Goal: Task Accomplishment & Management: Manage account settings

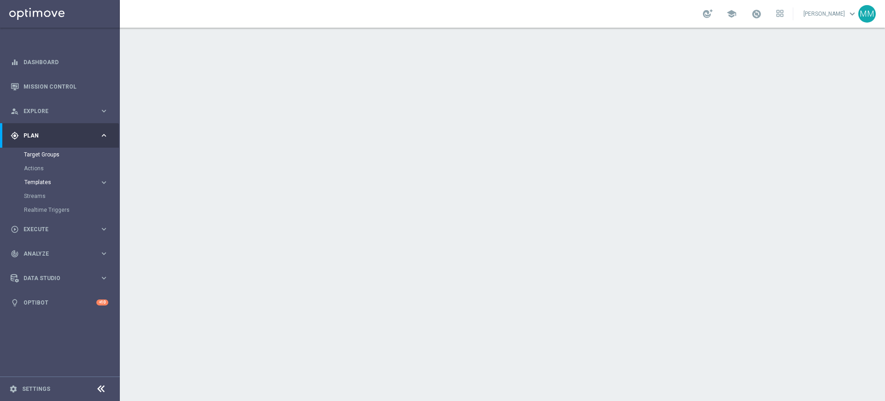
drag, startPoint x: 42, startPoint y: 176, endPoint x: 42, endPoint y: 183, distance: 6.5
click at [41, 176] on accordion "Templates keyboard_arrow_right Optimail" at bounding box center [71, 182] width 95 height 14
click at [42, 184] on span "Templates" at bounding box center [57, 182] width 66 height 6
click at [41, 200] on div "Optimail" at bounding box center [74, 196] width 90 height 14
click at [41, 195] on link "Optimail" at bounding box center [62, 195] width 67 height 7
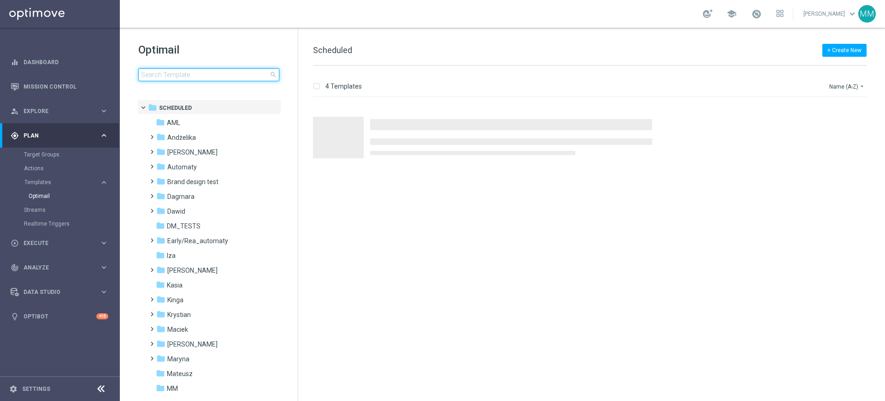
click at [191, 71] on input at bounding box center [208, 74] width 141 height 13
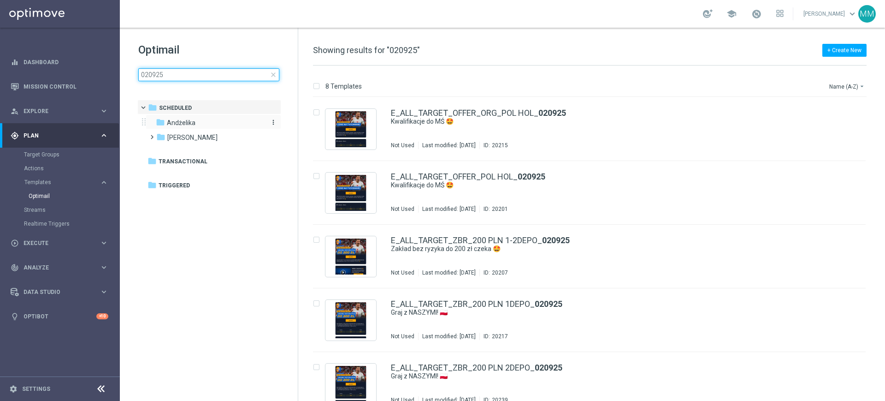
type input "020925"
click at [200, 126] on div "folder Andżelika" at bounding box center [209, 123] width 106 height 11
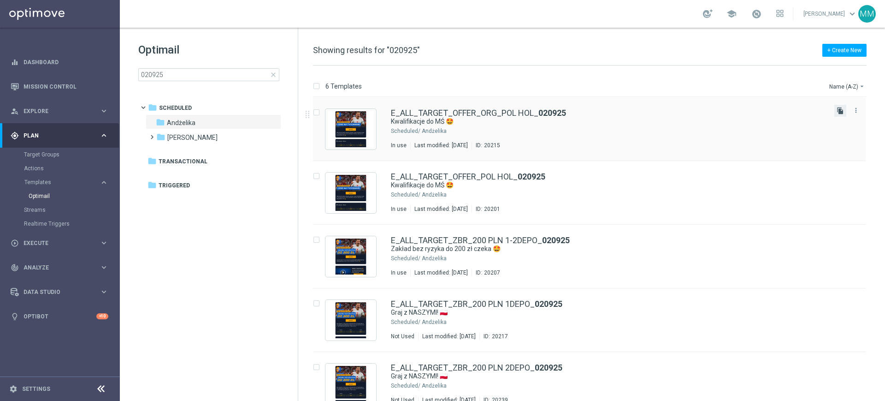
click at [839, 108] on icon "file_copy" at bounding box center [840, 110] width 7 height 7
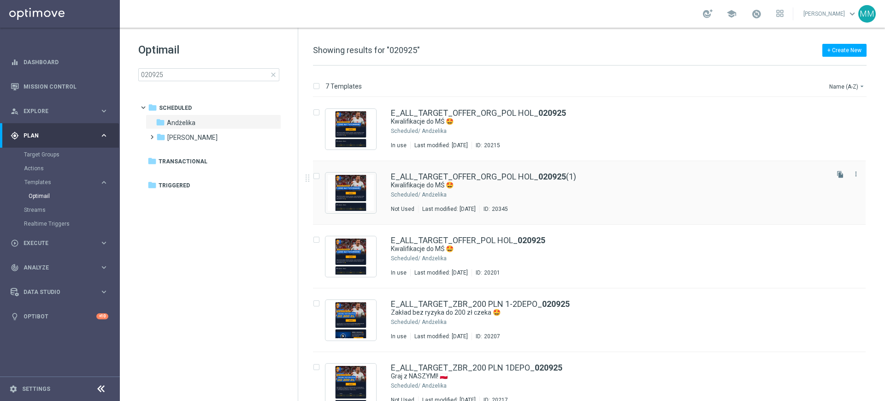
click at [581, 174] on div "E_ALL_TARGET_OFFER_ORG_POL HOL_ 020925 (1)" at bounding box center [609, 176] width 436 height 8
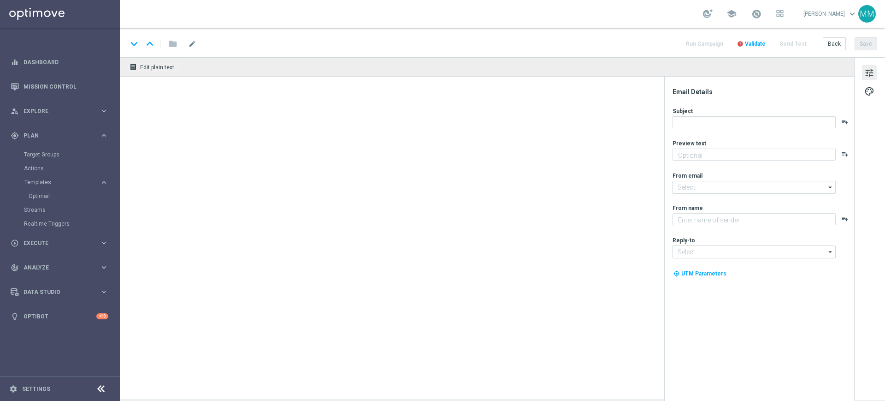
type textarea "Nasza reprezentacja powalczy z Holandią 💪"
type input "oferta@sts.pl"
type textarea "STS"
type input "kontakt@sts.pl"
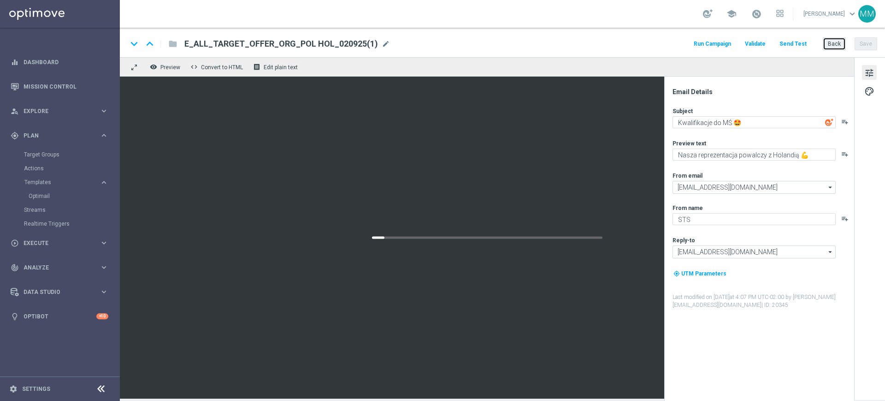
click at [836, 45] on button "Back" at bounding box center [834, 43] width 23 height 13
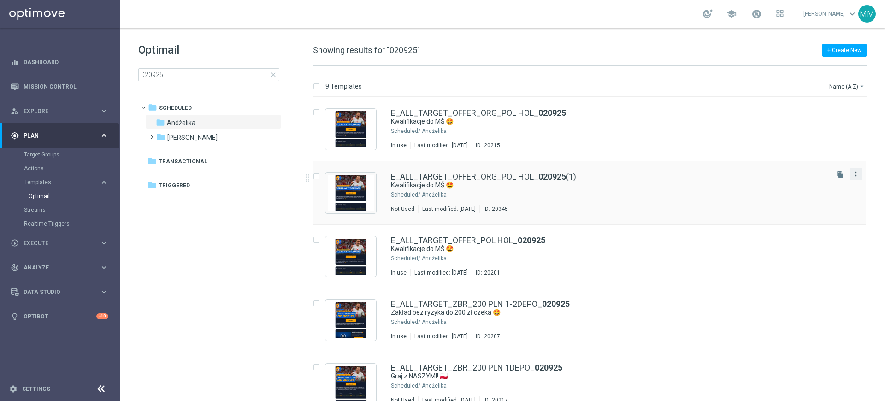
click at [855, 173] on icon "more_vert" at bounding box center [855, 173] width 7 height 7
click at [815, 185] on div "Move" at bounding box center [818, 184] width 56 height 6
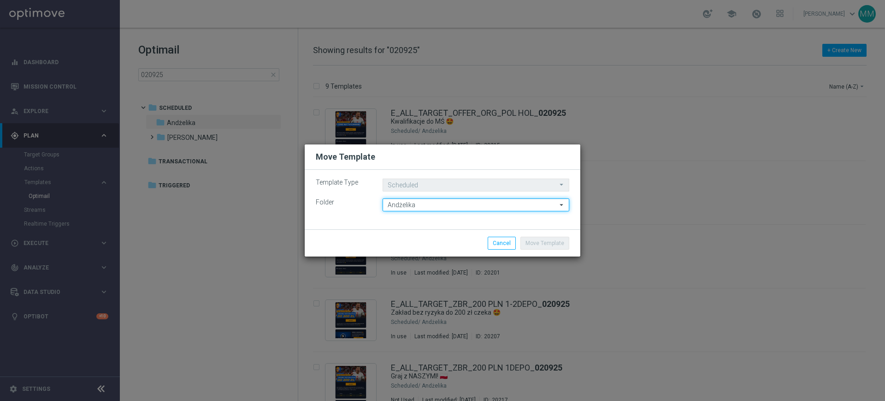
click at [426, 200] on input "Andżelika" at bounding box center [476, 204] width 187 height 13
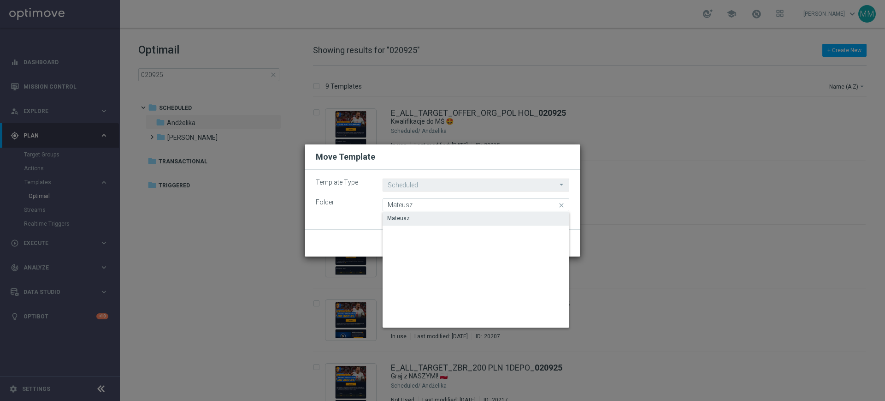
click at [407, 220] on div "Mateusz" at bounding box center [398, 218] width 23 height 8
type input "Mateusz"
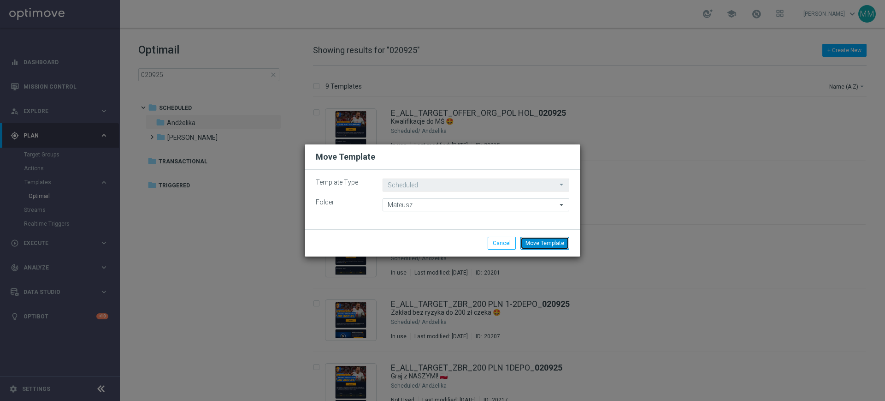
click at [531, 241] on button "Move Template" at bounding box center [544, 242] width 49 height 13
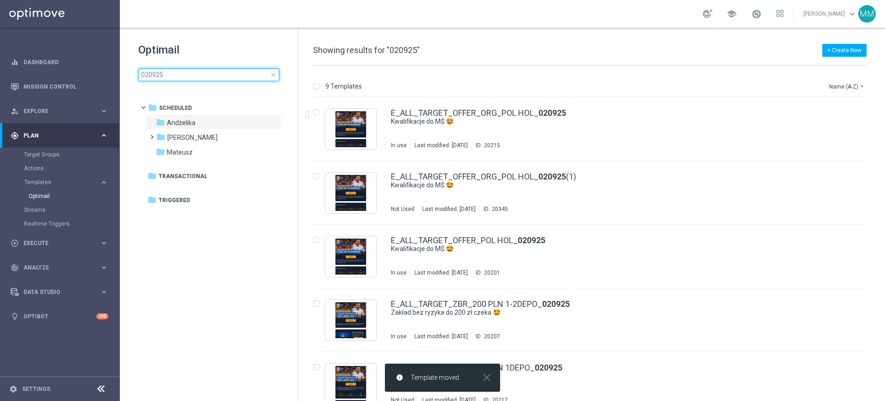
click at [191, 79] on input "020925" at bounding box center [208, 74] width 141 height 13
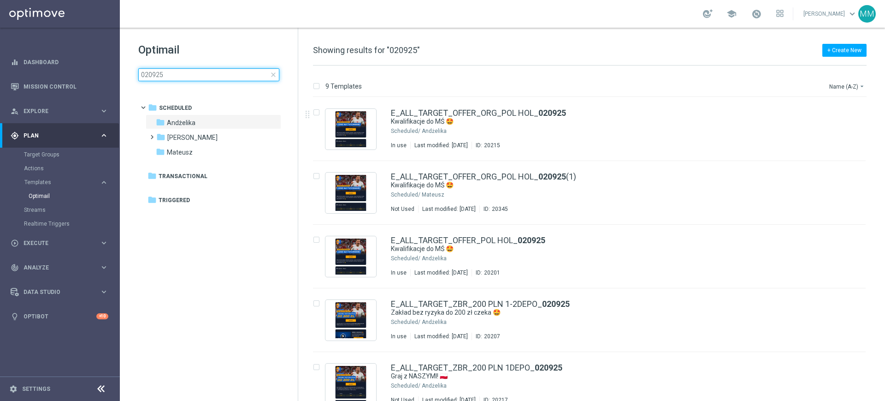
click at [189, 73] on input "020925" at bounding box center [208, 74] width 141 height 13
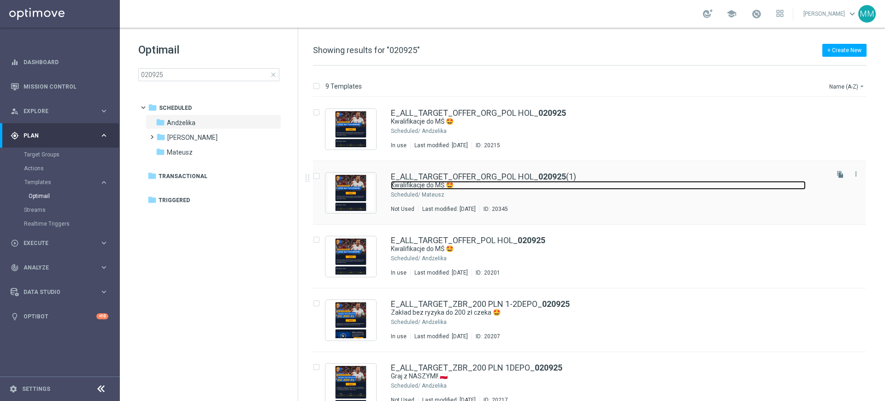
click at [484, 184] on link "Kwalifikacje do MŚ 🤩" at bounding box center [598, 185] width 415 height 9
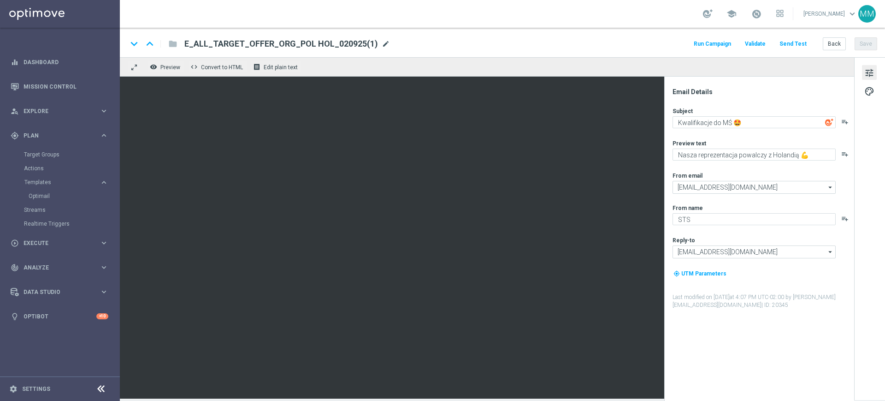
click at [382, 41] on span "mode_edit" at bounding box center [386, 44] width 8 height 8
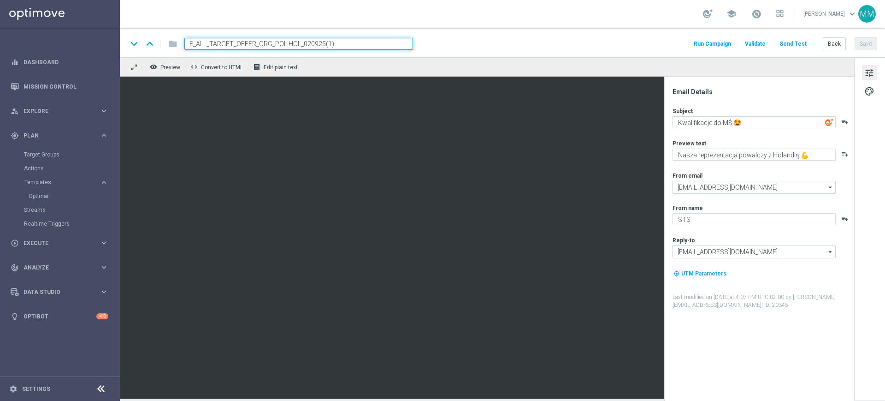
paste input "A_NH-MED_TARGET_OFFER_NEDPOL_040925"
type input "A_NH-MED_TARGET_OFFER_NEDPOL_040925"
click at [435, 51] on div "keyboard_arrow_down keyboard_arrow_up folder A_NH-MED_TARGET_OFFER_NEDPOL_04092…" at bounding box center [502, 43] width 765 height 30
click at [350, 41] on input "A_NH-MED_TARGET_OFFER_NEDPOL_040925" at bounding box center [298, 44] width 229 height 12
click at [494, 44] on div "keyboard_arrow_down keyboard_arrow_up folder A_NH-MED_TARGET_OFFER_NEDPOL_04092…" at bounding box center [502, 44] width 750 height 12
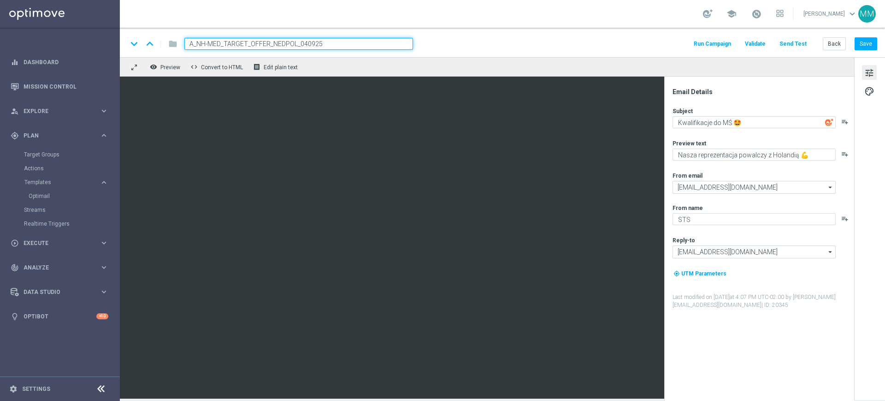
click at [379, 42] on input "A_NH-MED_TARGET_OFFER_NEDPOL_040925" at bounding box center [298, 44] width 229 height 12
click at [469, 43] on div "keyboard_arrow_down keyboard_arrow_up folder A_NH-MED_TARGET_OFFER_NEDPOL_04092…" at bounding box center [502, 44] width 750 height 12
click at [296, 45] on input "A_NH-MED_TARGET_OFFER_NEDPOL_040925" at bounding box center [298, 44] width 229 height 12
click at [471, 40] on div "keyboard_arrow_down keyboard_arrow_up folder A_NH-MED_TARGET_OFFER_NEDPOL_04092…" at bounding box center [502, 44] width 750 height 12
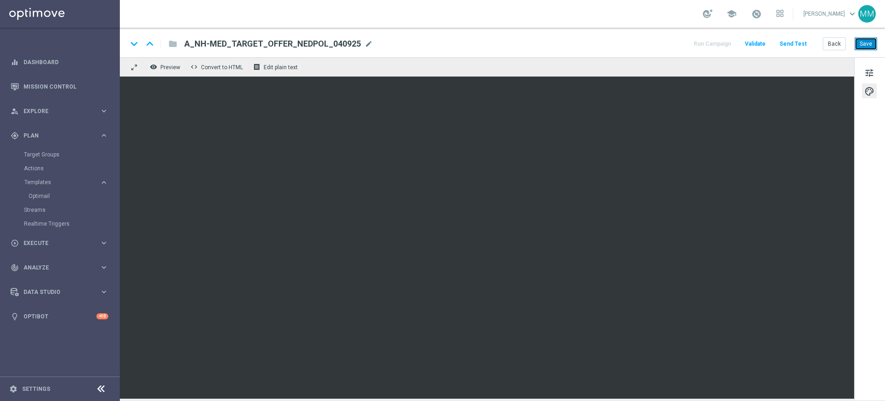
click at [861, 44] on button "Save" at bounding box center [866, 43] width 23 height 13
click at [317, 44] on span "A_NH-MED_TARGET_OFFER_NEDPOL_040925" at bounding box center [272, 43] width 177 height 11
click at [0, 0] on input "A_NH-MED_TARGET_OFFER_NEDPOL_040925" at bounding box center [0, 0] width 0 height 0
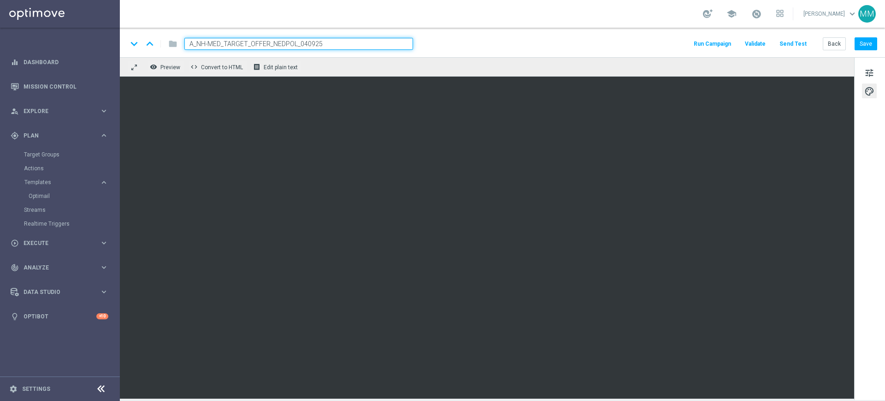
click at [315, 44] on input "A_NH-MED_TARGET_OFFER_NEDPOL_040925" at bounding box center [298, 44] width 229 height 12
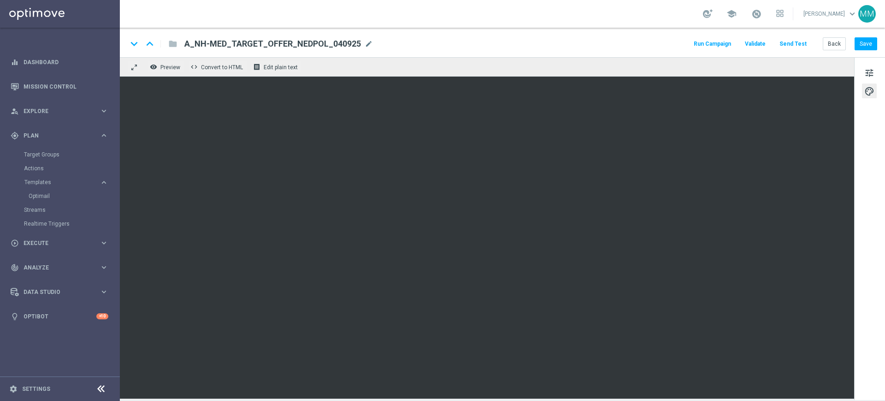
click at [513, 37] on div "keyboard_arrow_down keyboard_arrow_up folder A_NH-MED_TARGET_OFFER_NEDPOL_04092…" at bounding box center [502, 43] width 765 height 30
click at [66, 246] on div "play_circle_outline Execute" at bounding box center [55, 243] width 89 height 8
click at [40, 136] on span "Plan" at bounding box center [62, 136] width 76 height 6
click at [41, 153] on link "Target Groups" at bounding box center [60, 154] width 72 height 7
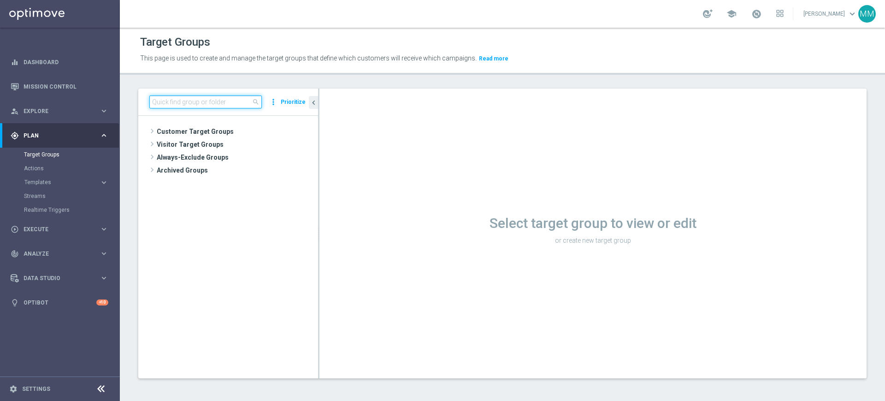
click at [214, 107] on input at bounding box center [205, 101] width 112 height 13
paste input "A_NH-MED_TARGET_OFFER_NEDPOL_040925"
type input "A_NH-MED_TARGET_OFFER_NEDPOL_040925"
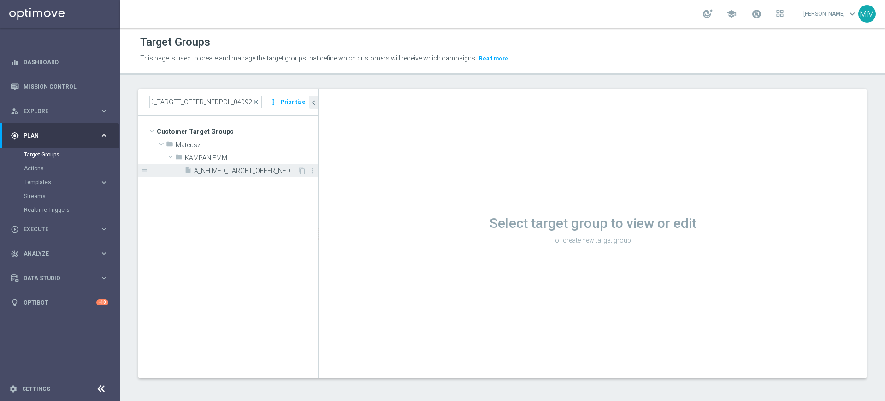
click at [220, 171] on span "A_NH-MED_TARGET_OFFER_NEDPOL_040925" at bounding box center [245, 171] width 103 height 8
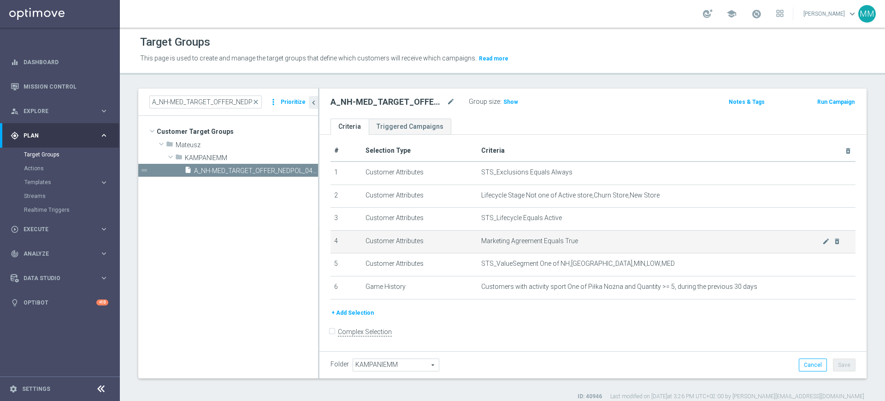
scroll to position [8, 0]
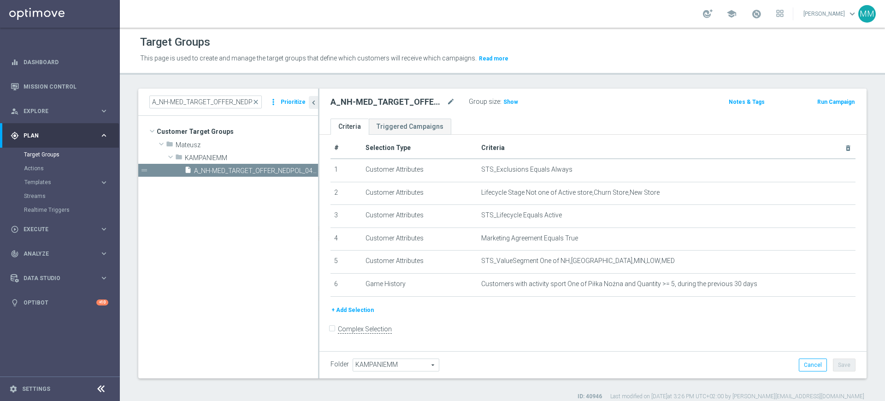
click at [509, 95] on div "Group size : Show" at bounding box center [515, 100] width 92 height 11
click at [511, 102] on span "Show" at bounding box center [510, 102] width 15 height 6
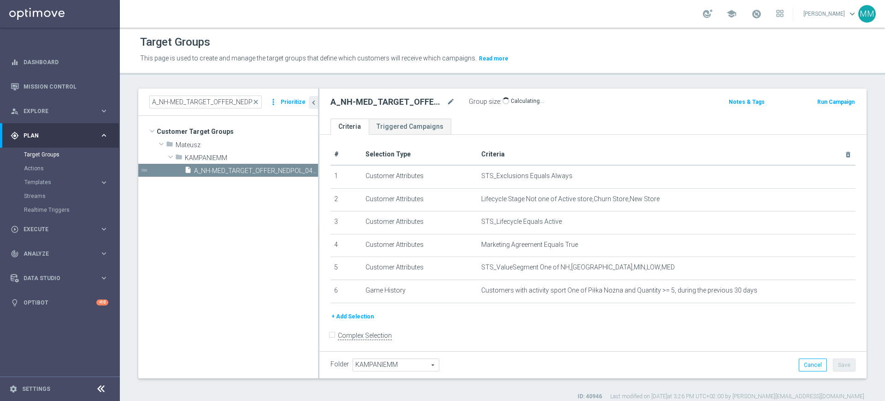
scroll to position [0, 0]
click at [432, 101] on h2 "A_NH-MED_TARGET_OFFER_NEDPOL_040925" at bounding box center [387, 101] width 114 height 11
copy h2 "MED_TARGET_OFFER_NEDPOL_040925"
click at [354, 100] on h2 "A_NH-MED_TARGET_OFFER_NEDPOL_040925" at bounding box center [387, 101] width 114 height 11
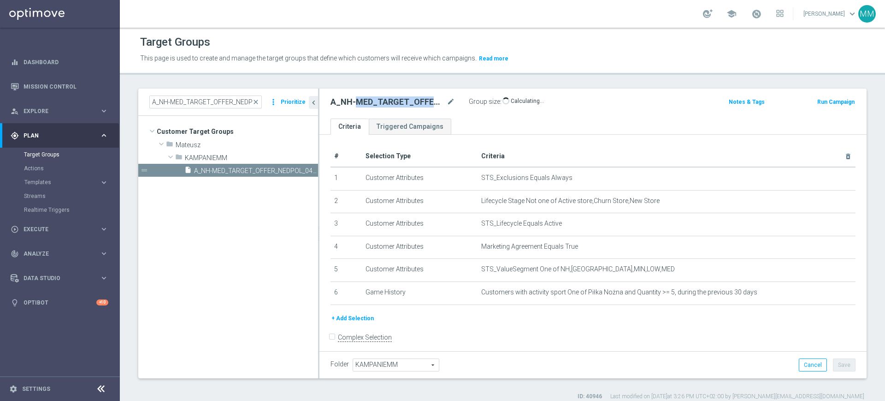
click at [354, 100] on h2 "A_NH-MED_TARGET_OFFER_NEDPOL_040925" at bounding box center [387, 101] width 114 height 11
copy div "A_NH-MED_TARGET_OFFER_NEDPOL_040925"
click at [817, 99] on button "Run Campaign" at bounding box center [835, 102] width 39 height 10
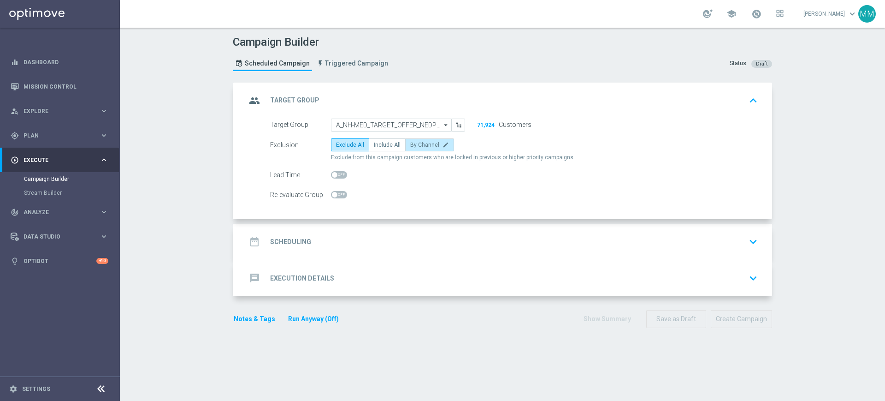
click at [415, 142] on span "By Channel" at bounding box center [424, 145] width 29 height 6
click at [415, 143] on input "By Channel edit" at bounding box center [413, 146] width 6 height 6
radio input "true"
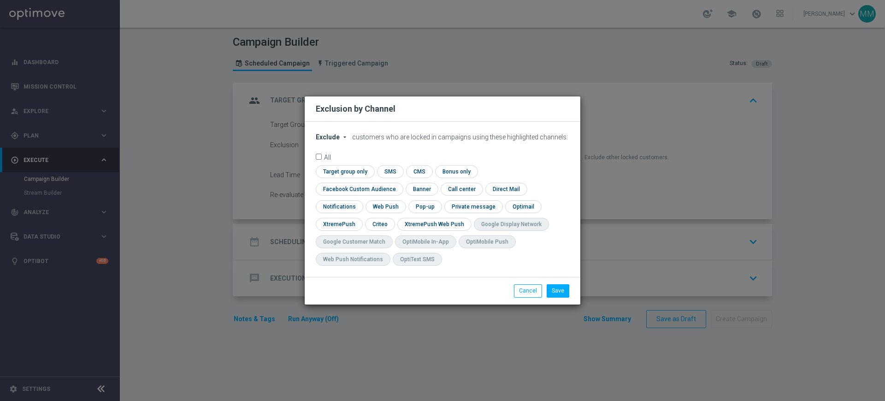
click at [333, 141] on span "Exclude" at bounding box center [328, 136] width 24 height 7
click at [0, 0] on span "Include" at bounding box center [0, 0] width 0 height 0
click at [360, 171] on form "Include arrow_drop_down × Include customers who are locked in campaigns using t…" at bounding box center [443, 201] width 254 height 137
click at [360, 177] on input "checkbox" at bounding box center [344, 171] width 56 height 12
checkbox input "true"
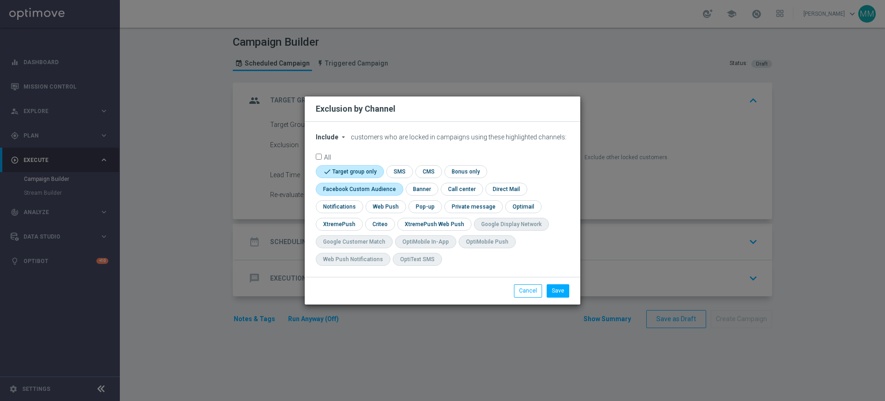
click at [353, 191] on input "checkbox" at bounding box center [357, 189] width 83 height 12
checkbox input "true"
click at [385, 220] on input "checkbox" at bounding box center [379, 224] width 29 height 12
checkbox input "true"
click at [552, 292] on button "Save" at bounding box center [558, 290] width 23 height 13
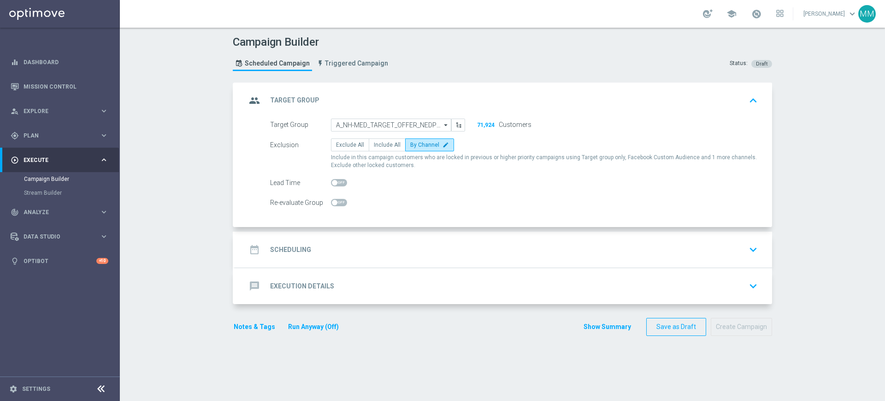
click at [383, 253] on div "date_range Scheduling keyboard_arrow_down" at bounding box center [503, 250] width 515 height 18
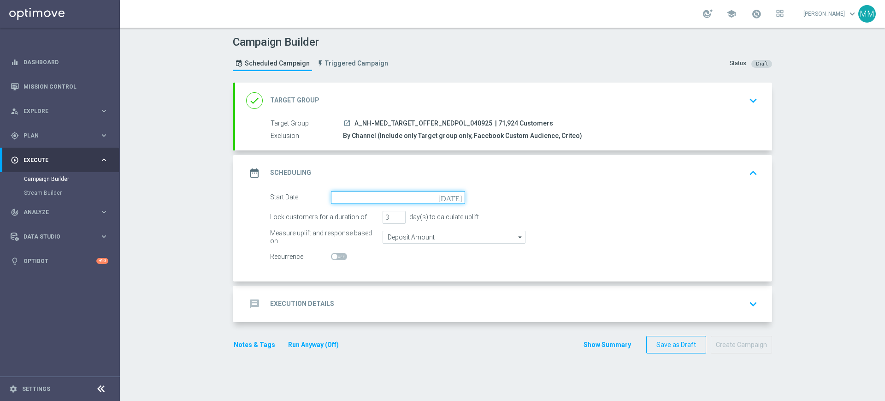
click at [361, 197] on input at bounding box center [398, 197] width 134 height 13
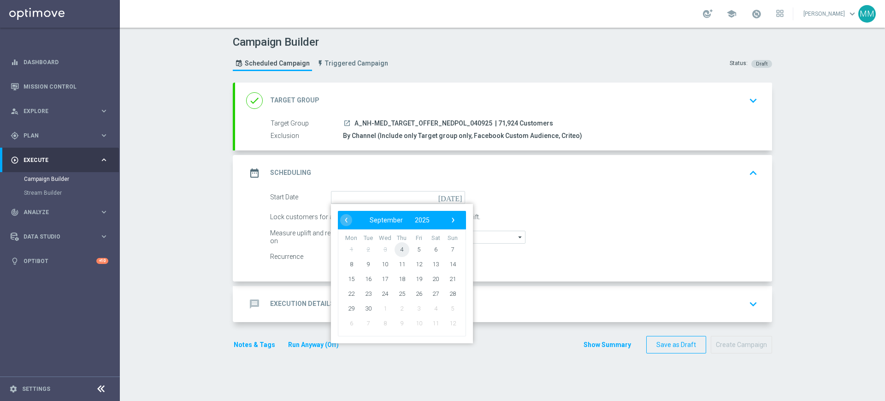
click at [395, 251] on span "4" at bounding box center [402, 249] width 15 height 15
type input "[DATE]"
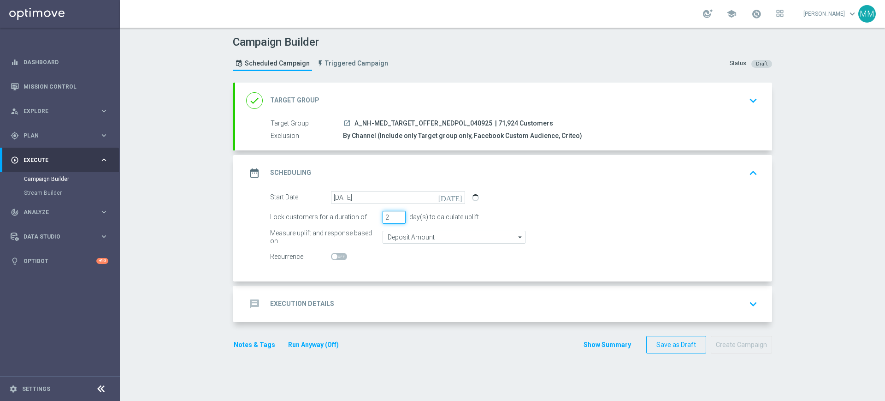
click at [395, 220] on input "2" at bounding box center [394, 217] width 23 height 13
type input "1"
click at [395, 220] on input "1" at bounding box center [394, 217] width 23 height 13
click at [401, 285] on accordion "done Target Group keyboard_arrow_down Target Group launch A_NH-MED_TARGET_OFFER…" at bounding box center [502, 202] width 539 height 239
click at [397, 286] on div "message Execution Details keyboard_arrow_down" at bounding box center [503, 304] width 537 height 36
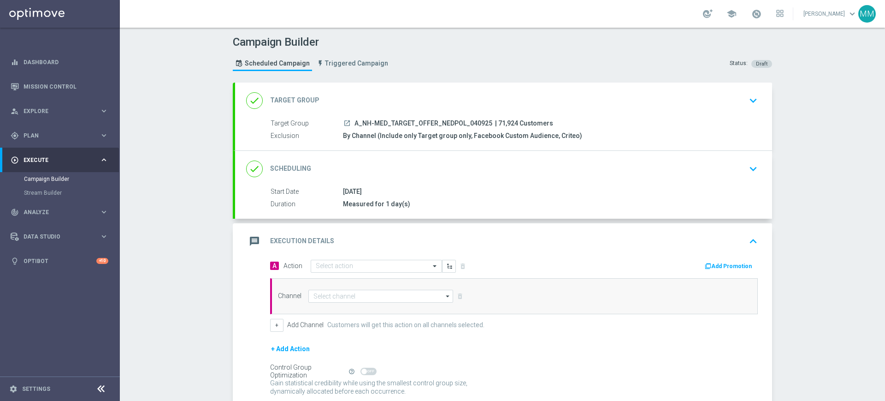
click at [378, 258] on div "message Execution Details keyboard_arrow_up" at bounding box center [503, 241] width 537 height 36
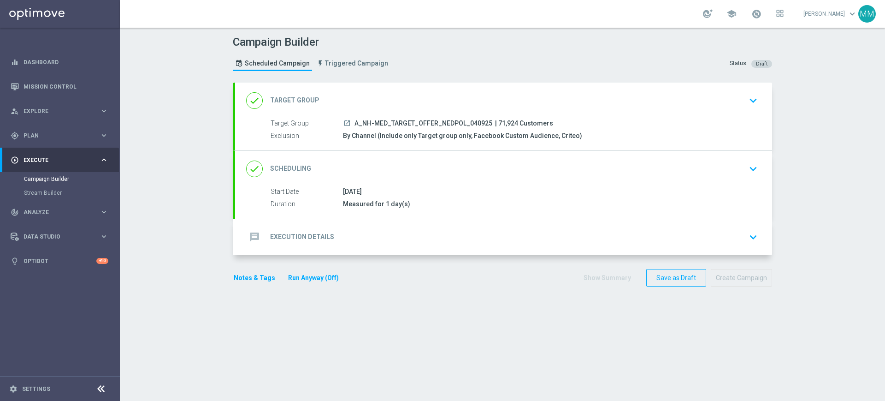
click at [362, 232] on div "message Execution Details keyboard_arrow_down" at bounding box center [503, 237] width 515 height 18
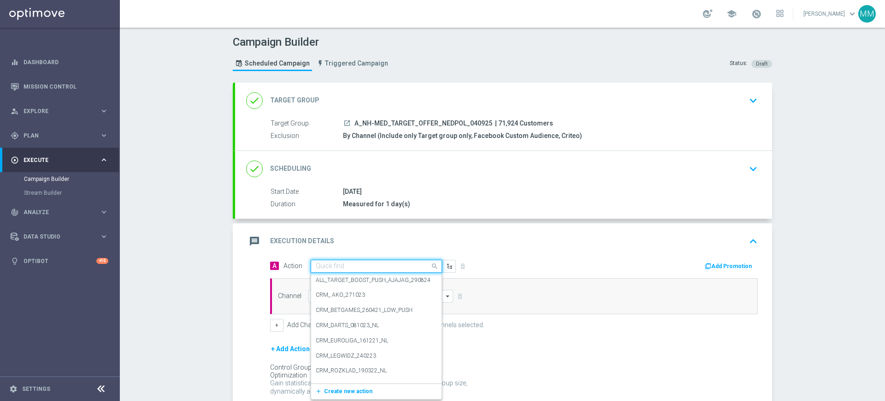
click at [351, 266] on input "text" at bounding box center [367, 266] width 103 height 8
click at [338, 395] on button "add_new Create new action" at bounding box center [374, 391] width 127 height 11
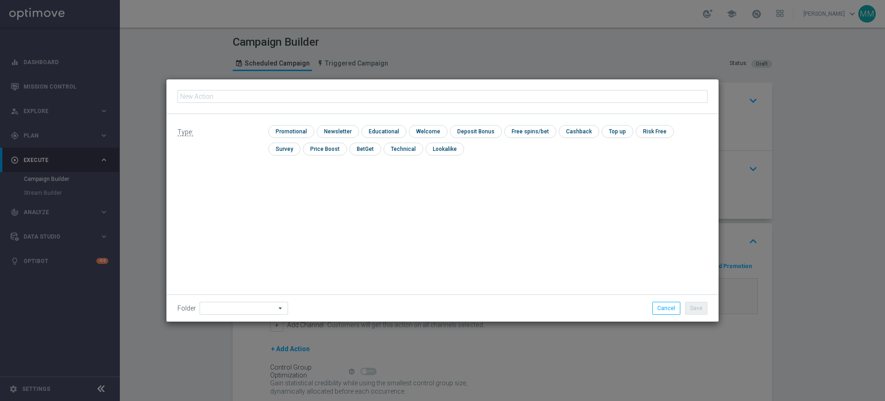
type input "A_NH-MED_TARGET_OFFER_NEDPOL_040925"
click at [301, 128] on input "checkbox" at bounding box center [290, 131] width 44 height 12
checkbox input "true"
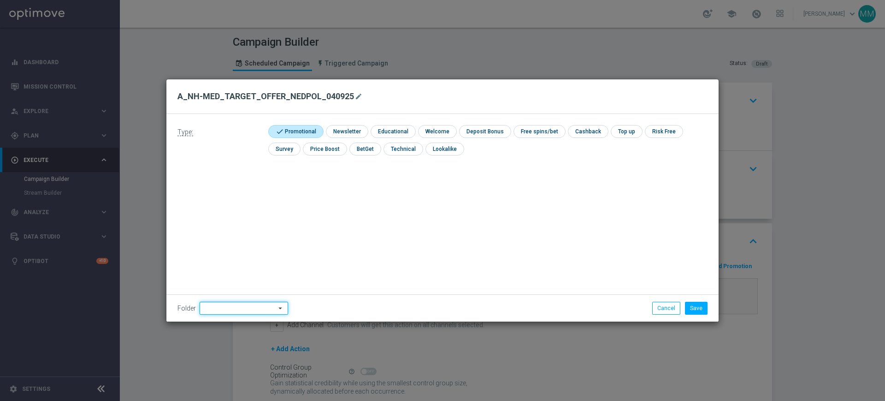
click at [260, 307] on input at bounding box center [244, 307] width 89 height 13
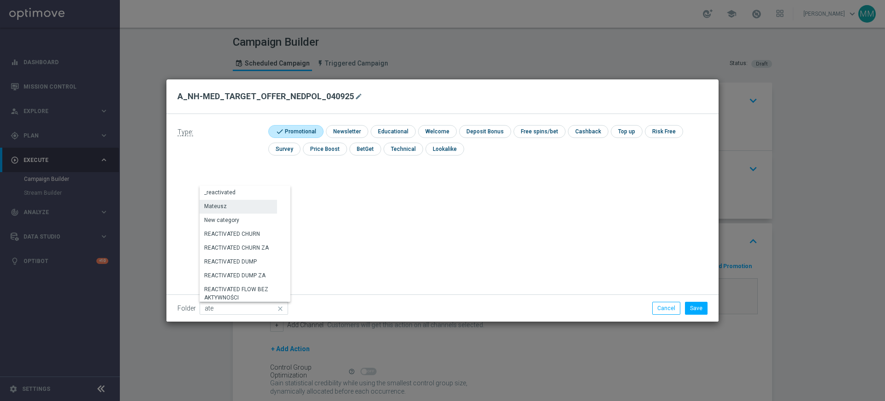
click at [251, 210] on div "Mateusz" at bounding box center [238, 206] width 77 height 13
type input "Mateusz"
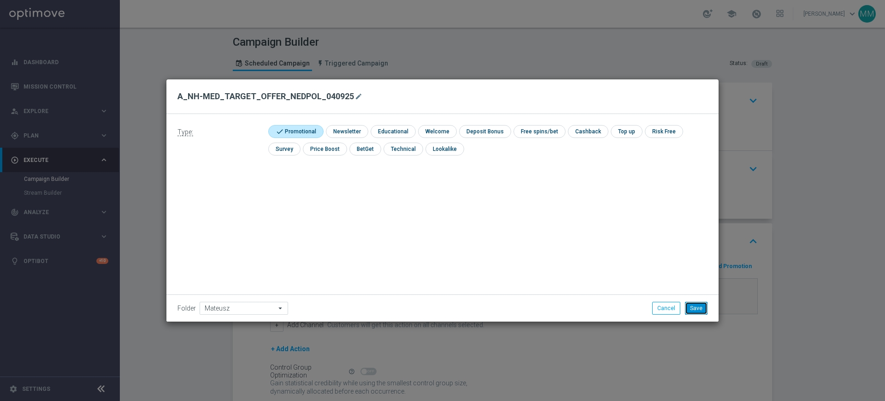
click at [696, 307] on button "Save" at bounding box center [696, 307] width 23 height 13
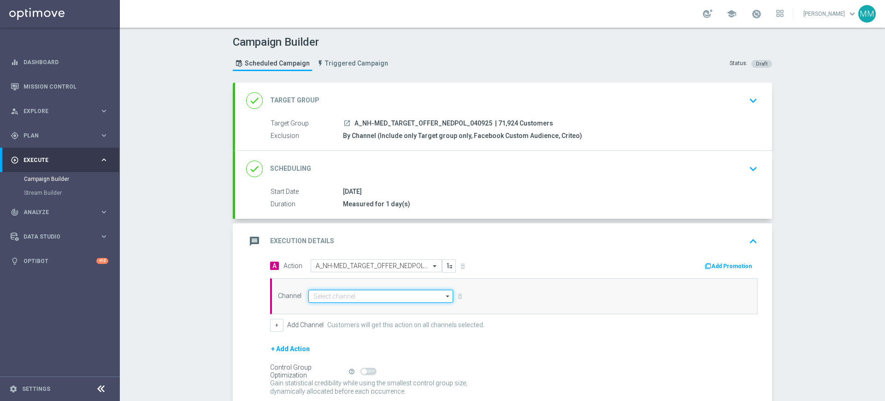
click at [373, 293] on input at bounding box center [380, 295] width 145 height 13
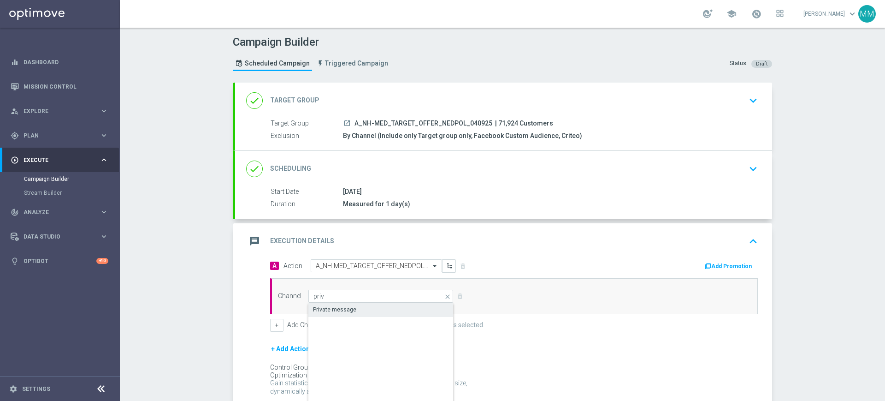
click at [368, 305] on div "Private message" at bounding box center [380, 309] width 145 height 13
type input "Private message"
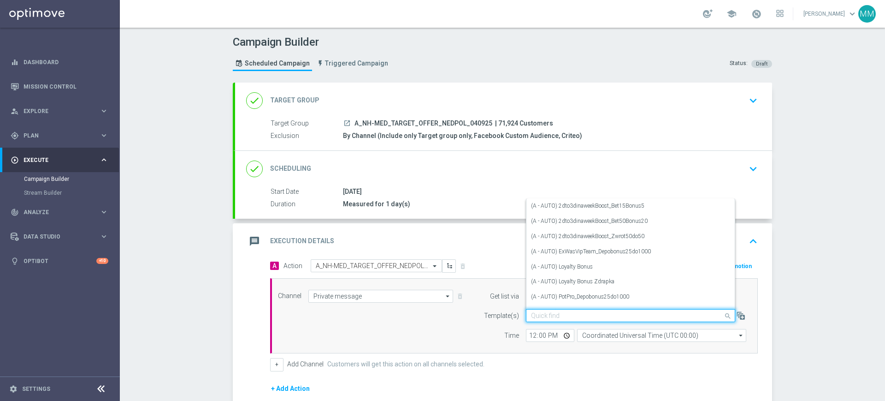
click at [542, 313] on input "text" at bounding box center [621, 316] width 181 height 8
paste input "A_NH-MED_TARGET_OFFER_NEDPOL_040925"
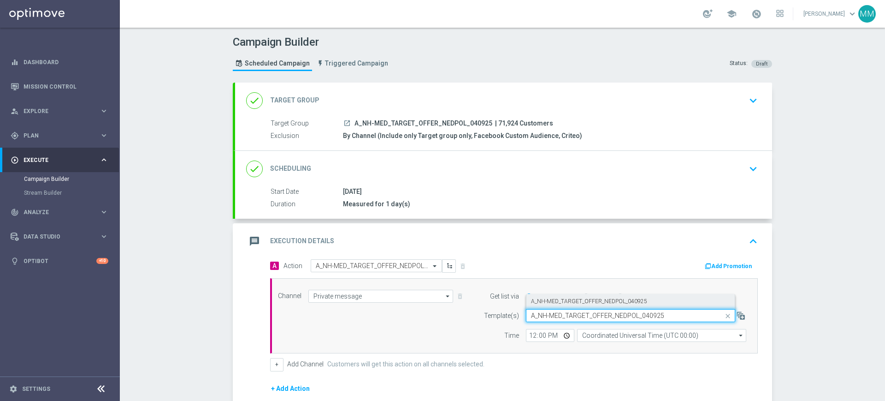
click at [552, 299] on label "A_NH-MED_TARGET_OFFER_NEDPOL_040925" at bounding box center [589, 301] width 116 height 8
type input "A_NH-MED_TARGET_OFFER_NEDPOL_040925"
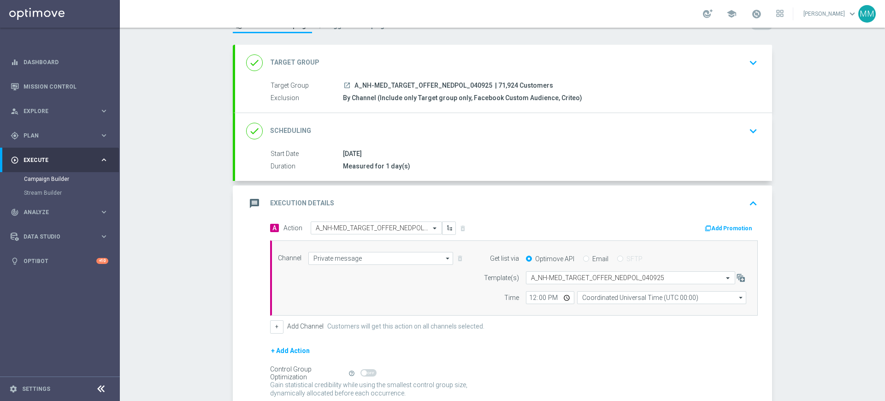
scroll to position [58, 0]
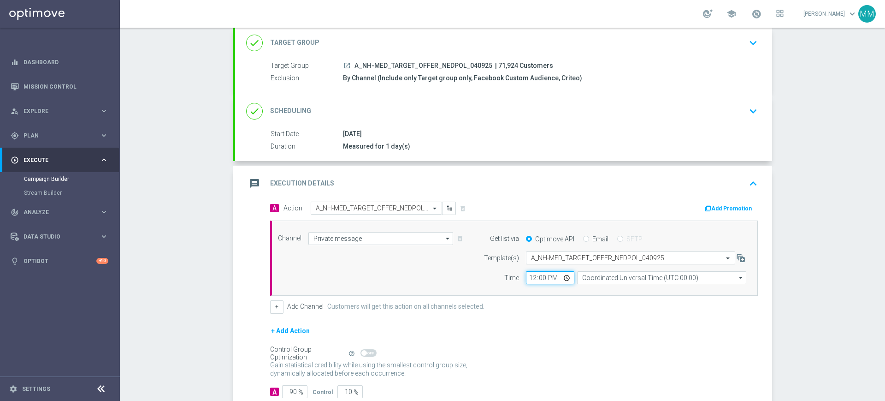
click at [527, 277] on input "12:00" at bounding box center [550, 277] width 48 height 13
click at [529, 275] on input "16:00" at bounding box center [550, 277] width 48 height 13
type input "17:11"
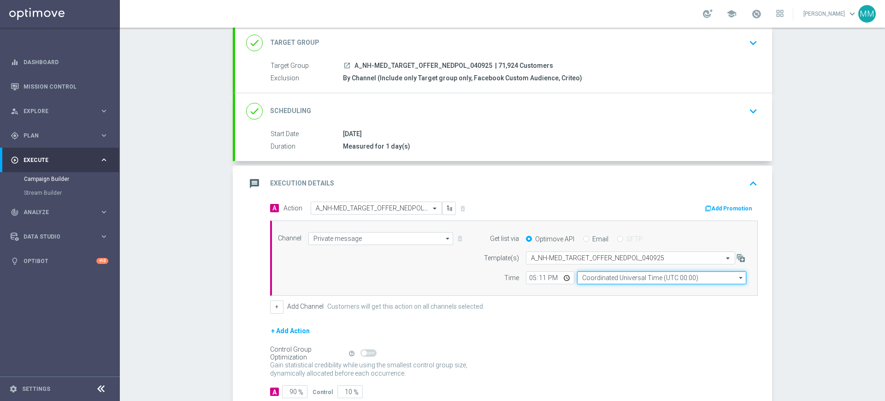
click at [597, 275] on input "Coordinated Universal Time (UTC 00:00)" at bounding box center [661, 277] width 169 height 13
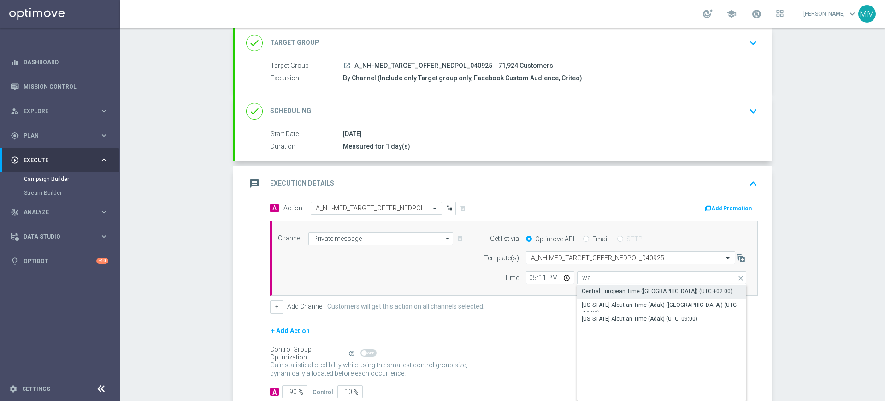
click at [598, 288] on div "Central European Time (Warsaw) (UTC +02:00)" at bounding box center [657, 291] width 151 height 8
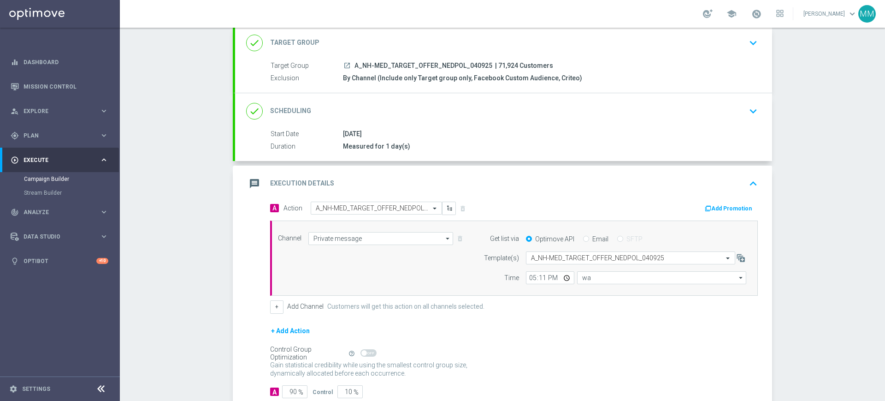
type input "Central European Time (Warsaw) (UTC +02:00)"
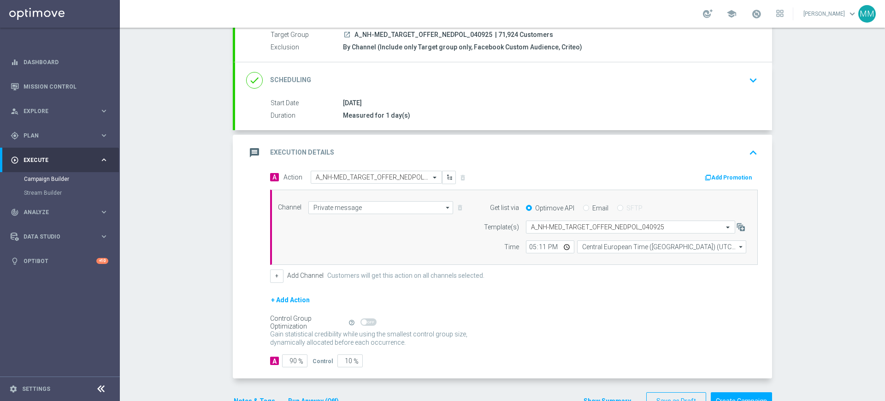
scroll to position [116, 0]
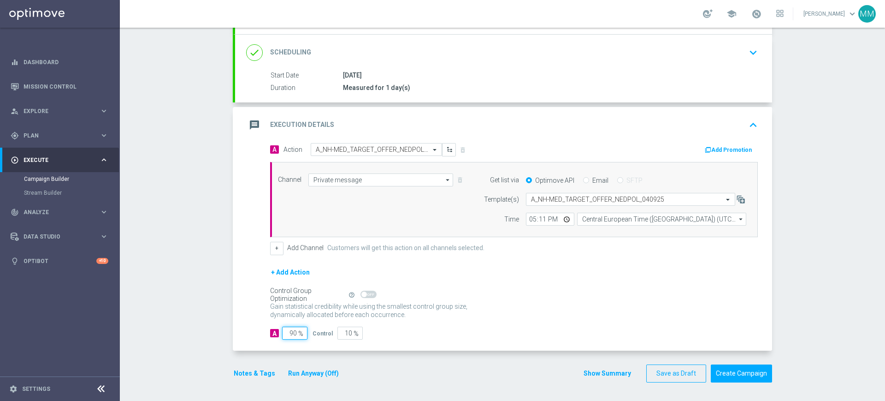
click at [291, 330] on input "90" at bounding box center [294, 332] width 25 height 13
type input "9"
type input "91"
type input "98"
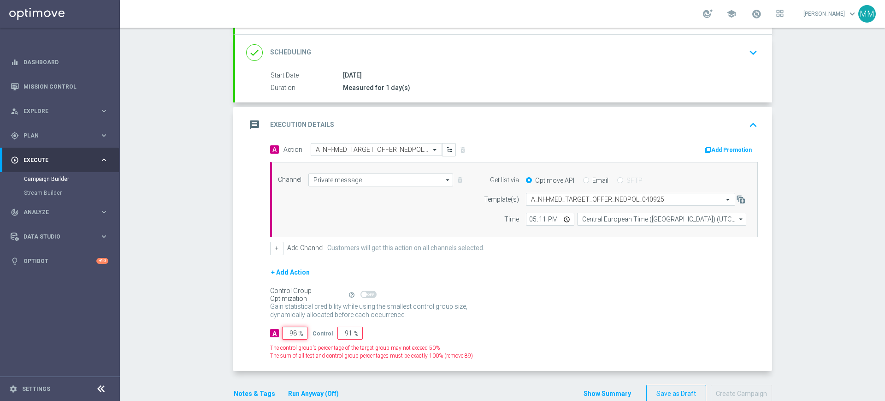
type input "2"
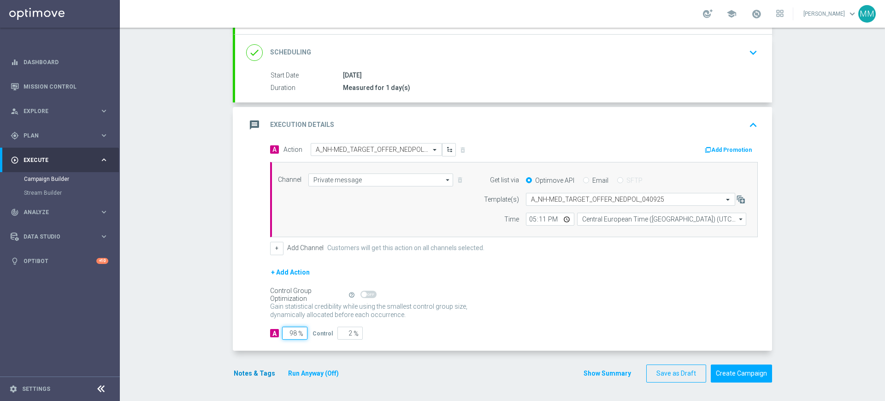
type input "98"
click at [254, 370] on button "Notes & Tags" at bounding box center [254, 373] width 43 height 12
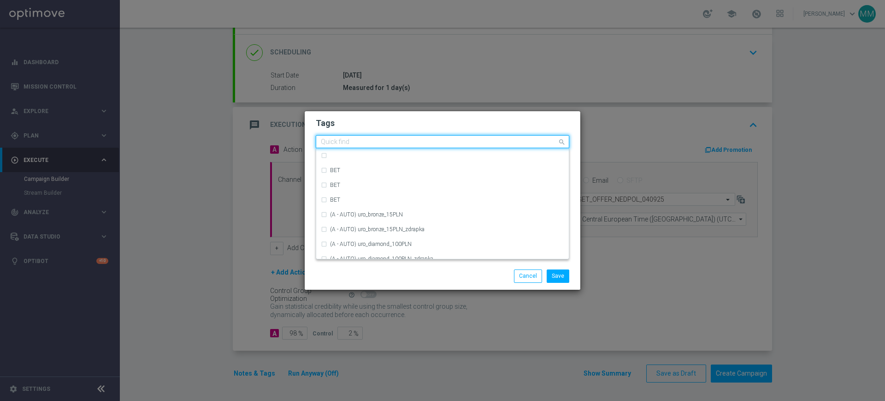
click at [408, 139] on input "text" at bounding box center [439, 142] width 236 height 8
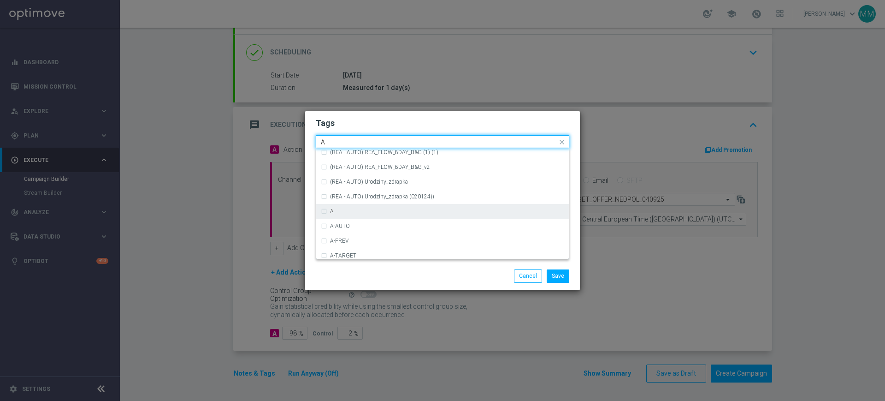
scroll to position [1095, 0]
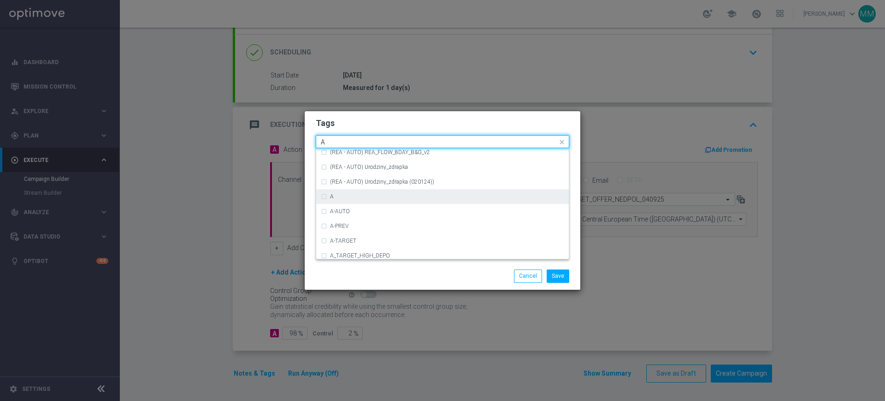
click at [394, 200] on div "A" at bounding box center [442, 196] width 243 height 15
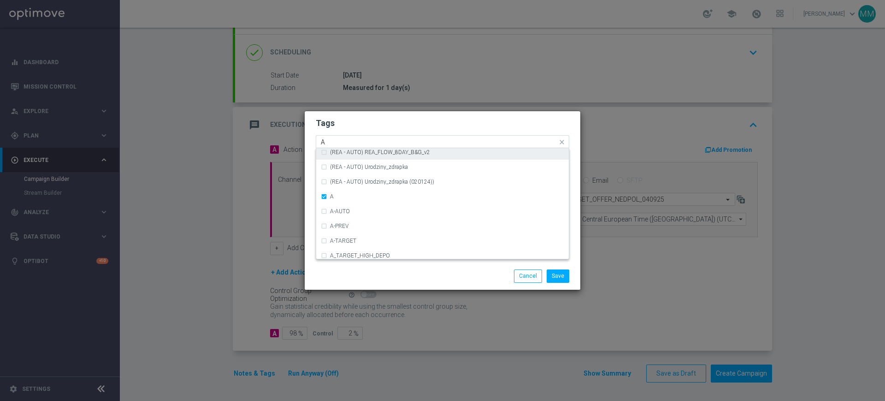
click at [365, 136] on div "Quick find × A A" at bounding box center [436, 142] width 241 height 12
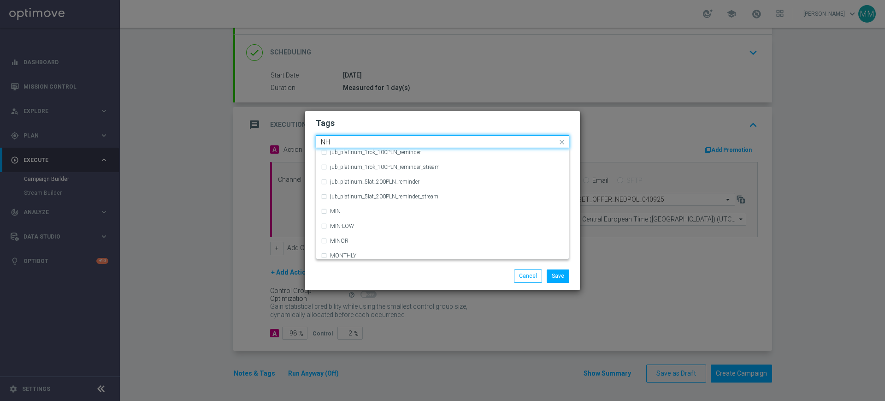
scroll to position [0, 0]
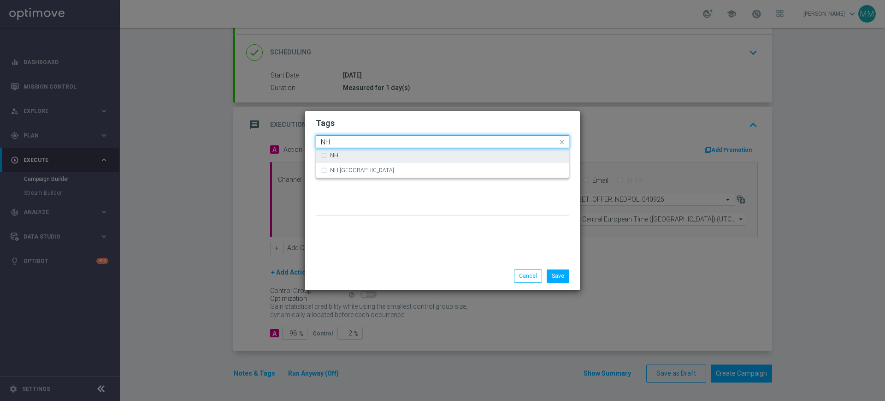
drag, startPoint x: 358, startPoint y: 159, endPoint x: 354, endPoint y: 148, distance: 11.8
click at [357, 159] on div "NH" at bounding box center [442, 155] width 243 height 15
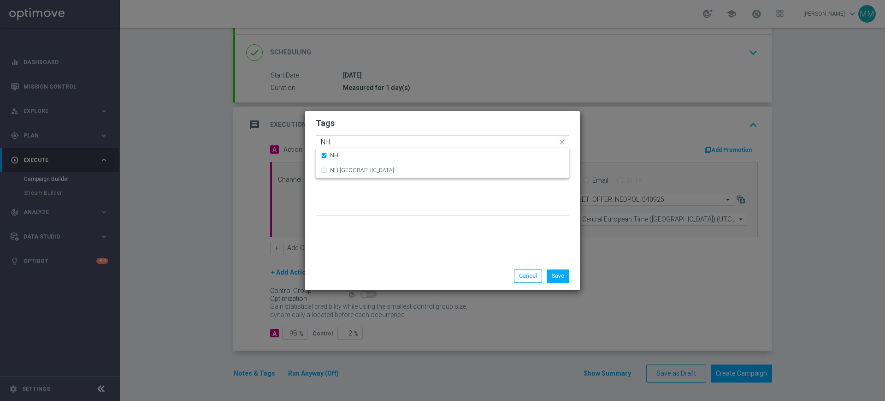
click at [353, 145] on input "NH" at bounding box center [439, 142] width 236 height 8
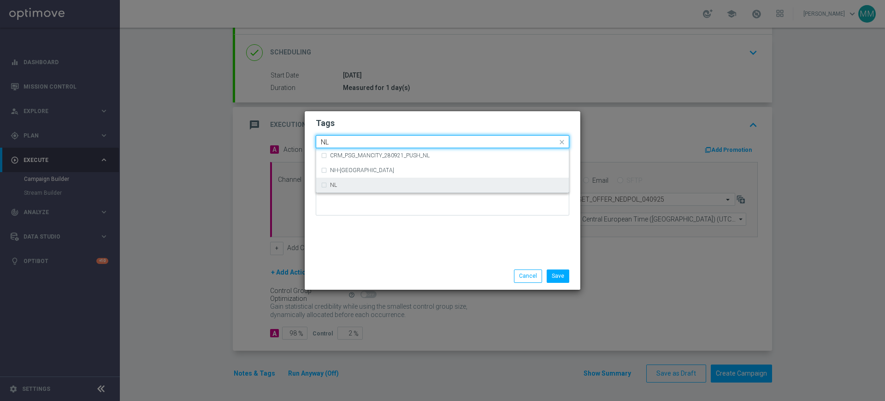
click at [347, 185] on div "NL" at bounding box center [447, 185] width 234 height 6
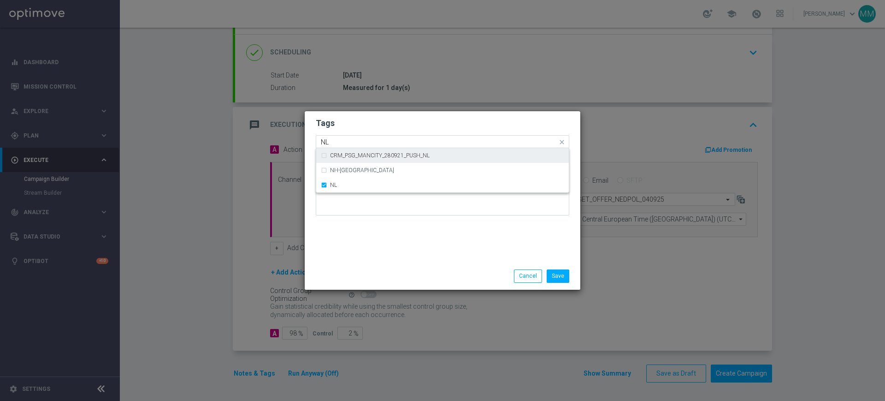
click at [339, 145] on input "NL" at bounding box center [439, 142] width 236 height 8
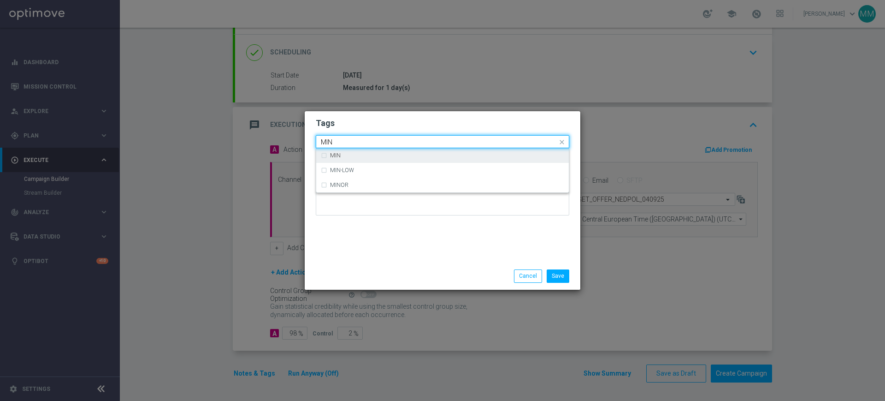
click at [339, 151] on div "MIN" at bounding box center [442, 155] width 243 height 15
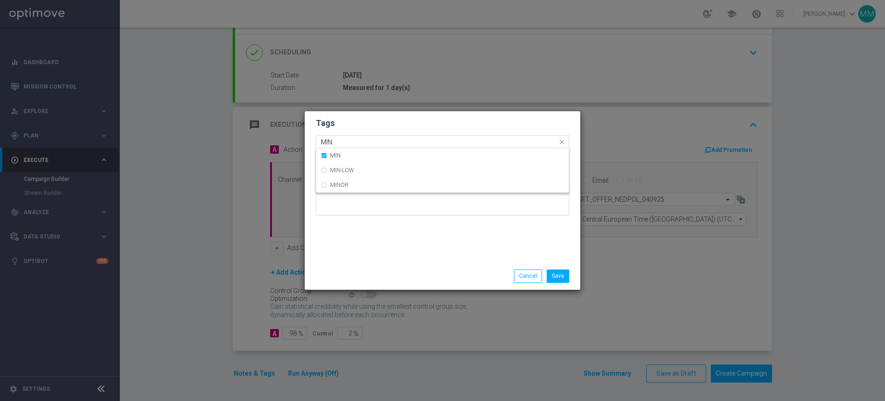
click at [349, 144] on input "MIN" at bounding box center [439, 142] width 236 height 8
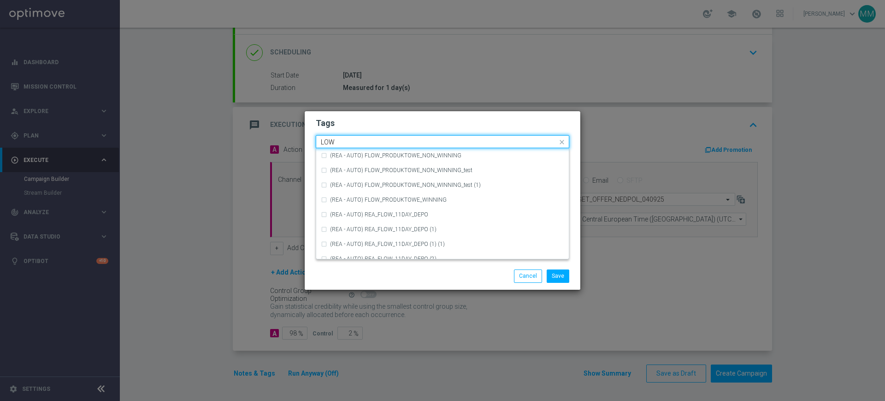
scroll to position [403, 0]
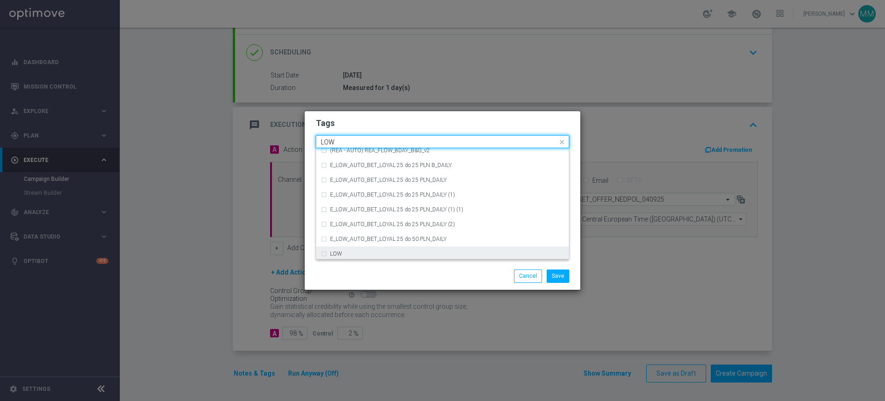
click at [349, 247] on div "LOW" at bounding box center [442, 253] width 243 height 15
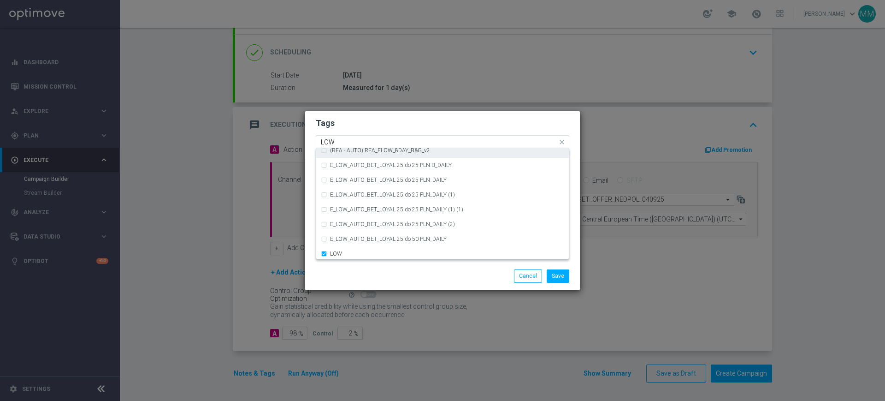
click at [347, 137] on div "Quick find × A × NH × NL × MIN × LOW LOW" at bounding box center [436, 142] width 241 height 12
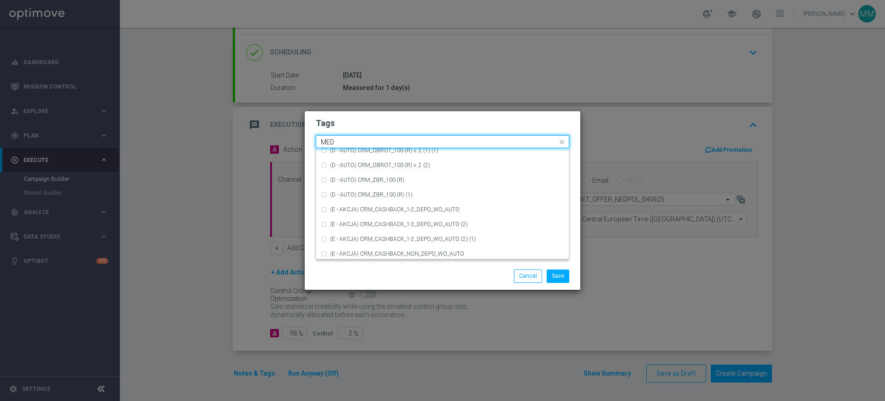
scroll to position [0, 0]
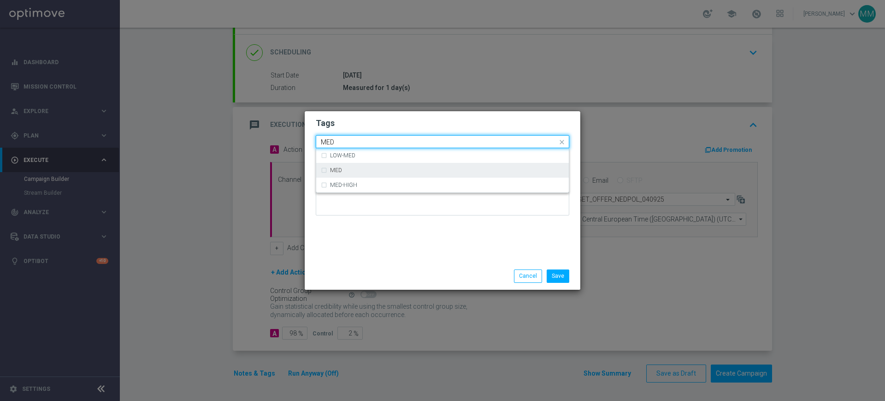
click at [381, 167] on div "MED" at bounding box center [447, 170] width 234 height 6
click at [368, 135] on div "Quick find × A × NH × NL × MIN × LOW × MED MED" at bounding box center [443, 141] width 254 height 13
click at [365, 146] on input "MED" at bounding box center [439, 142] width 236 height 8
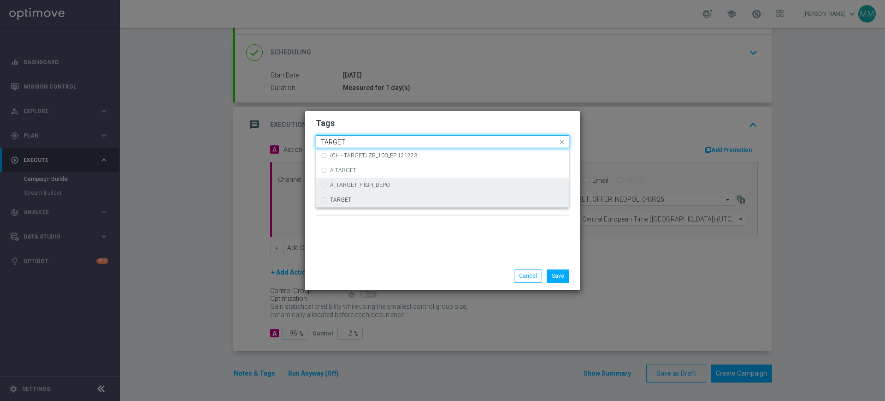
drag, startPoint x: 372, startPoint y: 201, endPoint x: 371, endPoint y: 190, distance: 10.6
click at [372, 201] on div "TARGET" at bounding box center [447, 200] width 234 height 6
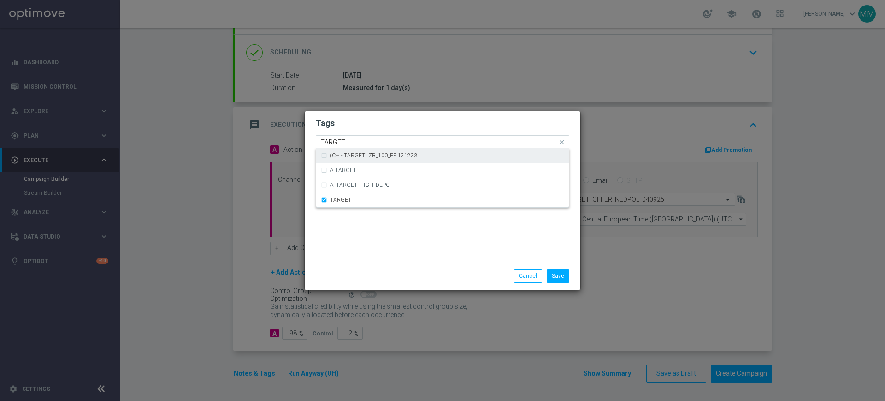
click at [362, 144] on input "TARGET" at bounding box center [439, 142] width 236 height 8
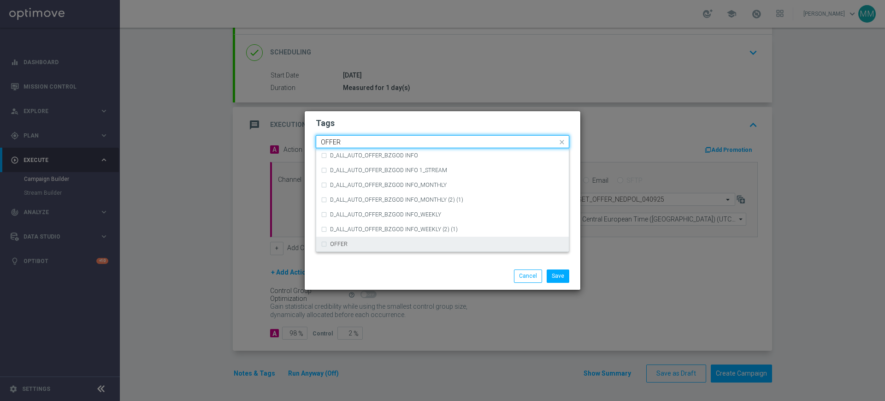
drag, startPoint x: 367, startPoint y: 237, endPoint x: 366, endPoint y: 245, distance: 8.3
click at [367, 241] on div "OFFER" at bounding box center [442, 243] width 243 height 15
type input "OFFER"
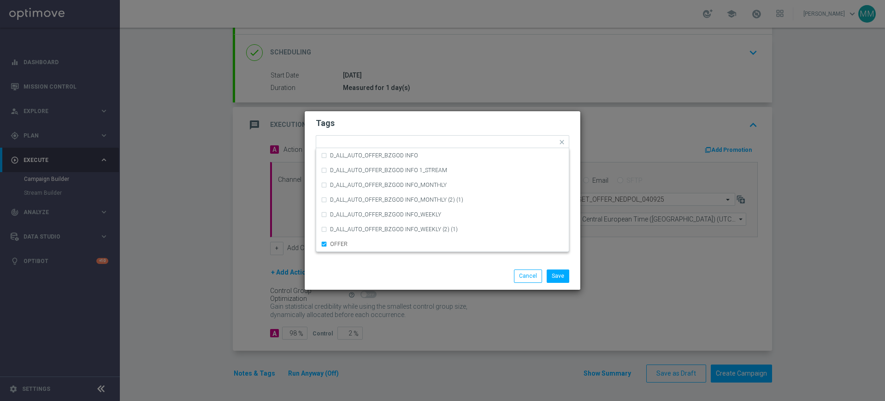
drag, startPoint x: 366, startPoint y: 254, endPoint x: 401, endPoint y: 260, distance: 35.2
click at [366, 256] on div "Tags Quick find × A × NH × NL × MIN × LOW × MED × TARGET × OFFER D_ALL_AUTO_OFF…" at bounding box center [443, 186] width 276 height 151
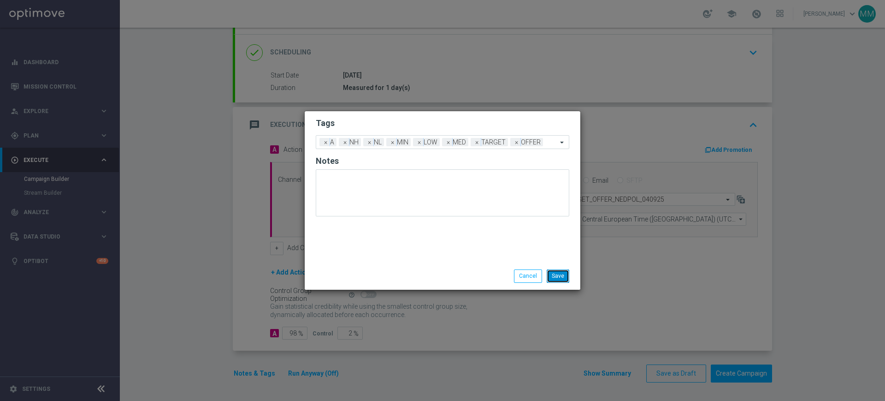
click at [556, 279] on button "Save" at bounding box center [558, 275] width 23 height 13
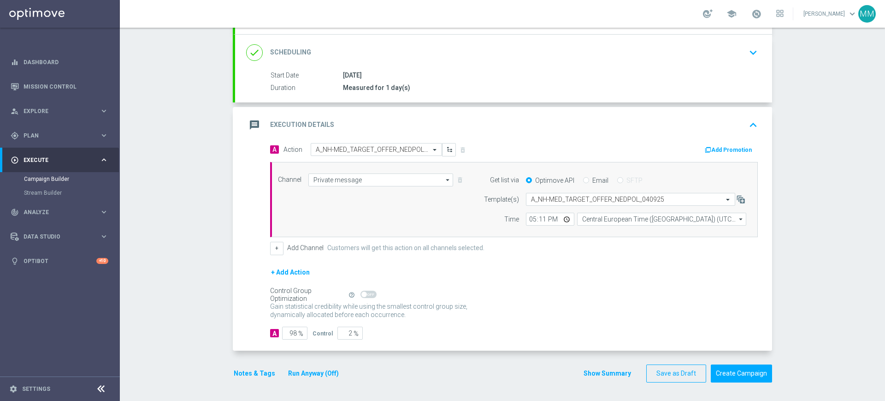
click at [361, 129] on div "message Execution Details keyboard_arrow_up" at bounding box center [503, 125] width 515 height 18
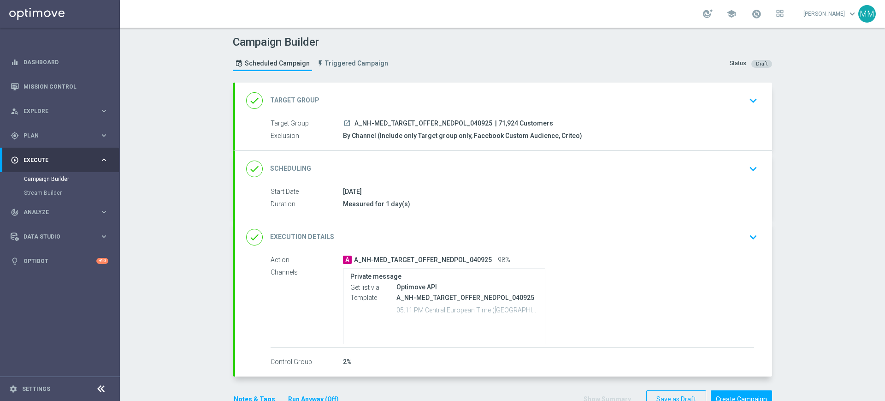
click at [384, 167] on div "done Scheduling keyboard_arrow_down" at bounding box center [503, 169] width 515 height 18
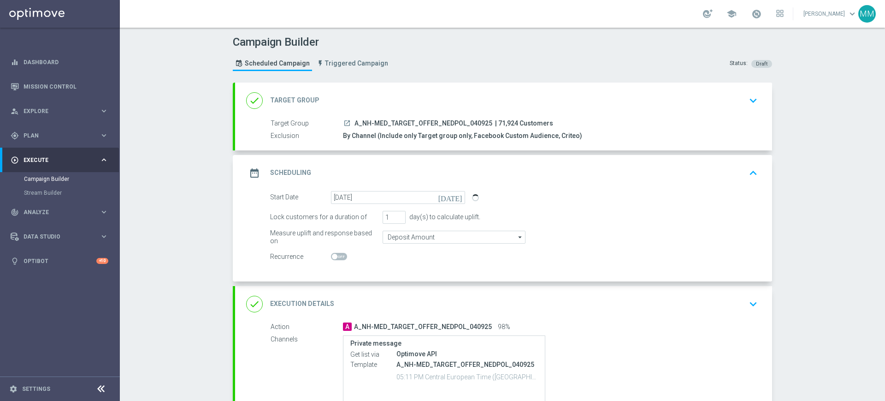
click at [385, 167] on div "date_range Scheduling keyboard_arrow_up Start Date 04 Sep 2025 Duration Measure…" at bounding box center [503, 218] width 537 height 126
click at [540, 195] on div "Estimated group size is 14,576 (57,348 customers are excluded from this campaig…" at bounding box center [595, 197] width 247 height 13
click at [554, 196] on div "Estimated group size is 14,576 (57,348 customers are excluded from this campaig…" at bounding box center [595, 197] width 247 height 13
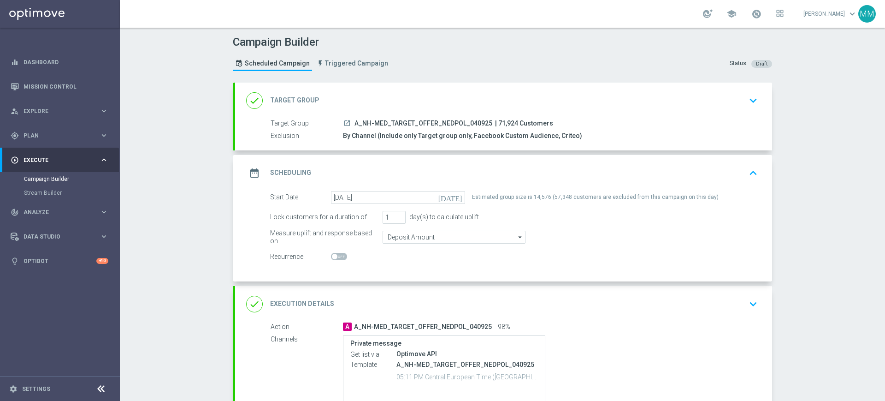
click at [478, 169] on div "date_range Scheduling keyboard_arrow_up" at bounding box center [503, 173] width 515 height 18
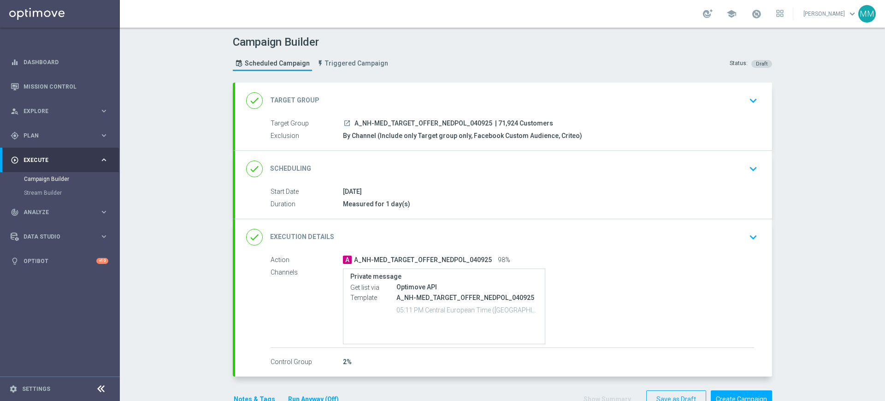
click at [340, 100] on div "done Target Group keyboard_arrow_down" at bounding box center [503, 101] width 515 height 18
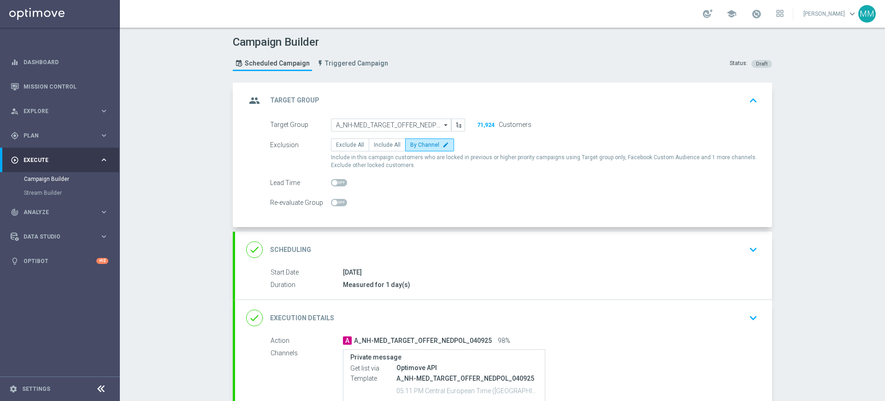
click at [397, 98] on div "group Target Group keyboard_arrow_up" at bounding box center [503, 101] width 515 height 18
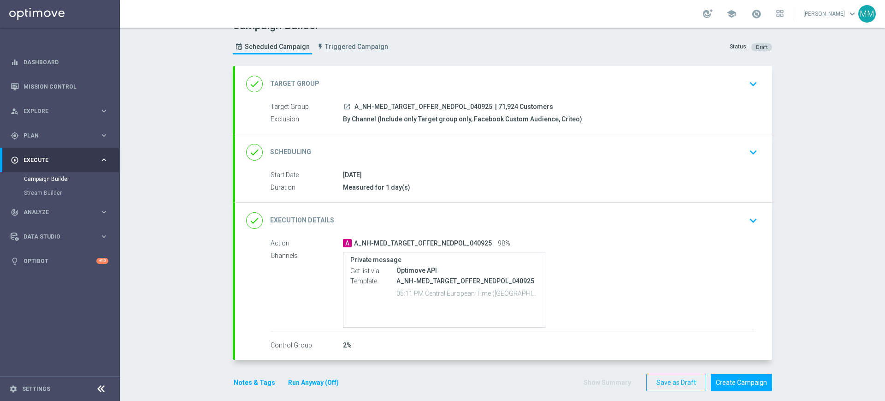
scroll to position [25, 0]
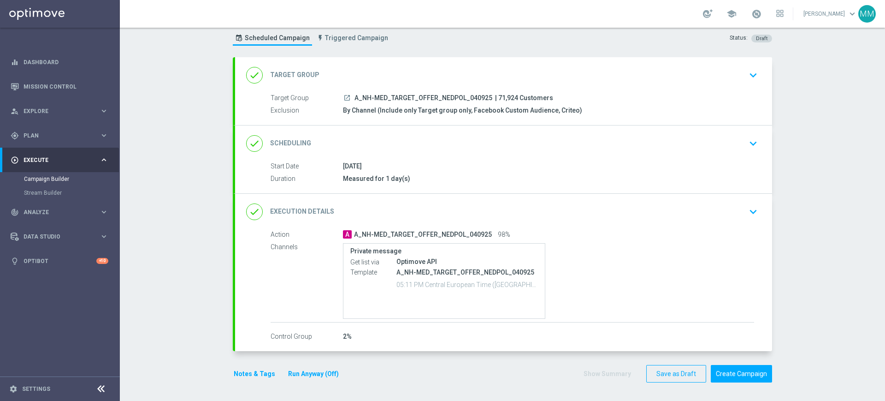
click at [252, 371] on button "Notes & Tags" at bounding box center [254, 374] width 43 height 12
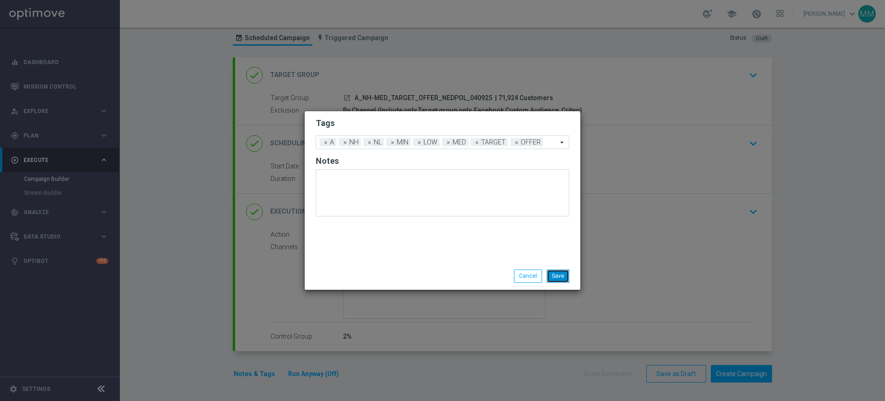
click at [560, 277] on button "Save" at bounding box center [558, 275] width 23 height 13
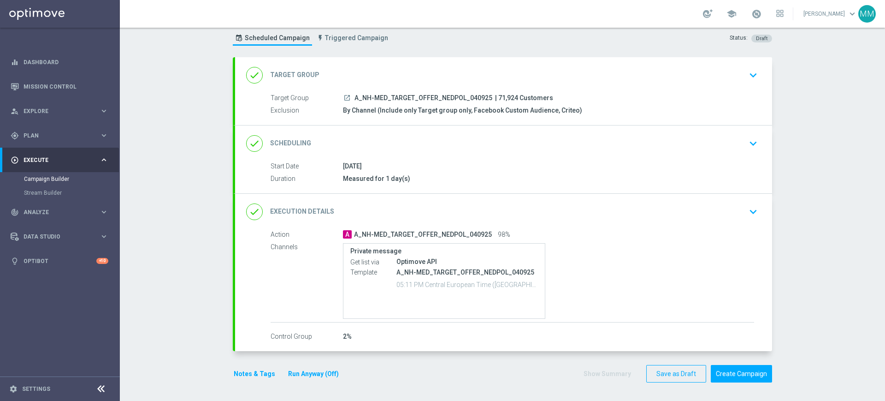
click at [474, 220] on div "done Execution Details keyboard_arrow_down" at bounding box center [503, 212] width 537 height 36
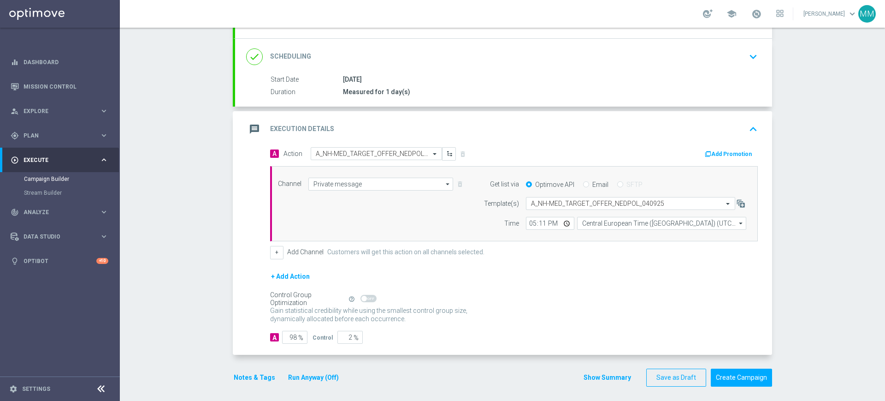
scroll to position [116, 0]
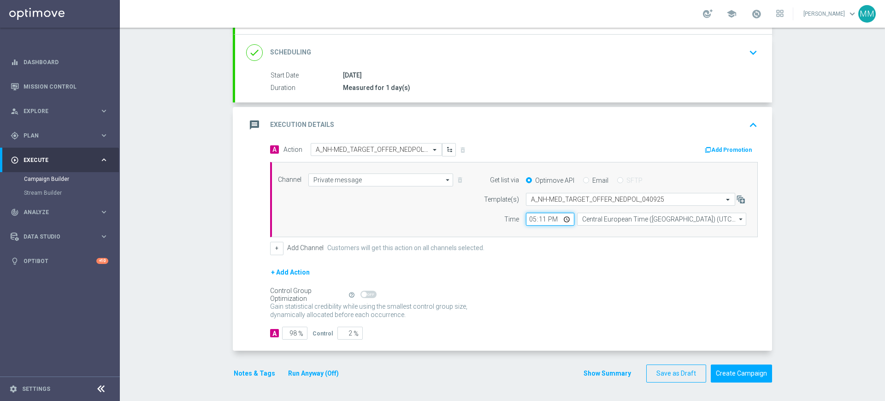
click at [536, 216] on input "17:11" at bounding box center [550, 218] width 48 height 13
type input "17:21"
click at [538, 237] on div "A Action Select action A_NH-MED_TARGET_OFFER_NEDPOL_040925 delete_forever Add P…" at bounding box center [514, 199] width 502 height 112
click at [233, 370] on button "Notes & Tags" at bounding box center [254, 373] width 43 height 12
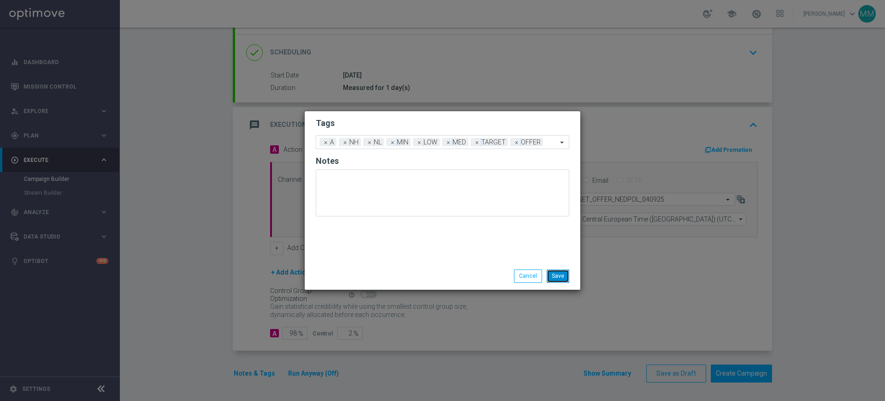
click at [564, 278] on button "Save" at bounding box center [558, 275] width 23 height 13
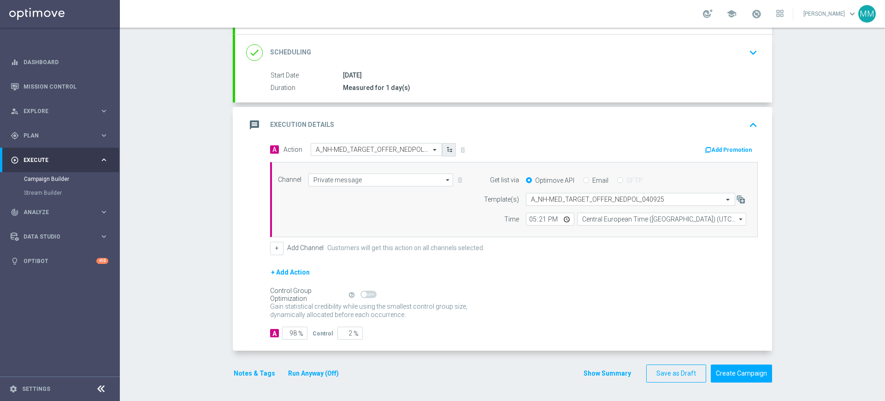
click at [450, 144] on button "button" at bounding box center [449, 149] width 14 height 13
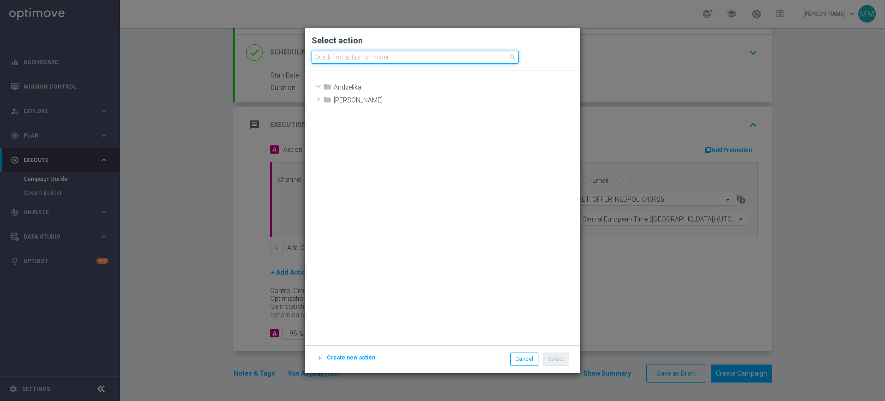
scroll to position [14436, 0]
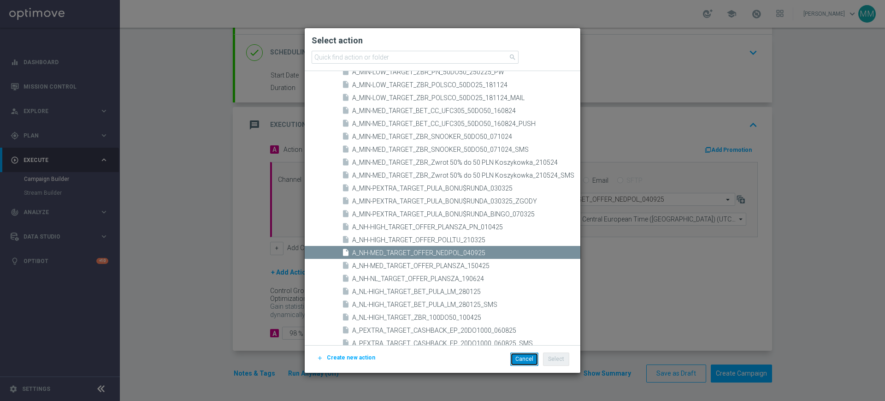
click at [531, 360] on button "Cancel" at bounding box center [524, 358] width 28 height 13
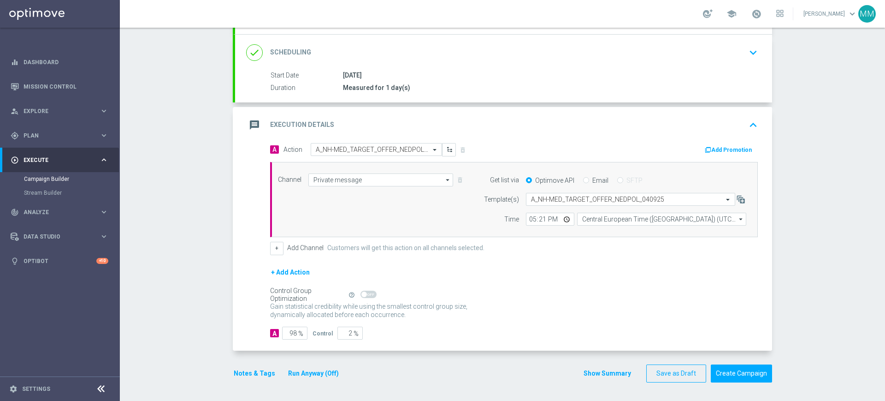
click at [498, 118] on div "message Execution Details keyboard_arrow_up" at bounding box center [503, 125] width 515 height 18
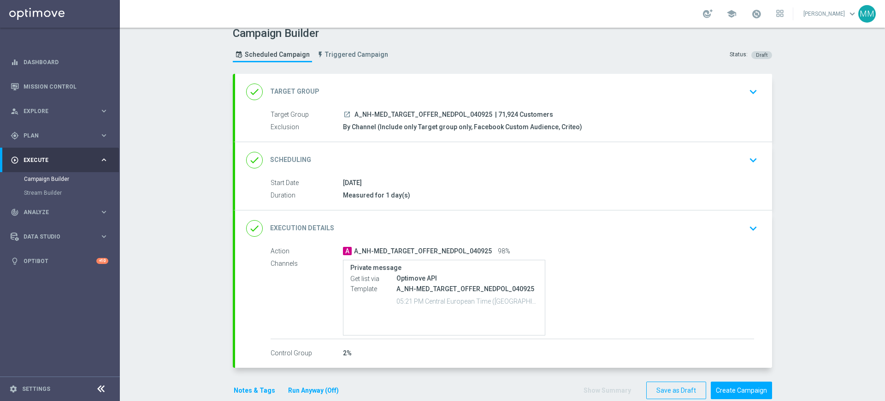
scroll to position [0, 0]
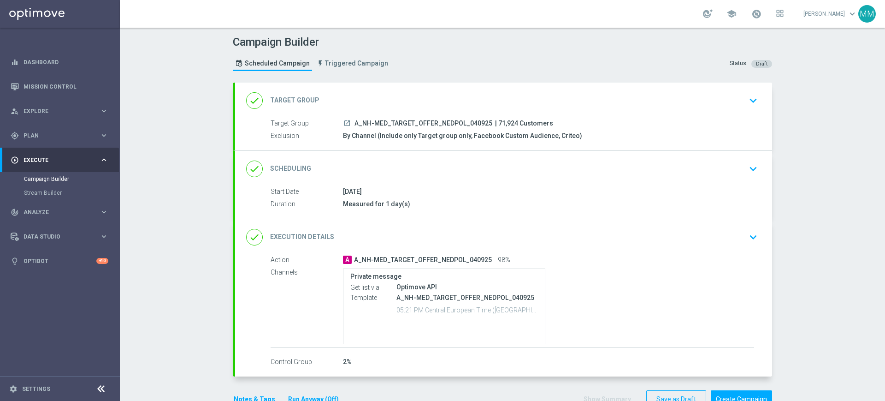
click at [380, 87] on div "done Target Group keyboard_arrow_down" at bounding box center [503, 101] width 537 height 36
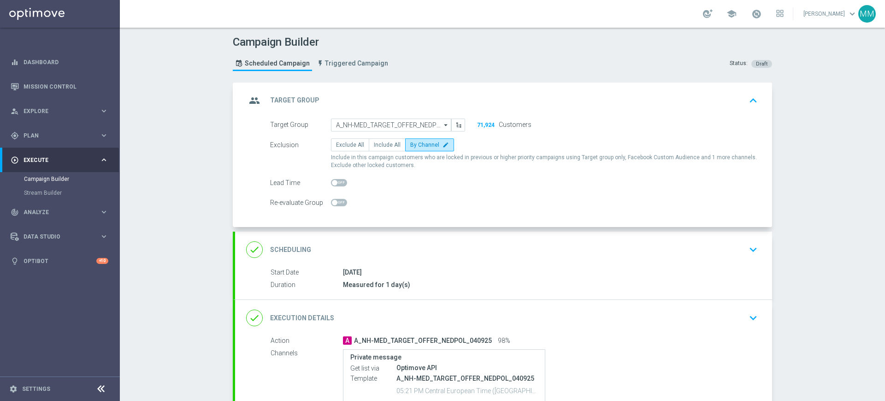
click at [380, 83] on div "group Target Group keyboard_arrow_up" at bounding box center [503, 101] width 537 height 36
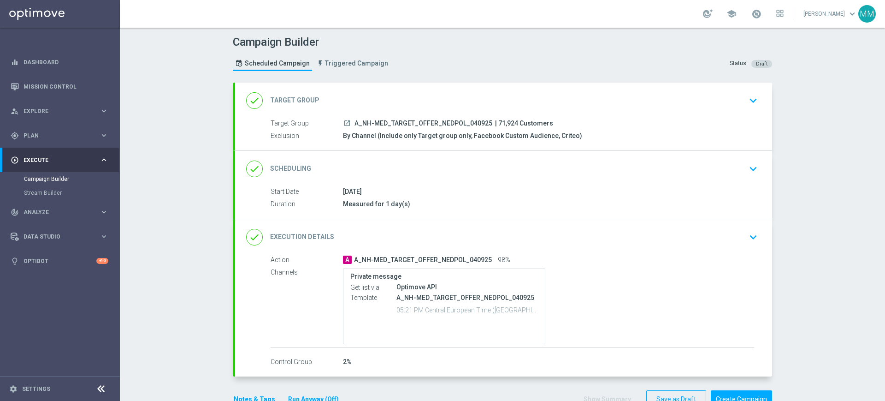
click at [414, 235] on div "done Execution Details keyboard_arrow_down Action A A_NH-MED_TARGET_OFFER_NEDPO…" at bounding box center [503, 297] width 537 height 157
click at [419, 234] on div "done Execution Details keyboard_arrow_down" at bounding box center [503, 237] width 515 height 18
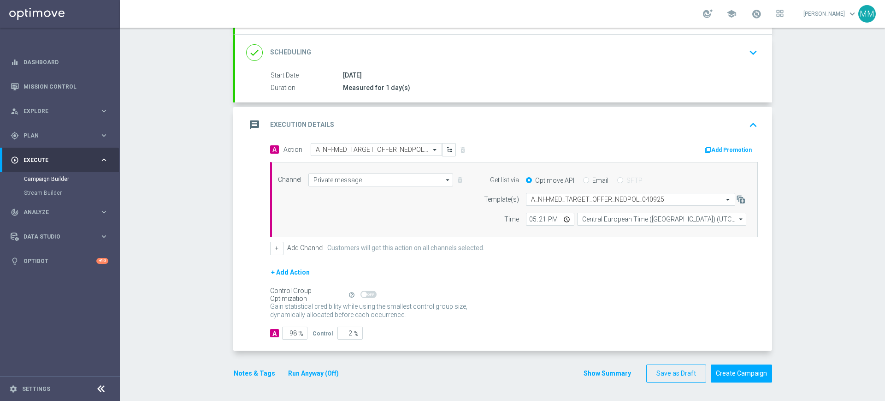
click at [527, 120] on div "message Execution Details keyboard_arrow_up" at bounding box center [503, 125] width 515 height 18
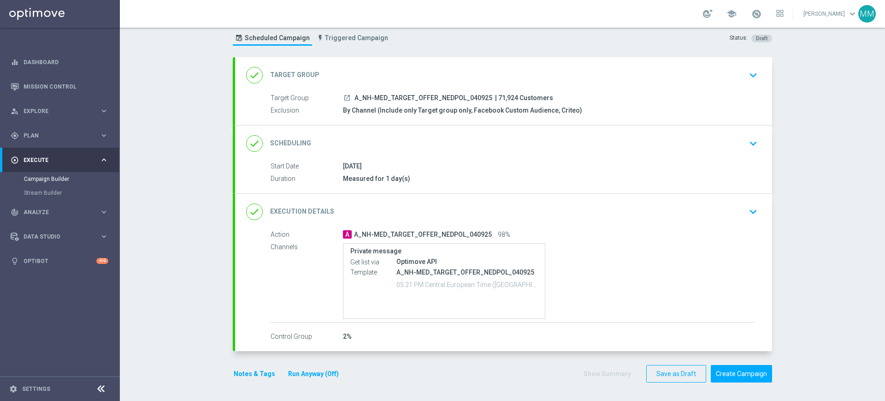
scroll to position [25, 0]
click at [420, 205] on div "done Execution Details keyboard_arrow_down" at bounding box center [503, 212] width 515 height 18
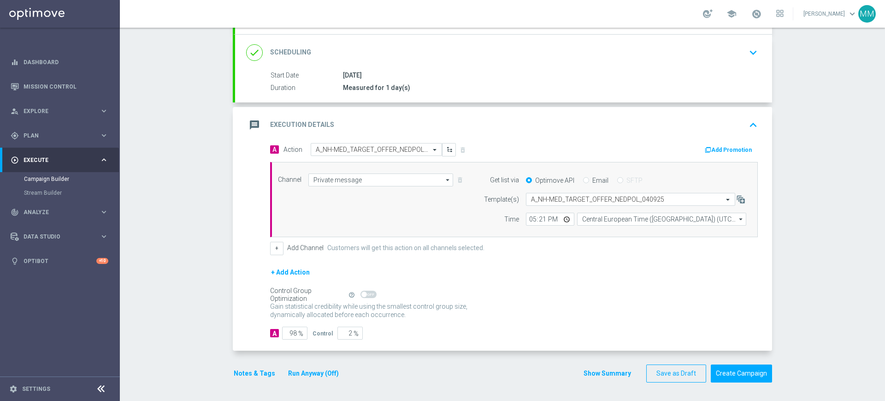
click at [468, 132] on div "message Execution Details keyboard_arrow_up" at bounding box center [503, 125] width 515 height 18
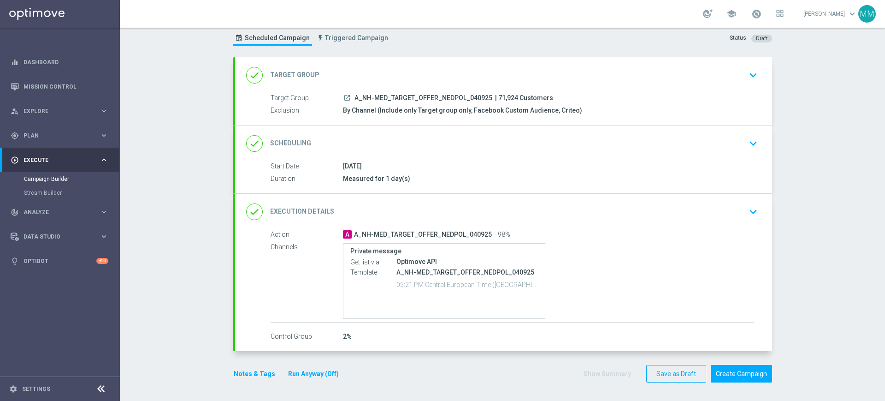
scroll to position [0, 0]
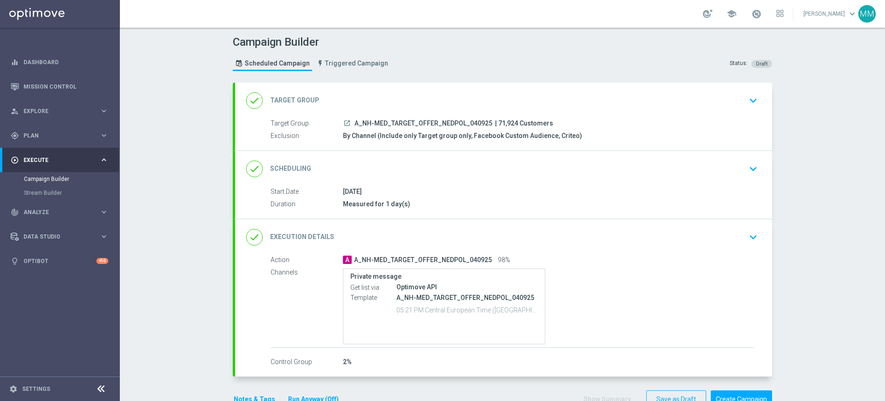
click at [378, 93] on div "done Target Group keyboard_arrow_down" at bounding box center [503, 101] width 515 height 18
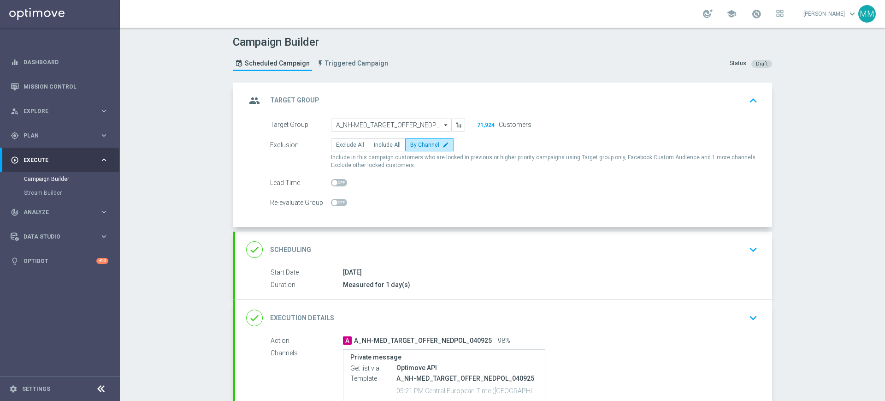
click at [410, 93] on div "group Target Group keyboard_arrow_up Target Group launch A_NH-MED_TARGET_OFFER_…" at bounding box center [503, 155] width 537 height 144
click at [435, 106] on div "group Target Group keyboard_arrow_up" at bounding box center [503, 101] width 515 height 18
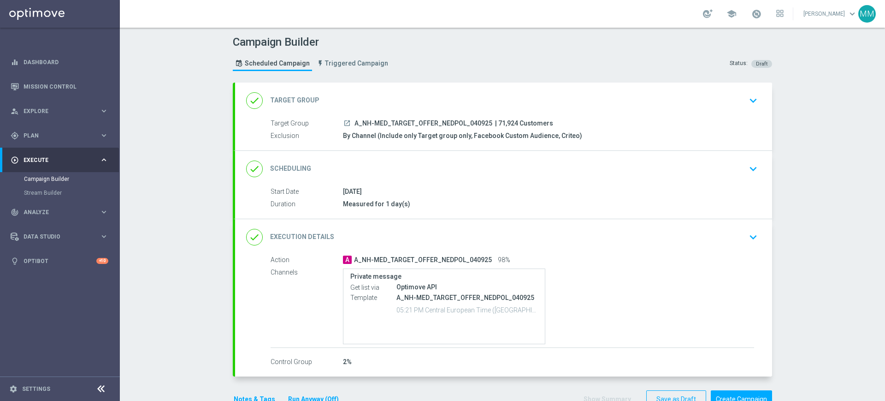
click at [445, 180] on div "done Scheduling keyboard_arrow_down" at bounding box center [503, 169] width 537 height 36
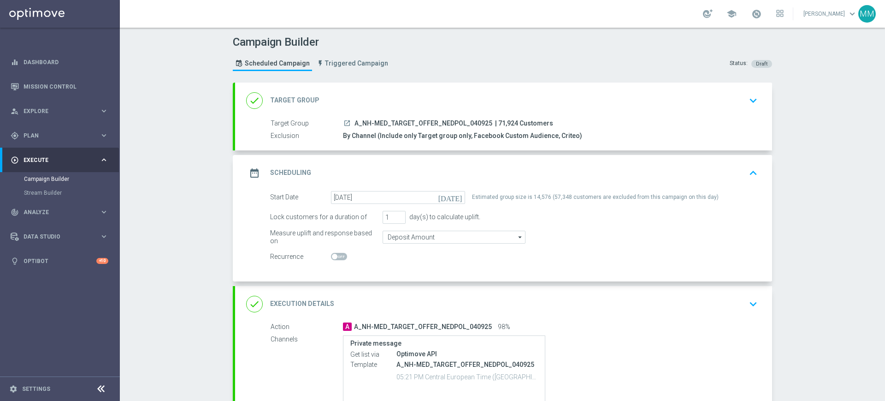
click at [427, 173] on div "date_range Scheduling keyboard_arrow_up" at bounding box center [503, 173] width 515 height 18
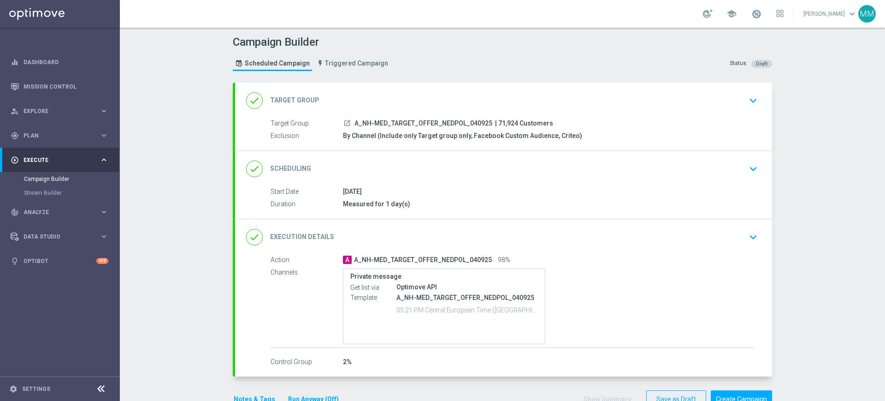
click at [425, 235] on div "done Execution Details keyboard_arrow_down" at bounding box center [503, 237] width 515 height 18
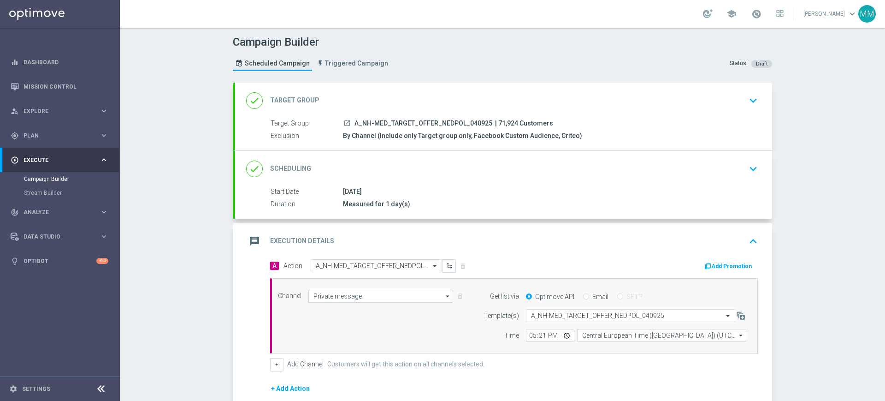
click at [424, 235] on div "message Execution Details keyboard_arrow_up" at bounding box center [503, 241] width 515 height 18
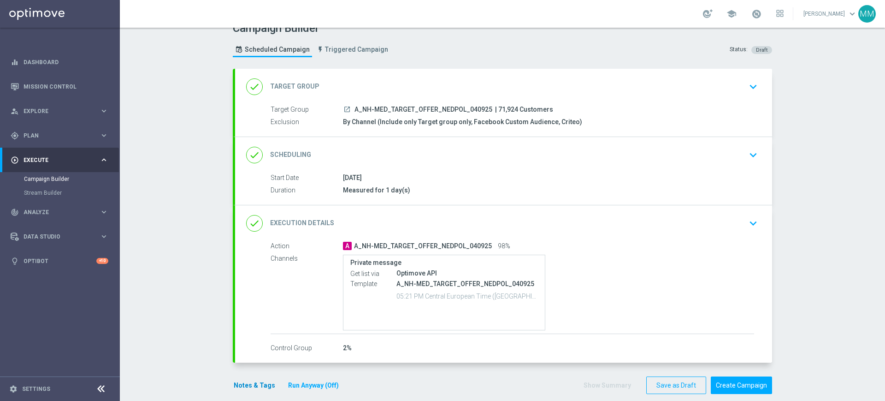
scroll to position [25, 0]
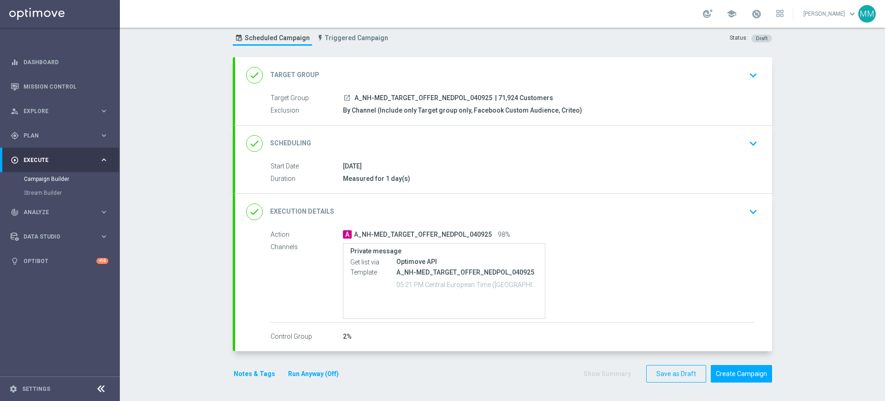
click at [262, 374] on button "Notes & Tags" at bounding box center [254, 374] width 43 height 12
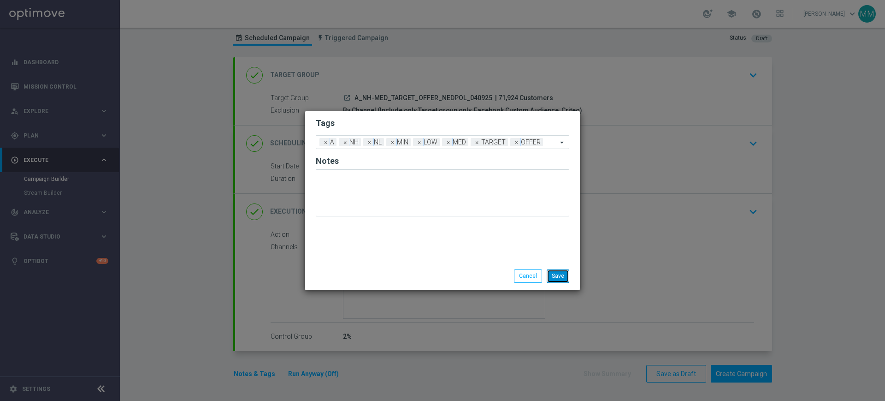
click at [564, 277] on button "Save" at bounding box center [558, 275] width 23 height 13
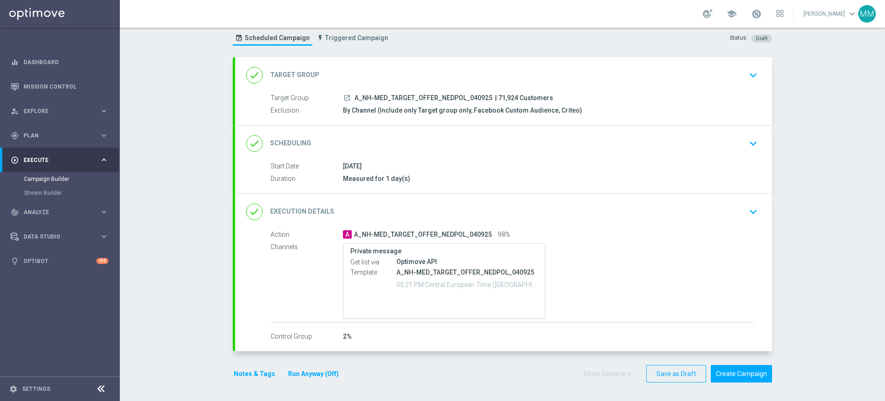
click at [380, 73] on div "done Target Group keyboard_arrow_down" at bounding box center [503, 75] width 515 height 18
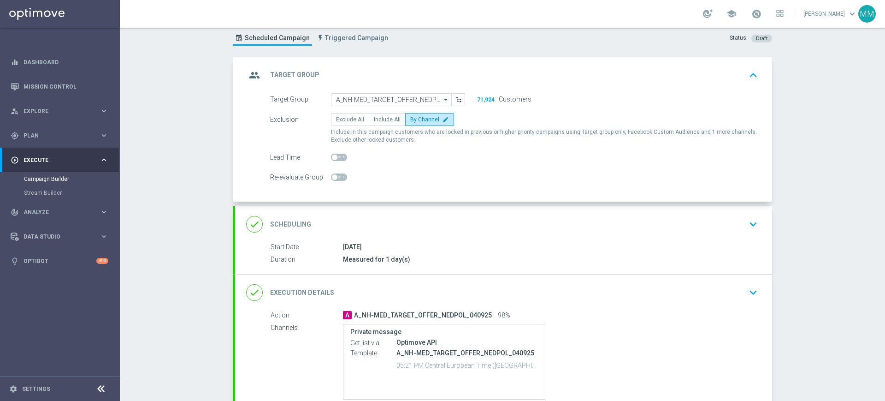
click at [410, 69] on div "group Target Group keyboard_arrow_up" at bounding box center [503, 75] width 515 height 18
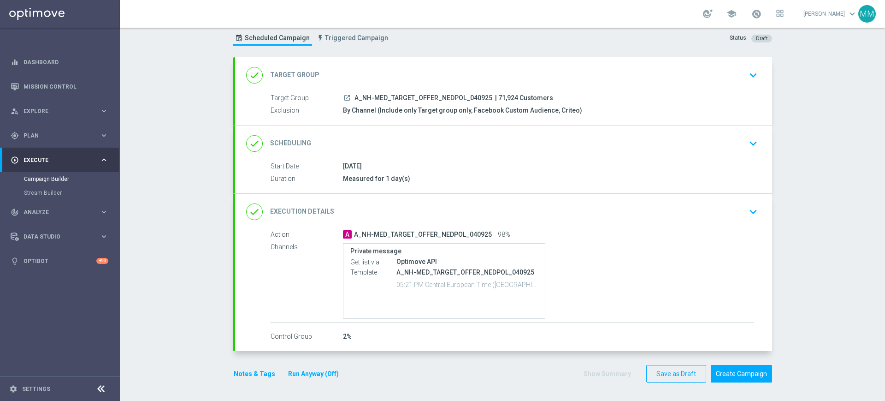
click at [418, 150] on div "done Scheduling keyboard_arrow_down Start Date 04 Sep 2025 Duration Measured fo…" at bounding box center [503, 159] width 537 height 68
click at [418, 150] on div "done Scheduling keyboard_arrow_down" at bounding box center [503, 144] width 515 height 18
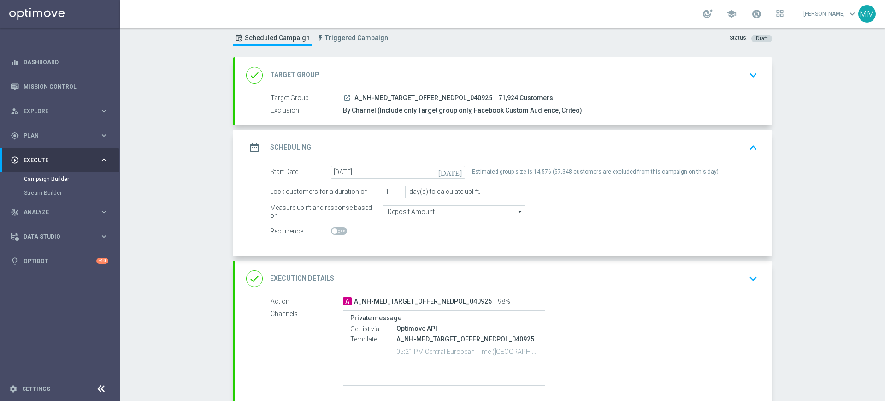
click at [446, 160] on div "date_range Scheduling keyboard_arrow_up" at bounding box center [503, 148] width 537 height 36
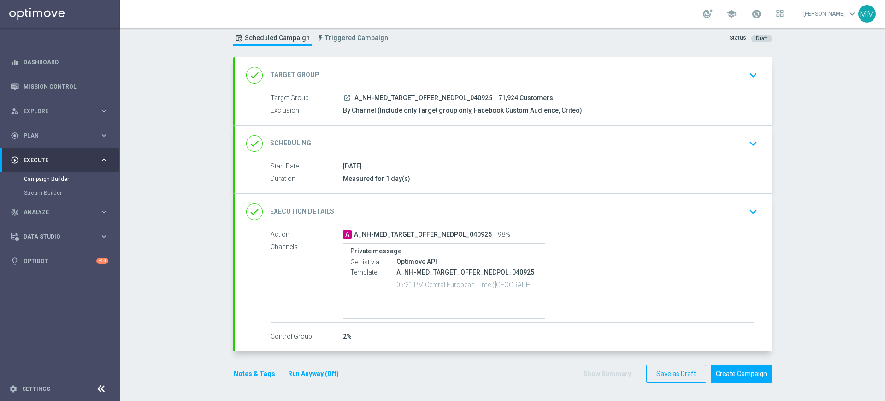
click at [383, 138] on div "done Scheduling keyboard_arrow_down" at bounding box center [503, 144] width 515 height 18
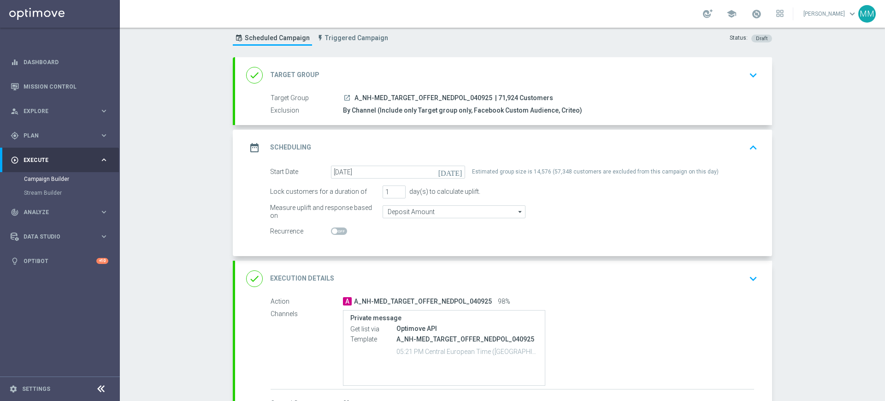
click at [379, 144] on div "date_range Scheduling keyboard_arrow_up" at bounding box center [503, 148] width 515 height 18
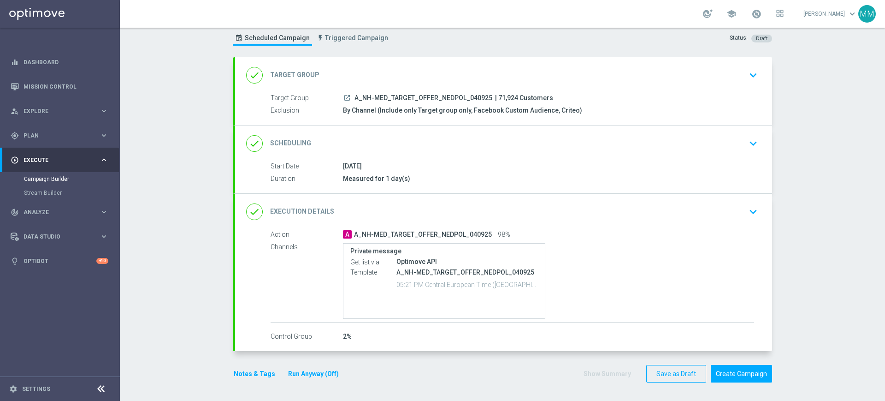
click at [401, 148] on div "done Scheduling keyboard_arrow_down" at bounding box center [503, 144] width 515 height 18
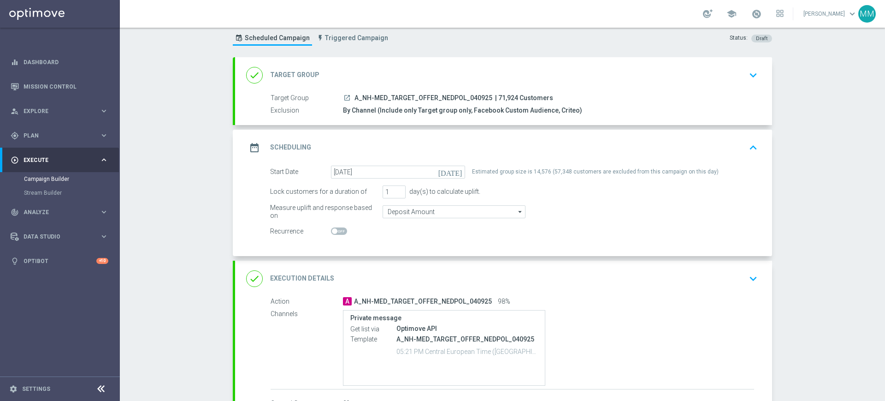
click at [372, 136] on div "date_range Scheduling keyboard_arrow_up" at bounding box center [503, 148] width 537 height 36
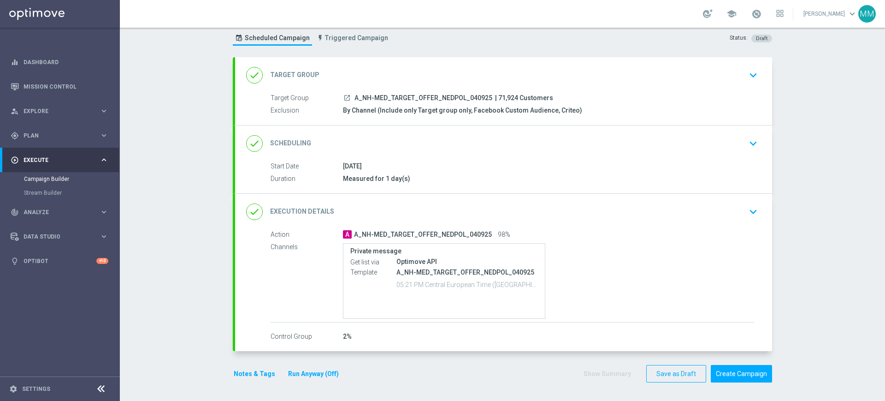
click at [264, 366] on div "Notes & Tags Run Anyway (Off)" at bounding box center [292, 374] width 118 height 18
click at [261, 374] on button "Notes & Tags" at bounding box center [254, 374] width 43 height 12
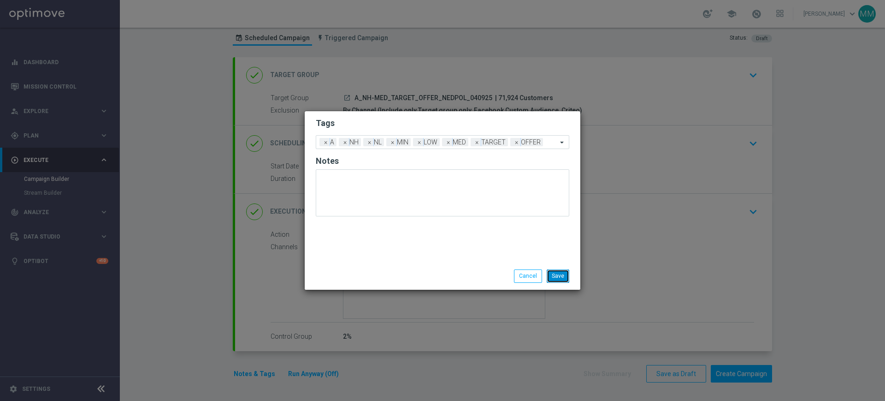
click at [566, 277] on button "Save" at bounding box center [558, 275] width 23 height 13
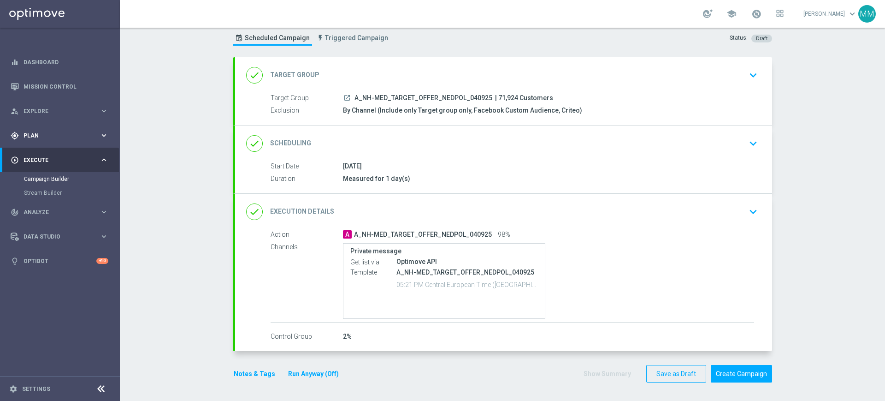
click at [53, 137] on span "Plan" at bounding box center [62, 136] width 76 height 6
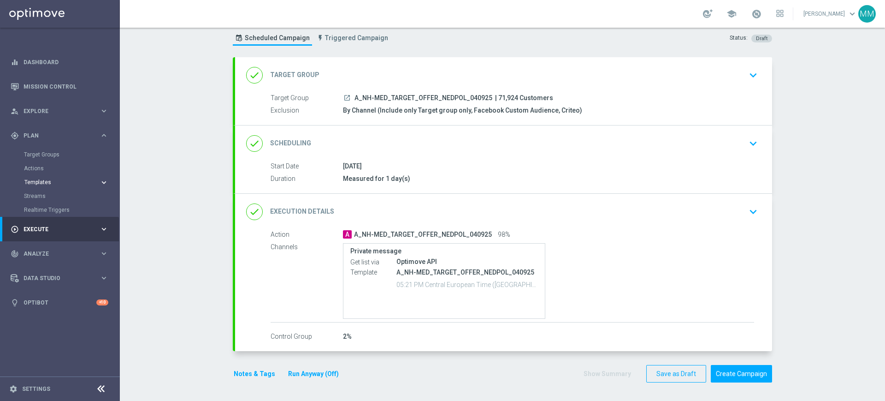
click at [42, 181] on span "Templates" at bounding box center [57, 182] width 66 height 6
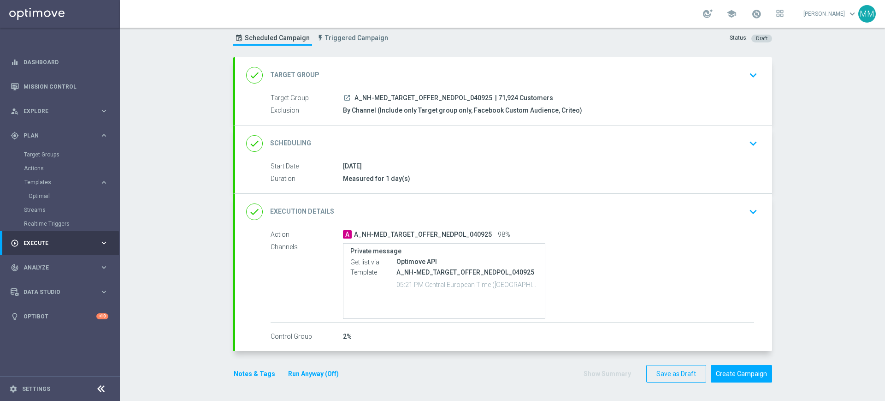
click at [259, 376] on button "Notes & Tags" at bounding box center [254, 374] width 43 height 12
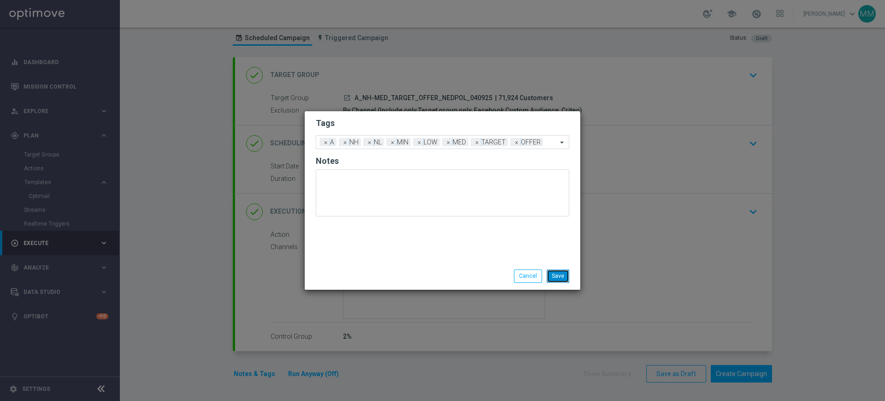
click at [561, 271] on button "Save" at bounding box center [558, 275] width 23 height 13
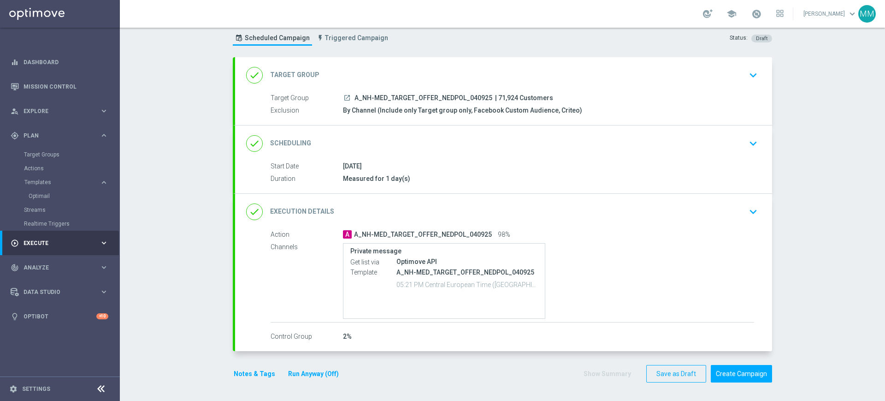
click at [389, 129] on div "done Scheduling keyboard_arrow_down" at bounding box center [503, 143] width 537 height 36
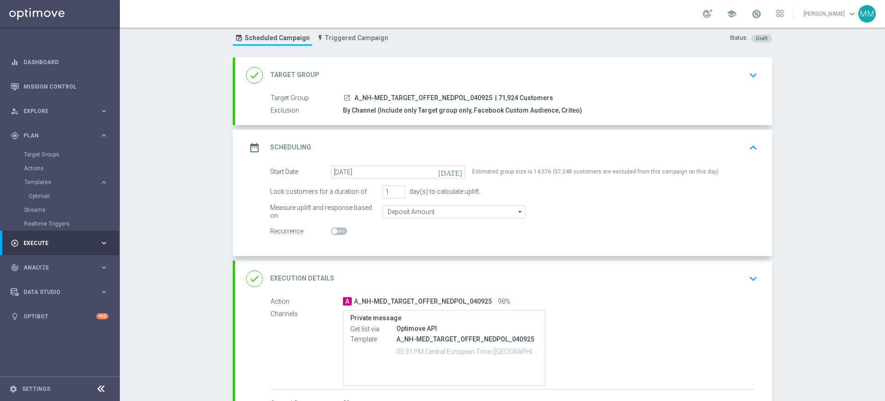
click at [405, 142] on div "date_range Scheduling keyboard_arrow_up" at bounding box center [503, 148] width 515 height 18
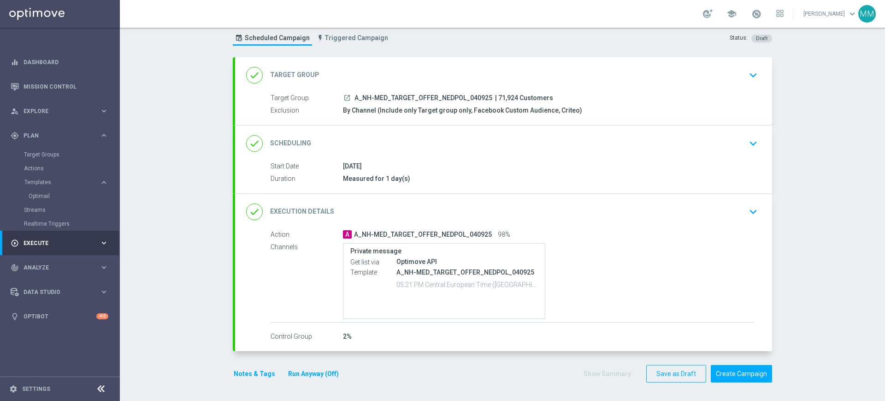
click at [400, 212] on div "done Execution Details keyboard_arrow_down" at bounding box center [503, 212] width 515 height 18
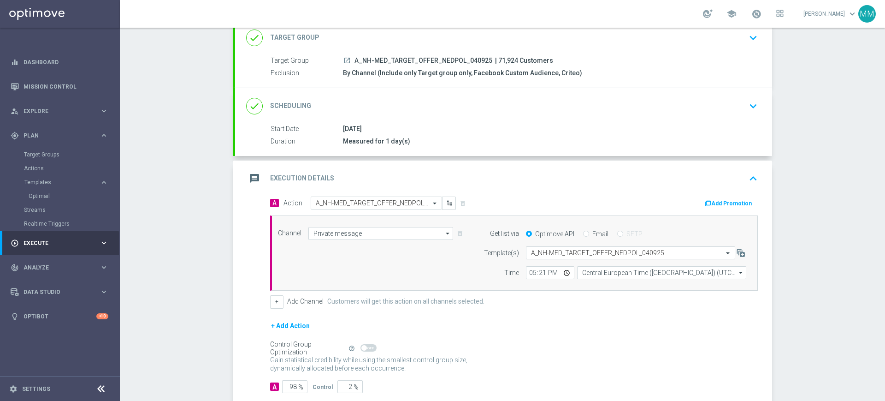
scroll to position [83, 0]
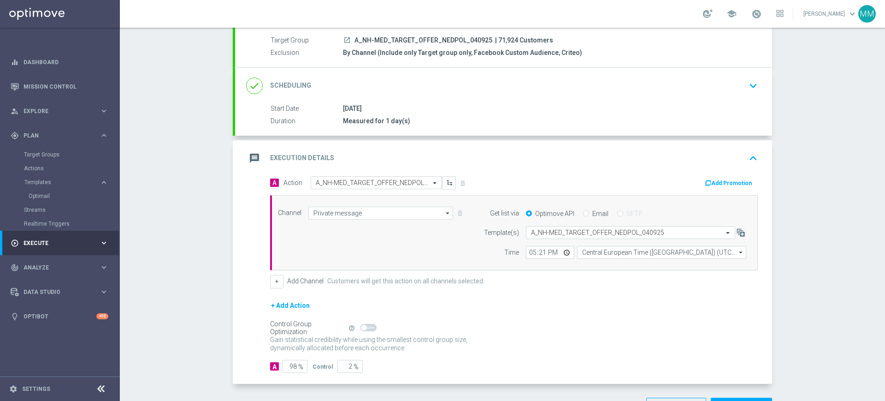
click at [372, 154] on div "message Execution Details keyboard_arrow_up" at bounding box center [503, 158] width 515 height 18
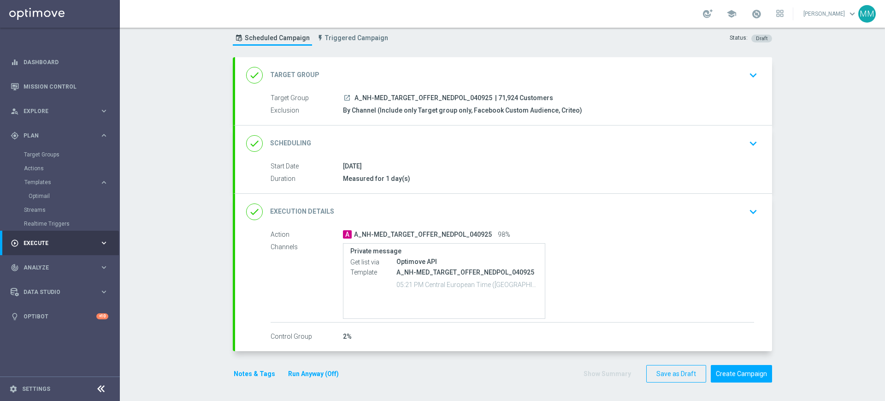
scroll to position [25, 0]
click at [258, 369] on button "Notes & Tags" at bounding box center [254, 374] width 43 height 12
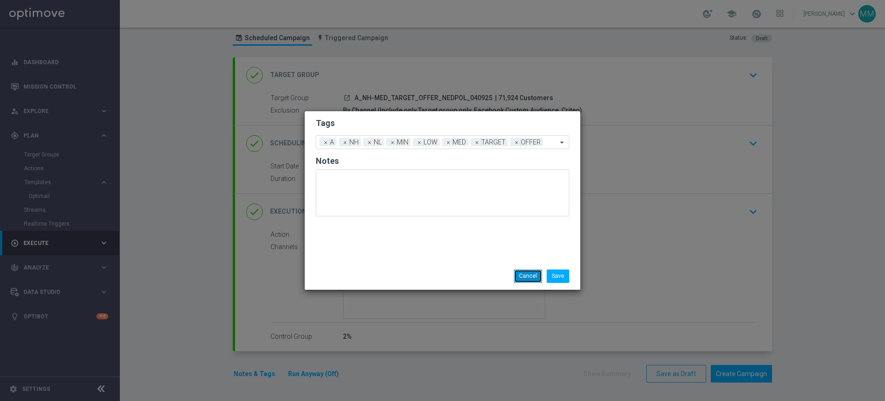
click at [520, 271] on button "Cancel" at bounding box center [528, 275] width 28 height 13
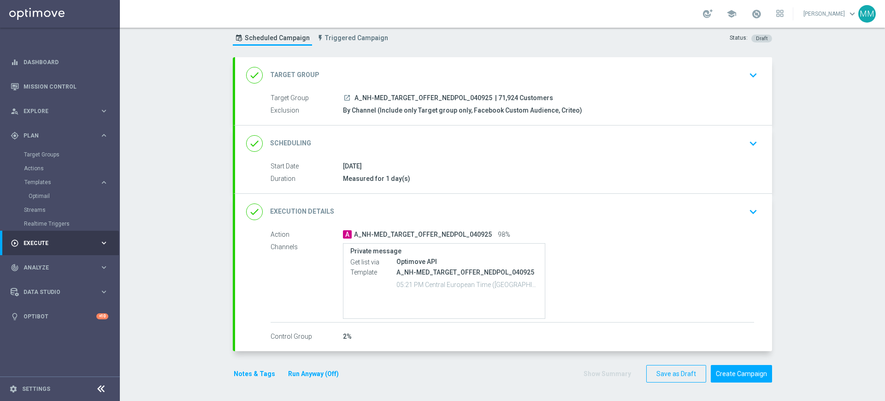
click at [246, 374] on button "Notes & Tags" at bounding box center [254, 374] width 43 height 12
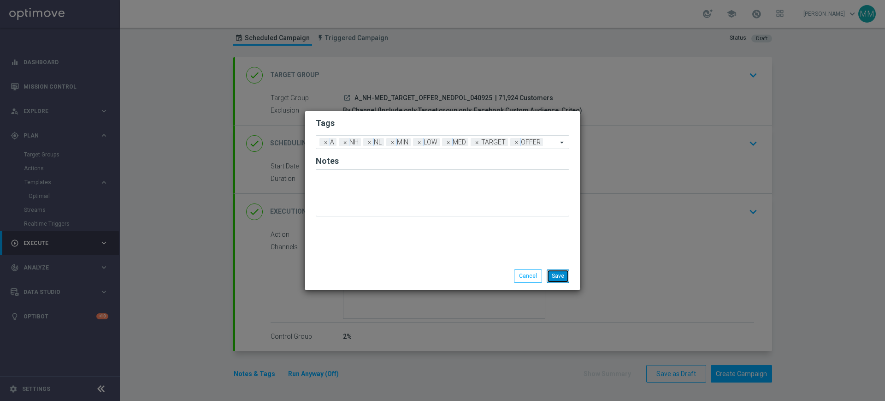
click at [563, 277] on button "Save" at bounding box center [558, 275] width 23 height 13
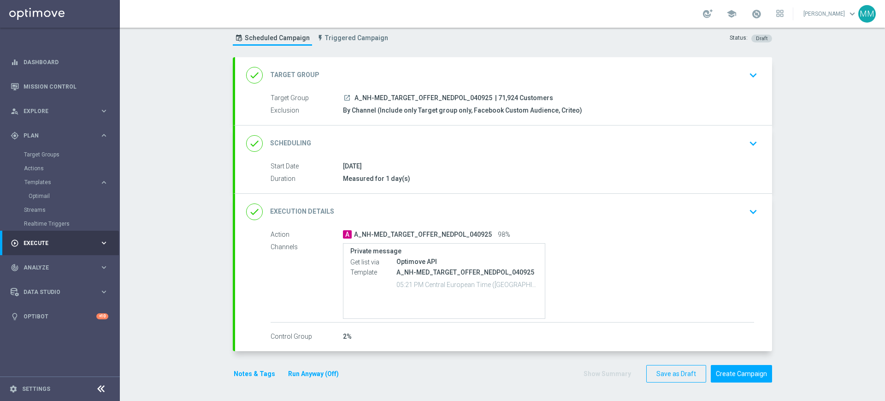
click at [382, 80] on div "done Target Group keyboard_arrow_down" at bounding box center [503, 75] width 515 height 18
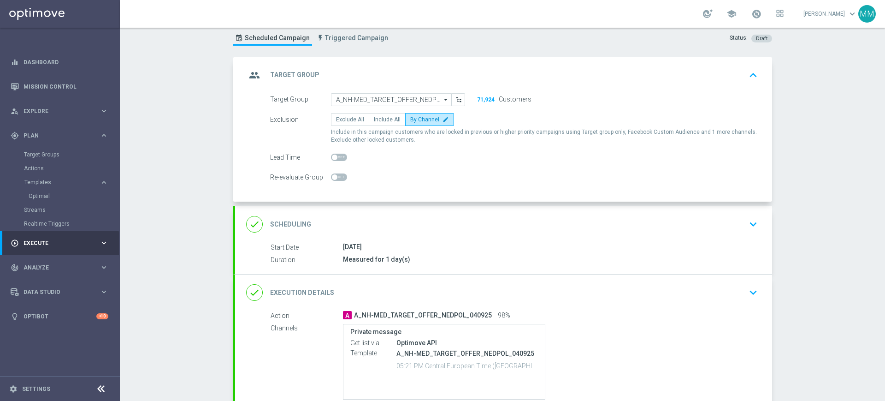
click at [419, 224] on div "done Scheduling keyboard_arrow_down" at bounding box center [503, 224] width 515 height 18
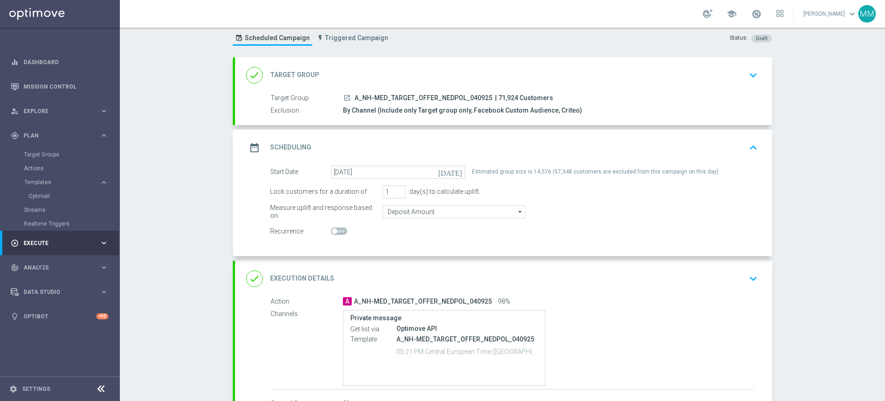
click at [415, 134] on div "date_range Scheduling keyboard_arrow_up" at bounding box center [503, 148] width 537 height 36
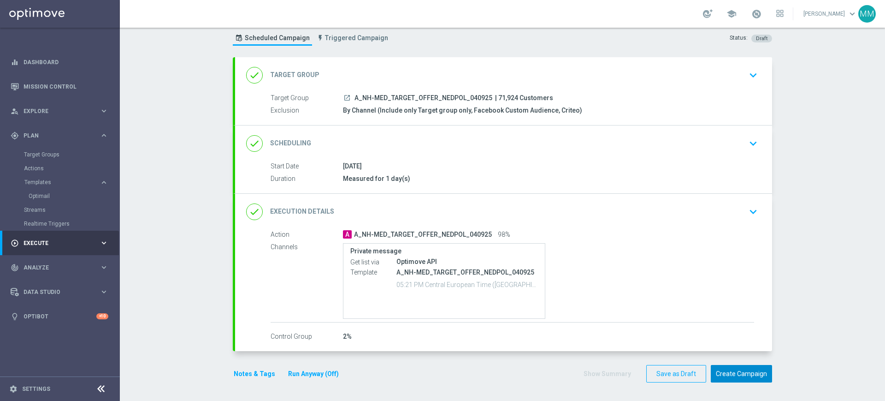
click at [748, 376] on button "Create Campaign" at bounding box center [741, 374] width 61 height 18
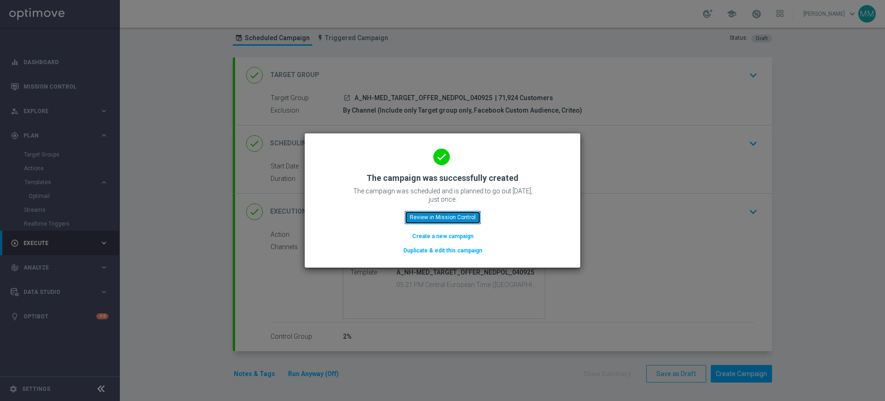
click at [450, 218] on button "Review in Mission Control" at bounding box center [443, 217] width 76 height 13
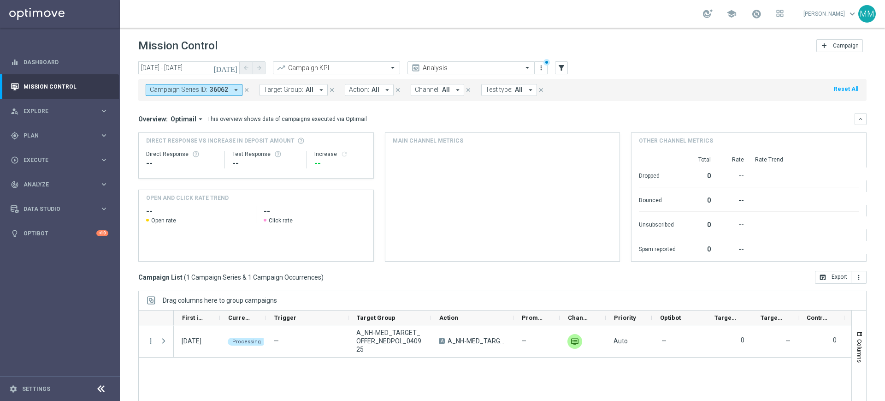
scroll to position [60, 0]
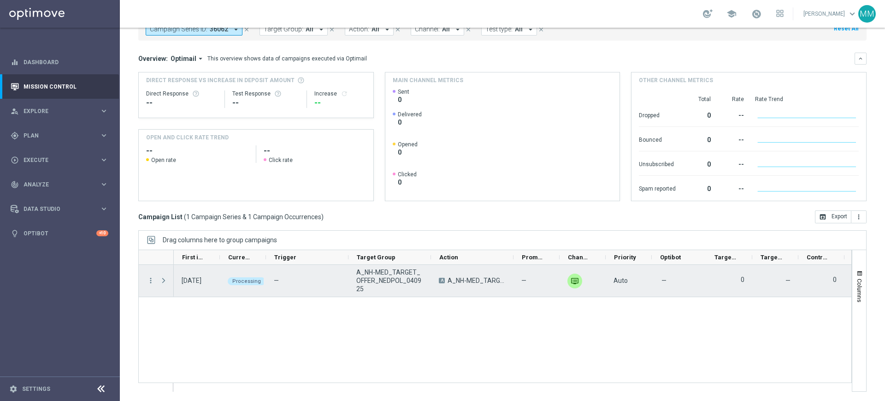
click at [161, 278] on span "Press SPACE to select this row." at bounding box center [163, 280] width 8 height 7
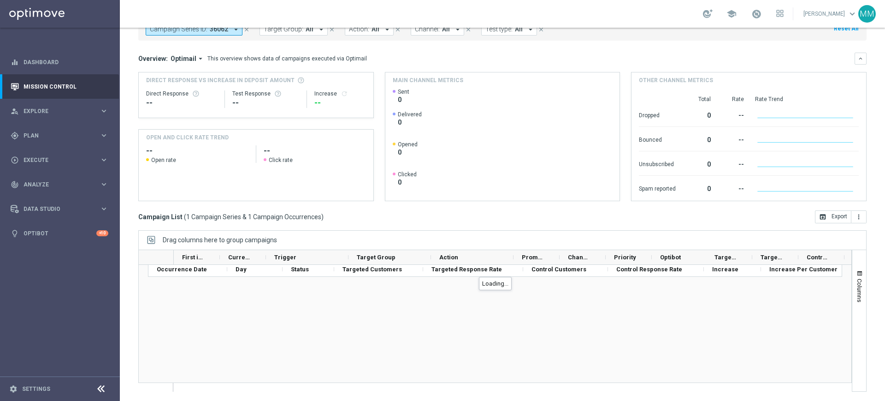
scroll to position [0, 0]
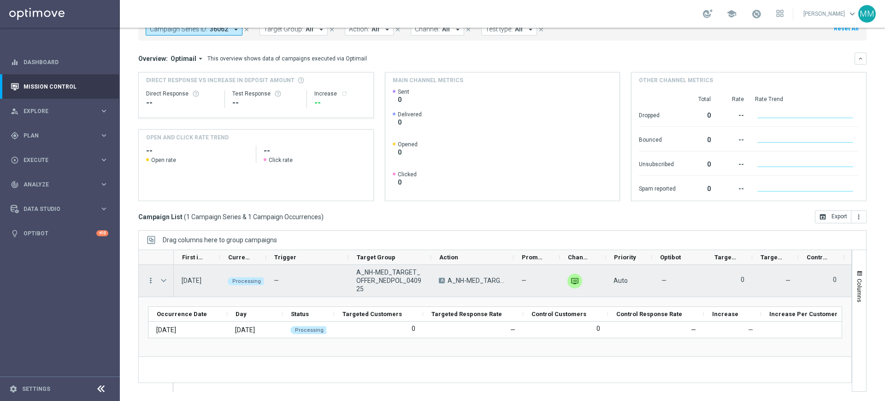
click at [150, 283] on icon "more_vert" at bounding box center [151, 280] width 8 height 8
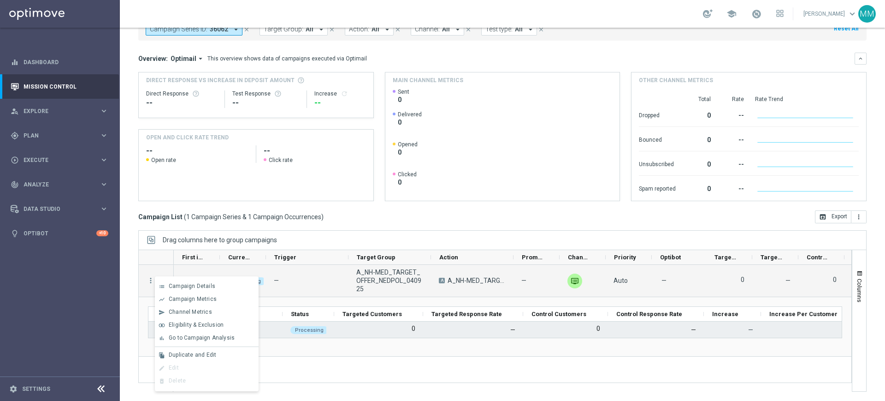
click at [391, 325] on div "0" at bounding box center [378, 329] width 89 height 17
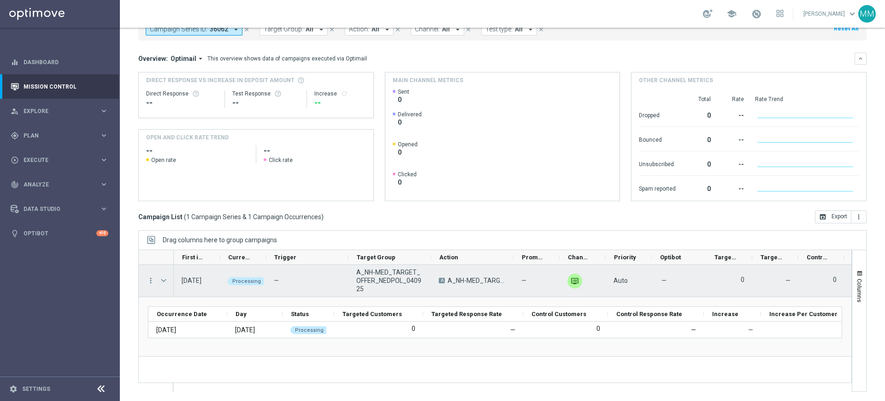
click at [163, 283] on span "Press SPACE to select this row." at bounding box center [163, 280] width 8 height 7
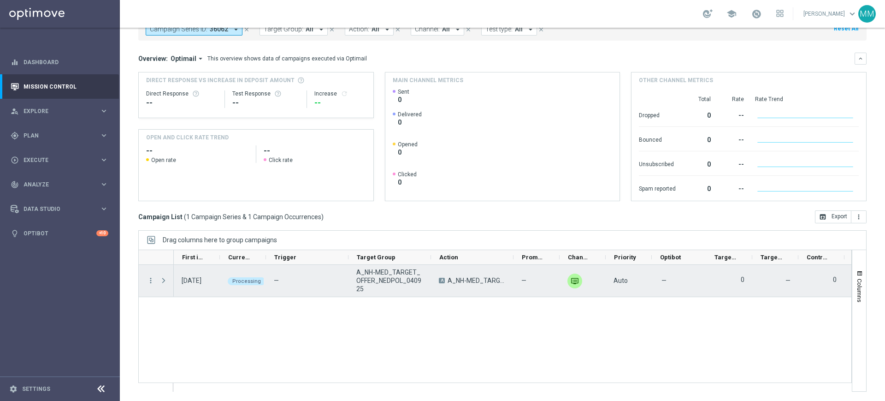
click at [163, 283] on span "Press SPACE to select this row." at bounding box center [163, 280] width 8 height 7
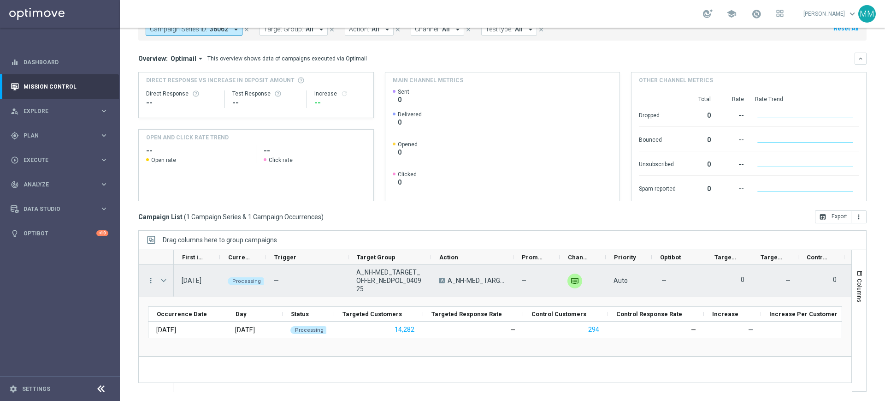
click at [163, 282] on span "Press SPACE to select this row." at bounding box center [163, 280] width 8 height 7
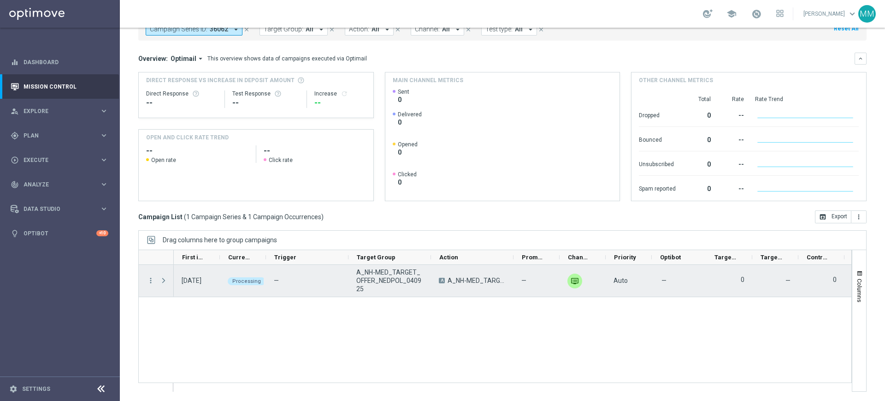
click at [161, 281] on span "Press SPACE to select this row." at bounding box center [163, 280] width 8 height 7
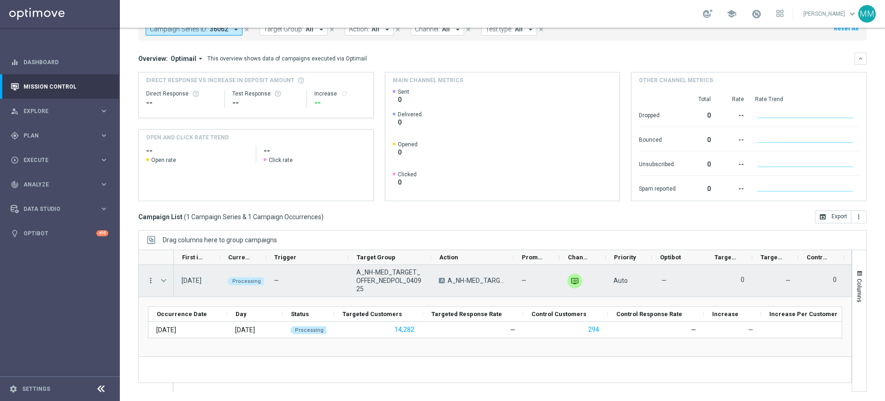
click at [152, 279] on icon "more_vert" at bounding box center [151, 280] width 8 height 8
click at [159, 272] on div "Press SPACE to deselect this row." at bounding box center [164, 281] width 18 height 32
click at [149, 281] on icon "more_vert" at bounding box center [151, 280] width 8 height 8
click at [150, 282] on icon "more_vert" at bounding box center [151, 280] width 8 height 8
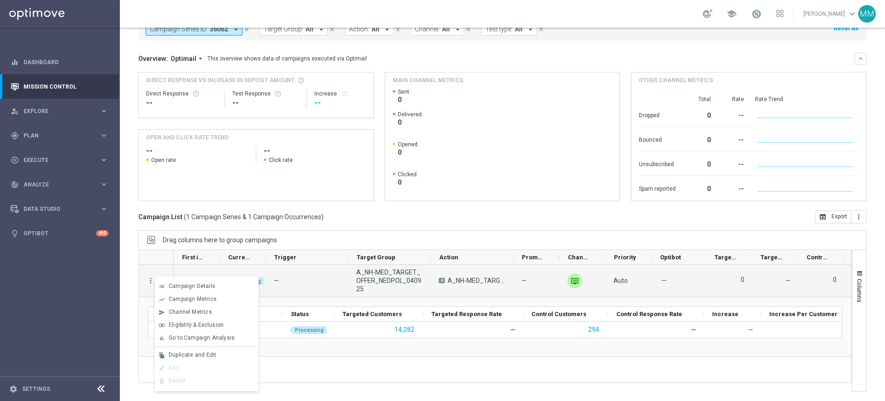
click at [165, 267] on div "Press SPACE to deselect this row." at bounding box center [164, 281] width 18 height 32
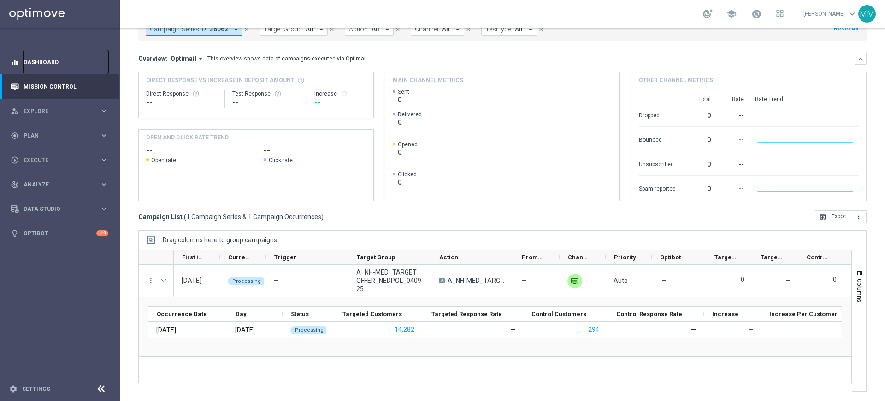
click at [61, 51] on link "Dashboard" at bounding box center [66, 62] width 85 height 24
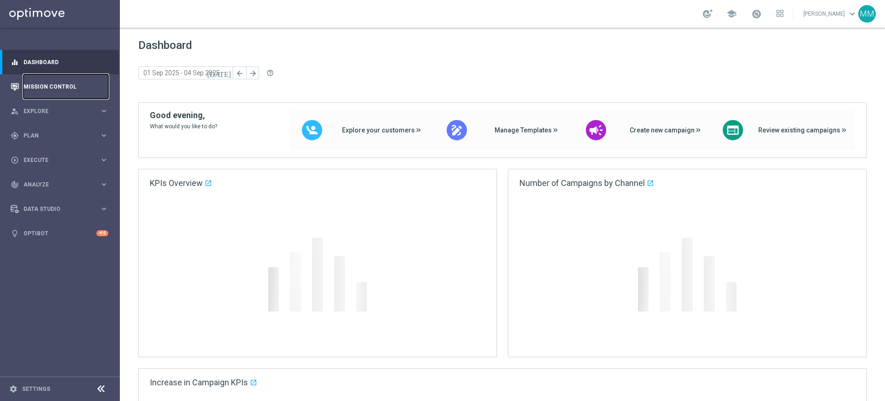
click at [59, 81] on link "Mission Control" at bounding box center [66, 86] width 85 height 24
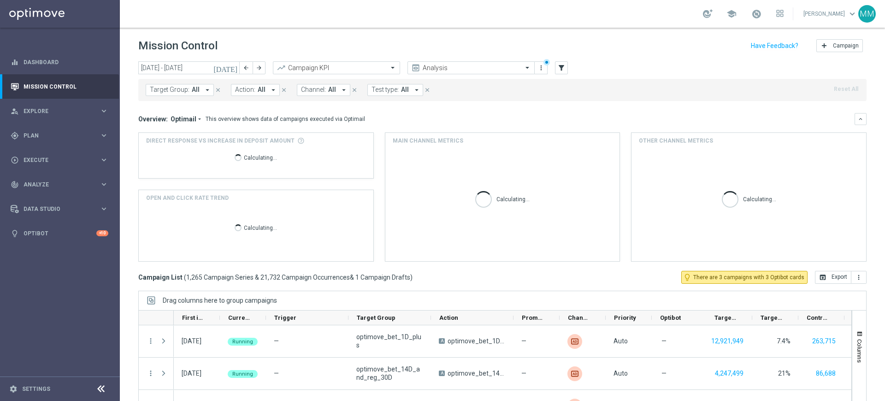
click at [195, 86] on span "All" at bounding box center [196, 90] width 8 height 8
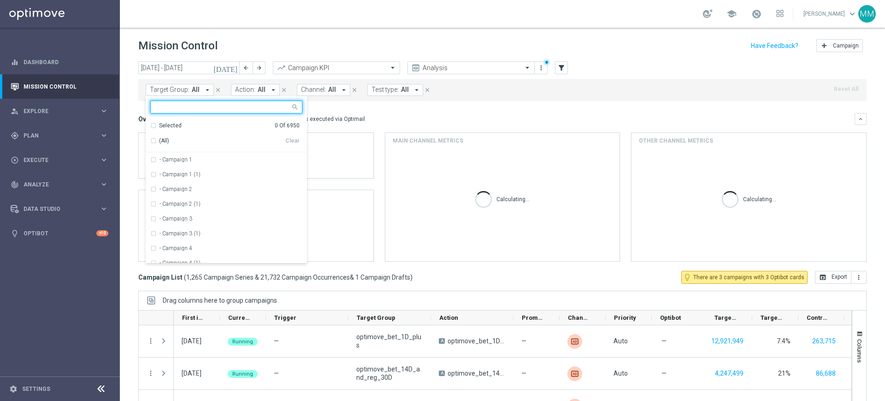
type input "visit_Piłka Nożna_offer"
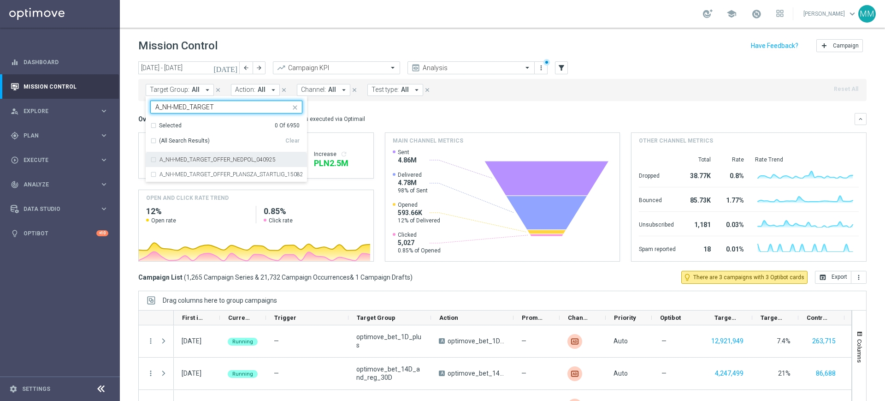
click at [171, 165] on div "A_NH-MED_TARGET_OFFER_NEDPOL_040925" at bounding box center [226, 159] width 152 height 15
type input "A_NH-MED_TARGET"
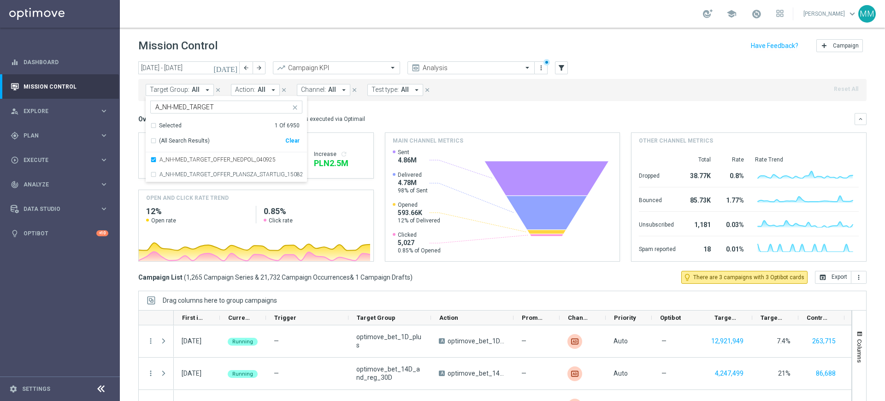
click at [391, 103] on mini-dashboard "Overview: Optimail arrow_drop_down This overview shows data of campaigns execut…" at bounding box center [502, 186] width 728 height 170
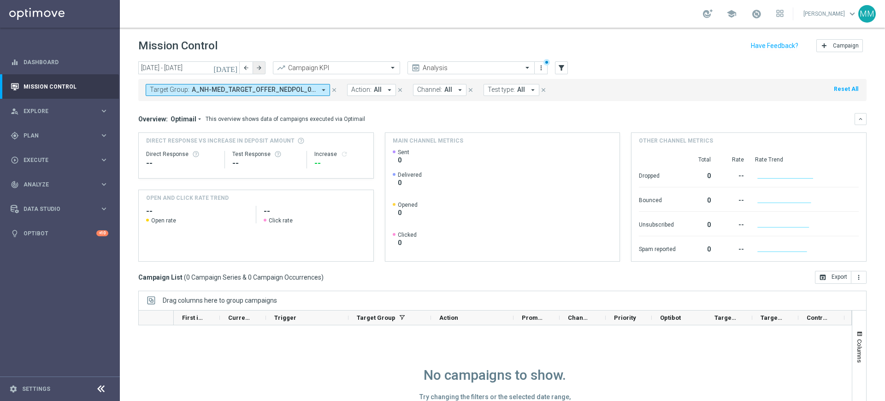
click at [262, 67] on icon "arrow_forward" at bounding box center [259, 68] width 6 height 6
type input "01 Sep 2025 - 30 Sep 2025"
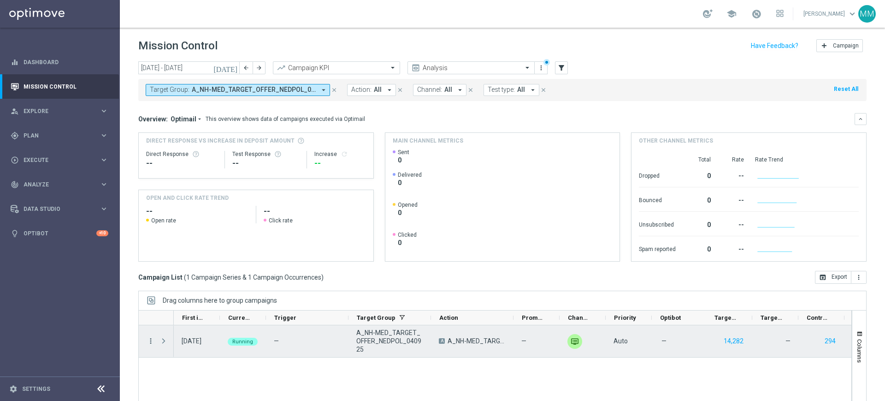
click at [151, 342] on icon "more_vert" at bounding box center [151, 340] width 8 height 8
click at [177, 324] on span "Delete" at bounding box center [177, 326] width 17 height 6
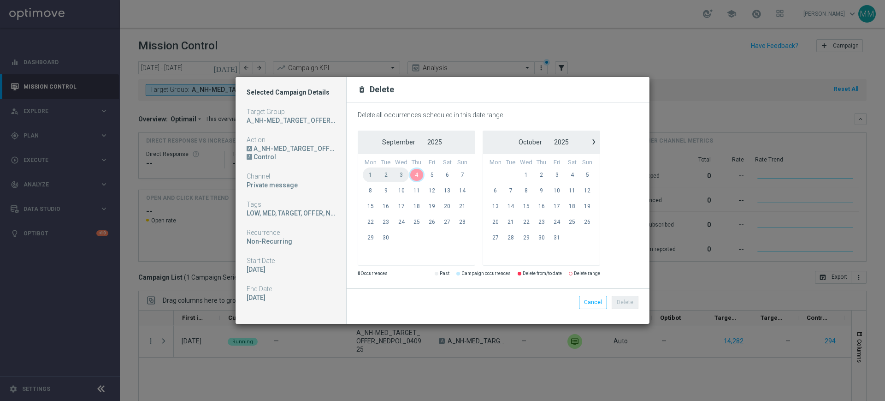
click at [419, 171] on span "4" at bounding box center [416, 174] width 15 height 15
click at [419, 173] on span "4" at bounding box center [416, 174] width 15 height 15
click at [616, 301] on button "Delete" at bounding box center [625, 301] width 27 height 13
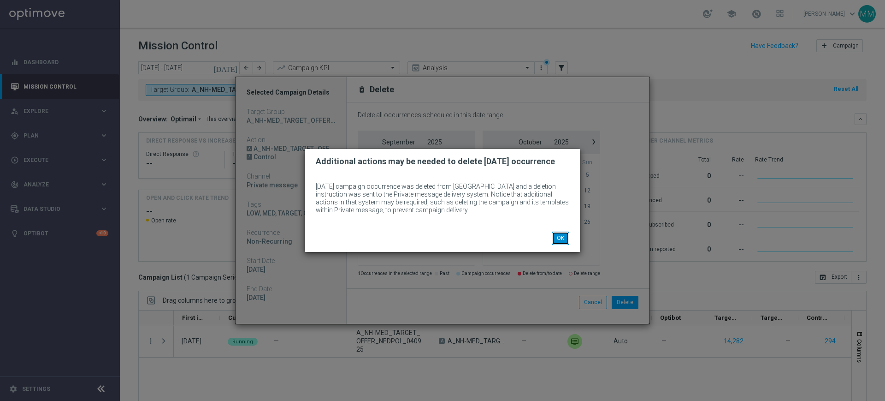
click at [557, 238] on button "OK" at bounding box center [561, 237] width 18 height 13
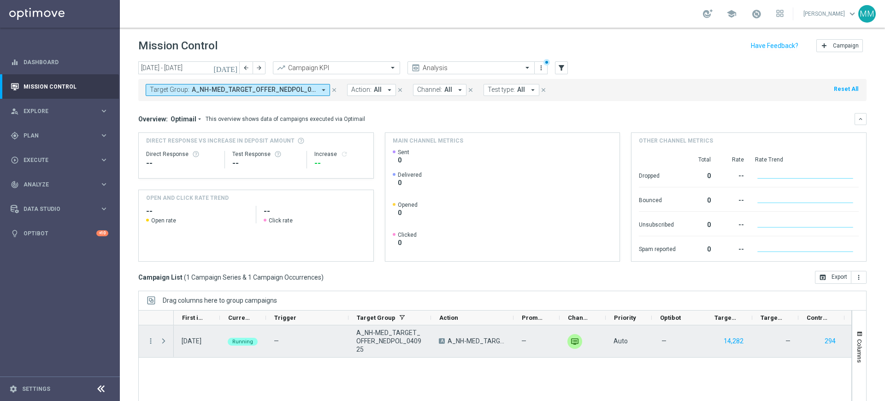
click at [382, 335] on span "A_NH-MED_TARGET_OFFER_NEDPOL_040925" at bounding box center [389, 340] width 67 height 25
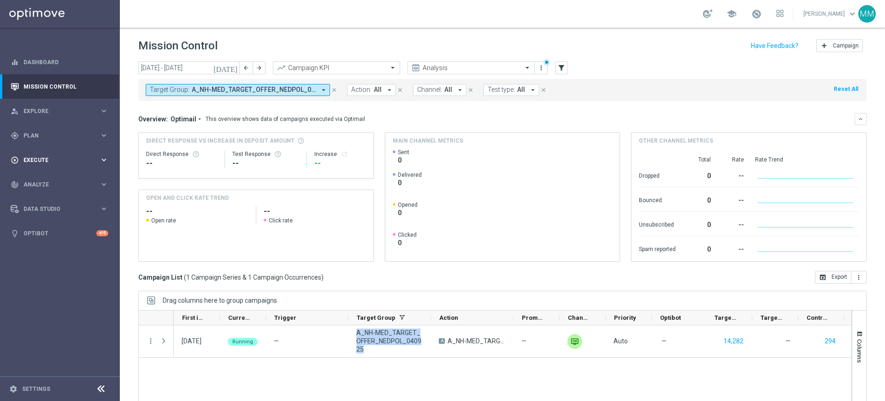
click at [34, 156] on div "play_circle_outline Execute" at bounding box center [55, 160] width 89 height 8
click at [42, 143] on div "gps_fixed Plan keyboard_arrow_right" at bounding box center [59, 135] width 119 height 24
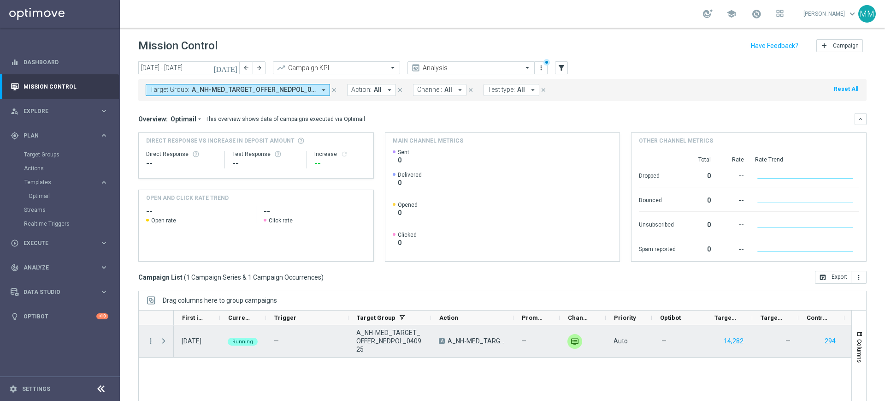
click at [162, 342] on span "Press SPACE to select this row." at bounding box center [163, 340] width 8 height 7
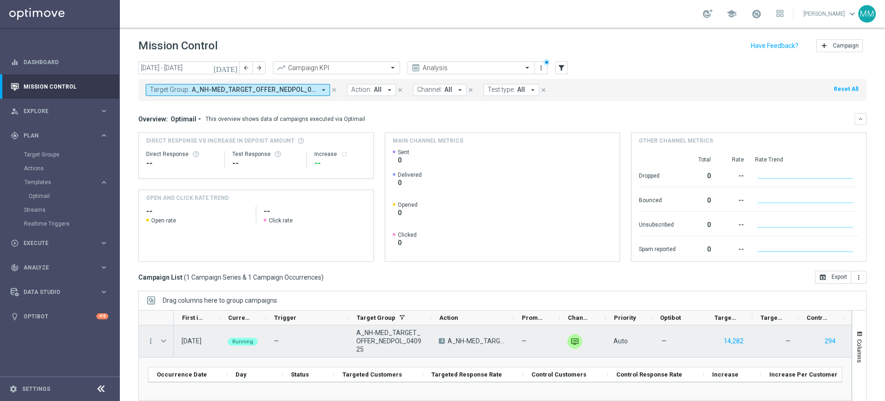
click at [162, 342] on span "Press SPACE to select this row." at bounding box center [163, 340] width 8 height 7
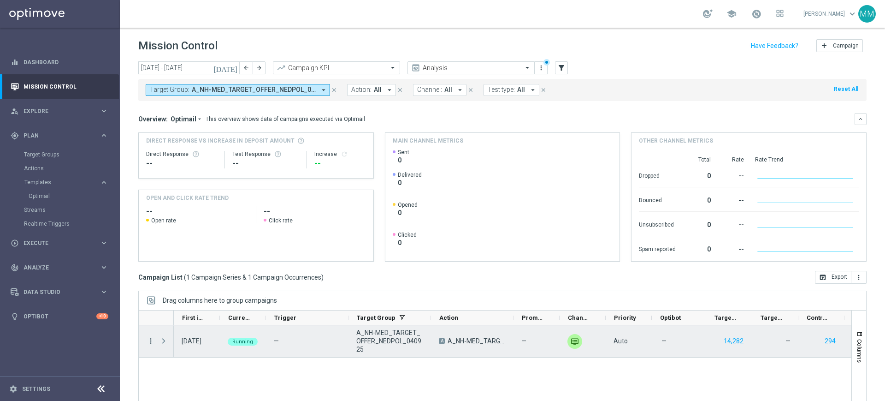
click at [152, 341] on icon "more_vert" at bounding box center [151, 340] width 8 height 8
click at [169, 329] on span "Delete" at bounding box center [177, 326] width 17 height 6
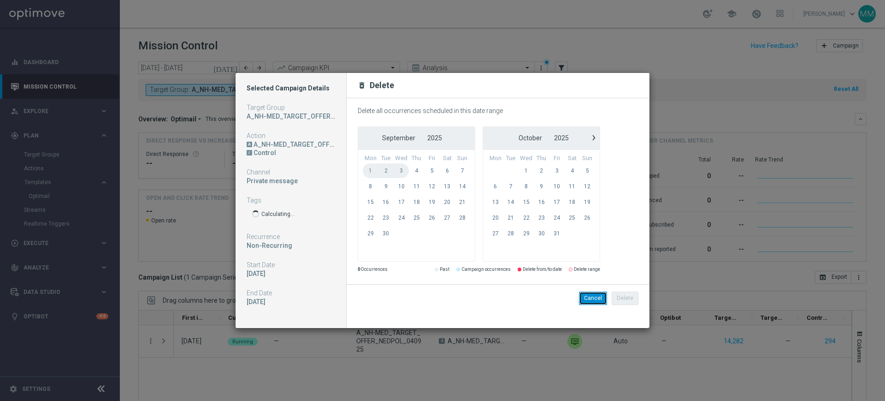
click at [599, 298] on button "Cancel" at bounding box center [593, 297] width 28 height 13
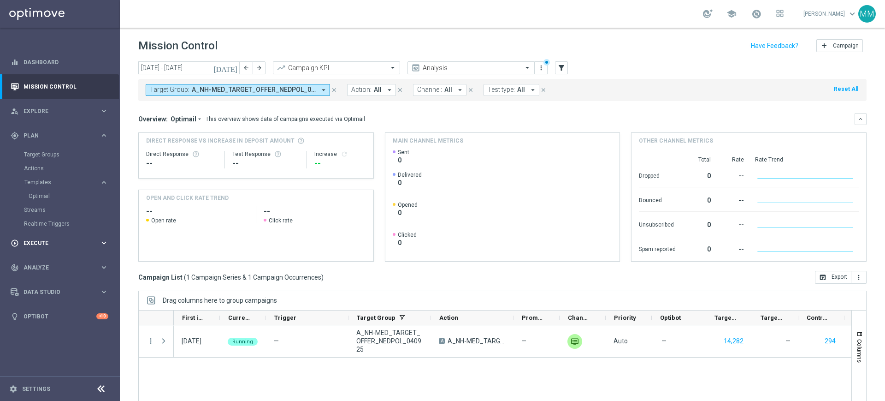
click at [48, 244] on span "Execute" at bounding box center [62, 243] width 76 height 6
click at [51, 180] on link "Campaign Builder" at bounding box center [60, 178] width 72 height 7
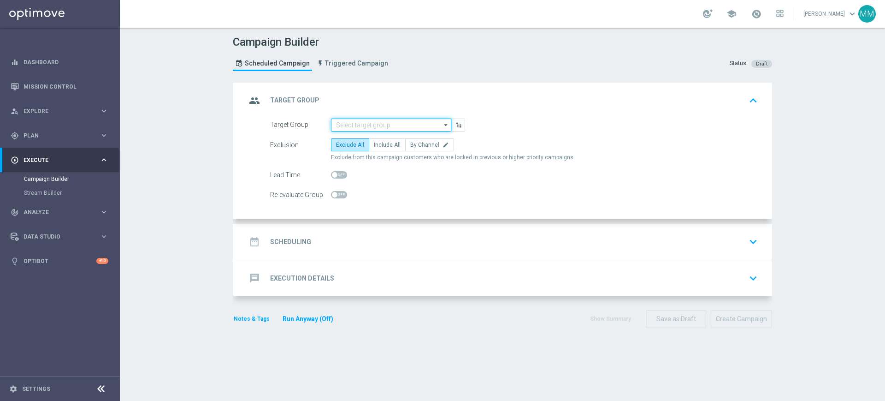
click at [365, 130] on input at bounding box center [391, 124] width 120 height 13
paste input "A_NH-MED_TARGET_OFFER_NEDPOL_040925"
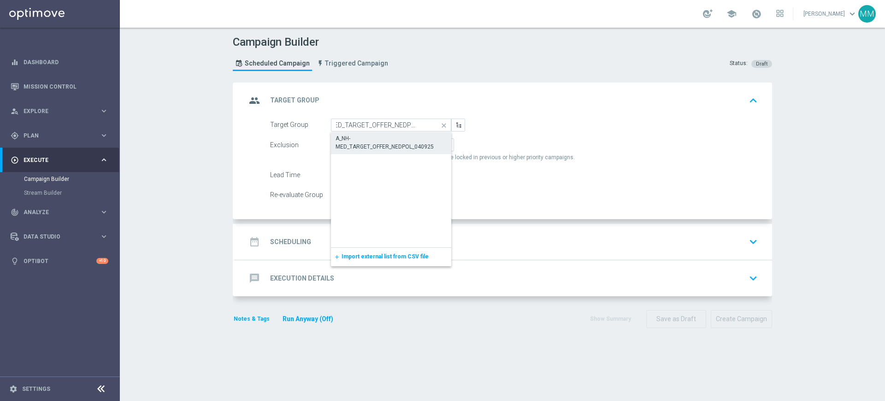
click at [366, 136] on div "A_NH-MED_TARGET_OFFER_NEDPOL_040925" at bounding box center [391, 142] width 111 height 17
type input "A_NH-MED_TARGET_OFFER_NEDPOL_040925"
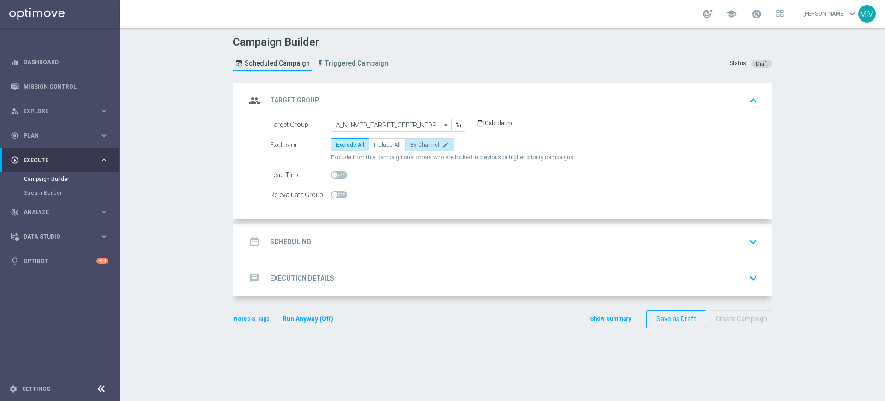
click at [410, 146] on span "By Channel" at bounding box center [424, 145] width 29 height 6
click at [410, 146] on input "By Channel edit" at bounding box center [413, 146] width 6 height 6
radio input "true"
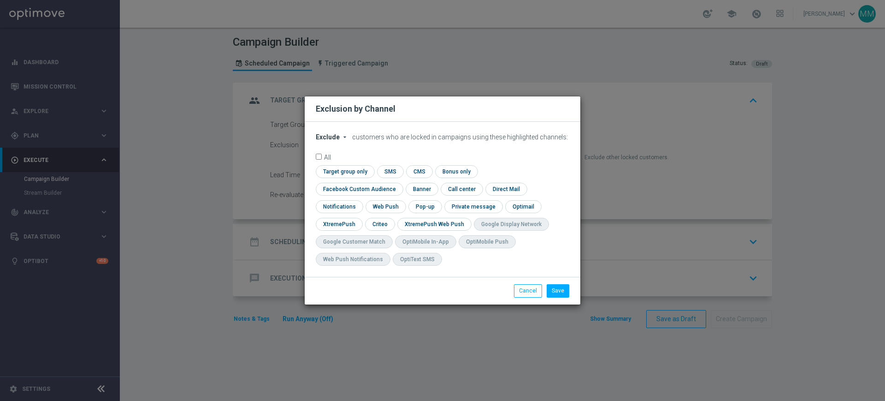
click at [329, 141] on span "Exclude" at bounding box center [328, 136] width 24 height 7
click at [333, 164] on ng-dropdown-panel "Exclude Include" at bounding box center [333, 152] width 35 height 23
click at [0, 0] on span "Include" at bounding box center [0, 0] width 0 height 0
click at [334, 175] on input "checkbox" at bounding box center [344, 171] width 56 height 12
checkbox input "true"
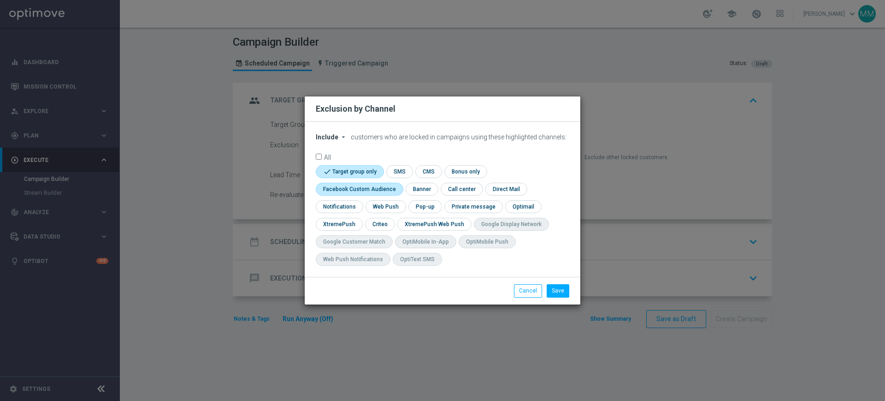
click at [374, 191] on input "checkbox" at bounding box center [357, 189] width 83 height 12
checkbox input "true"
click at [379, 222] on input "checkbox" at bounding box center [379, 224] width 29 height 12
checkbox input "true"
click at [561, 290] on button "Save" at bounding box center [558, 290] width 23 height 13
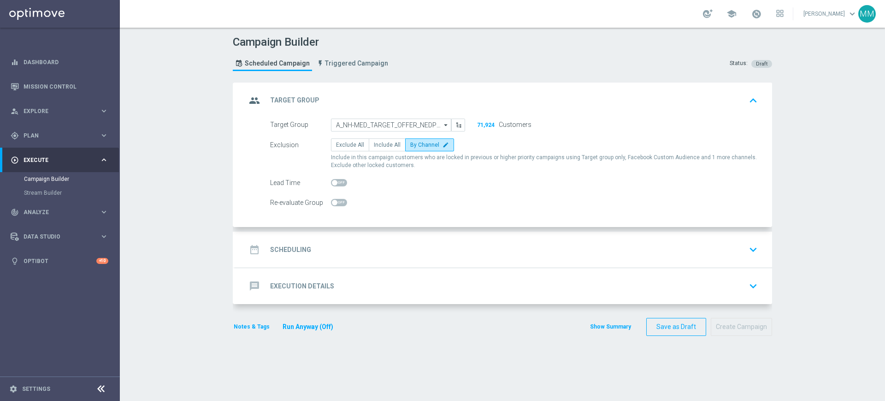
click at [354, 231] on div "date_range Scheduling keyboard_arrow_down" at bounding box center [503, 249] width 537 height 36
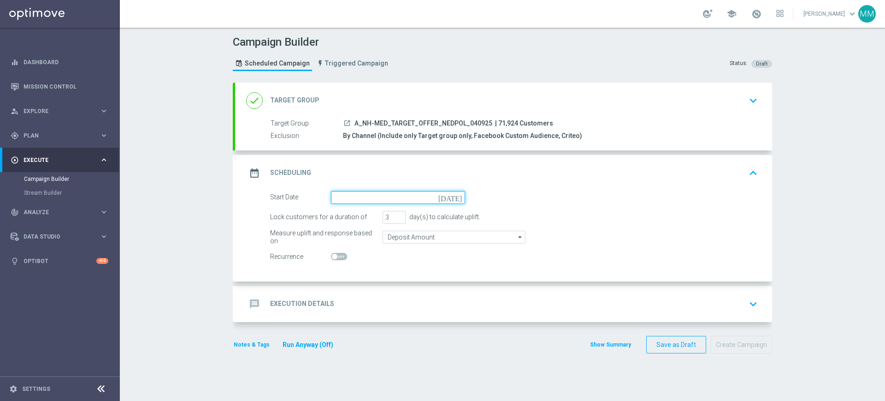
click at [344, 201] on input at bounding box center [398, 197] width 134 height 13
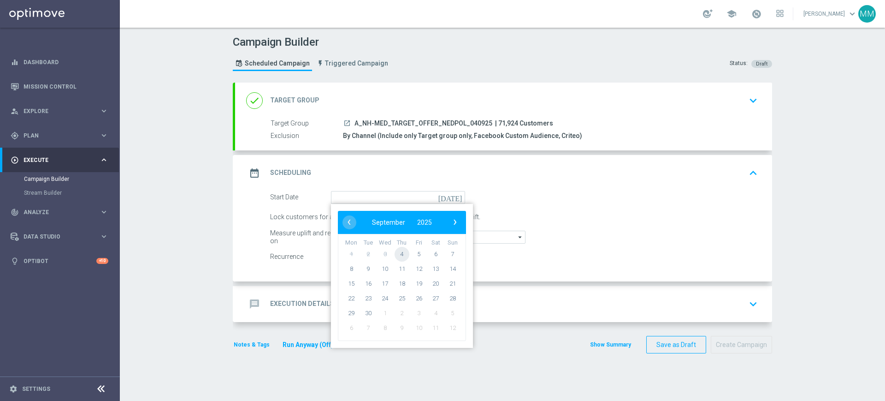
click at [397, 255] on span "4" at bounding box center [402, 253] width 15 height 15
type input "04 Sep 2025"
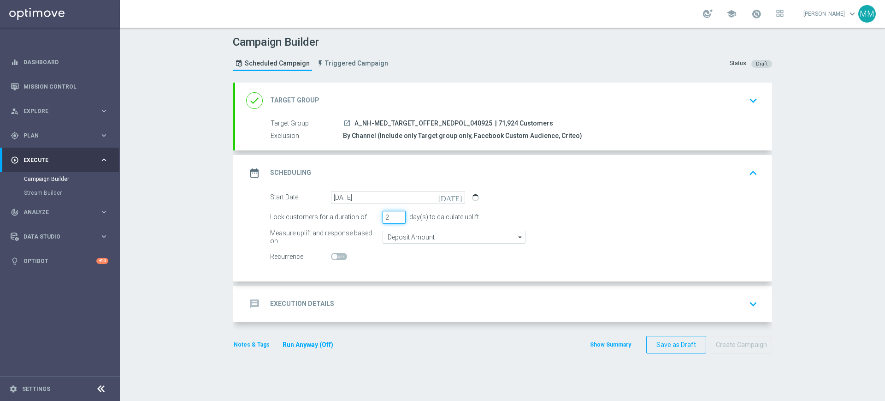
click at [392, 218] on input "2" at bounding box center [394, 217] width 23 height 13
type input "1"
click at [392, 218] on input "1" at bounding box center [394, 217] width 23 height 13
click at [396, 233] on input "Deposit Amount" at bounding box center [454, 236] width 143 height 13
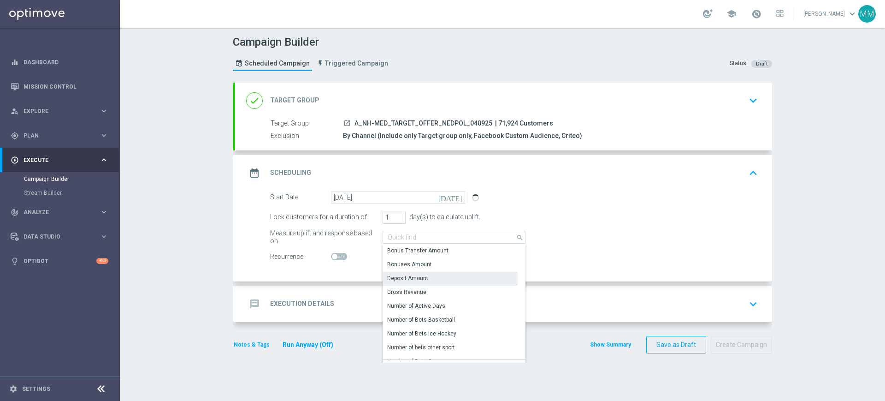
click at [341, 310] on div "message Execution Details keyboard_arrow_down" at bounding box center [503, 304] width 515 height 18
type input "Deposit Amount"
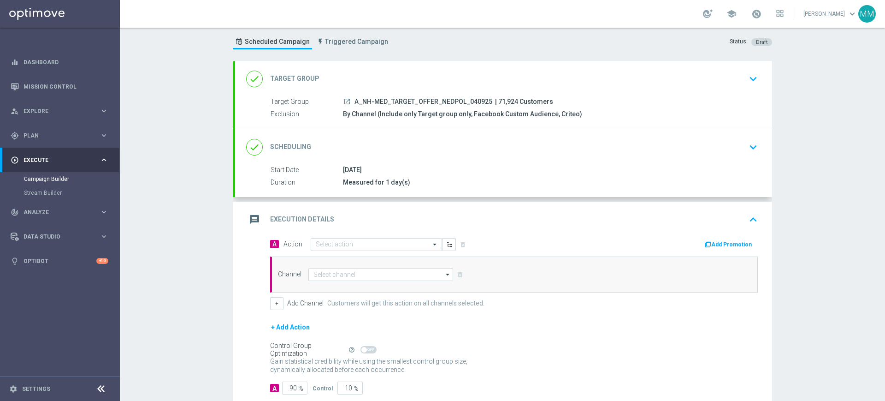
scroll to position [34, 0]
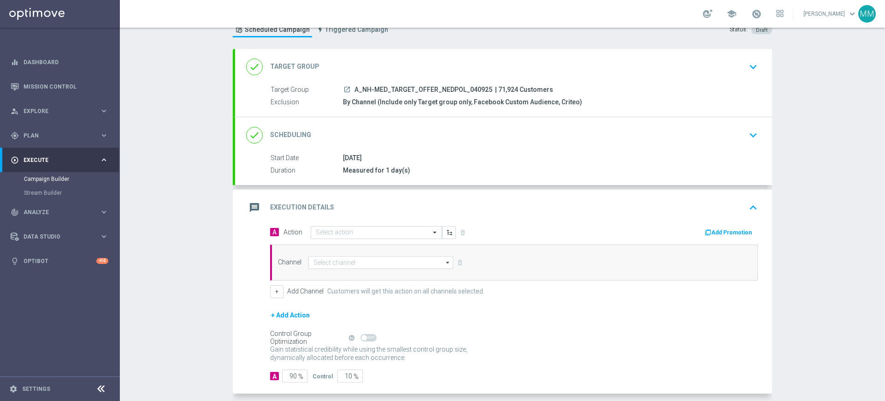
click at [324, 223] on div "message Execution Details keyboard_arrow_up" at bounding box center [503, 207] width 537 height 36
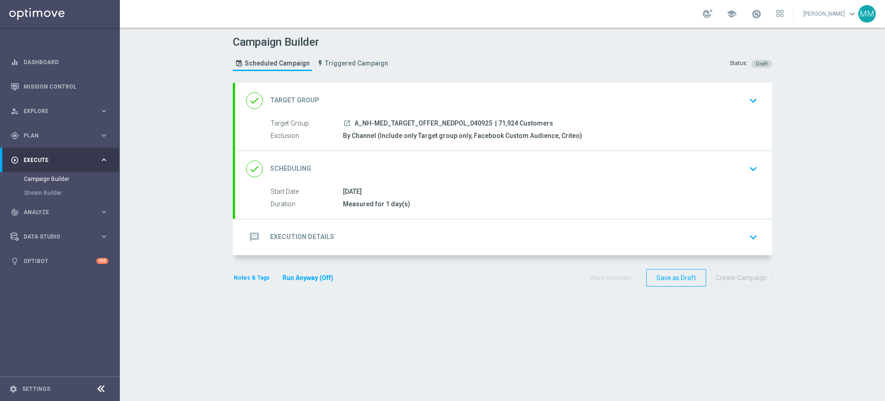
scroll to position [0, 0]
click at [325, 247] on div "message Execution Details keyboard_arrow_down A Action Select action delete_for…" at bounding box center [503, 237] width 537 height 36
click at [326, 242] on div "message Execution Details" at bounding box center [290, 237] width 88 height 17
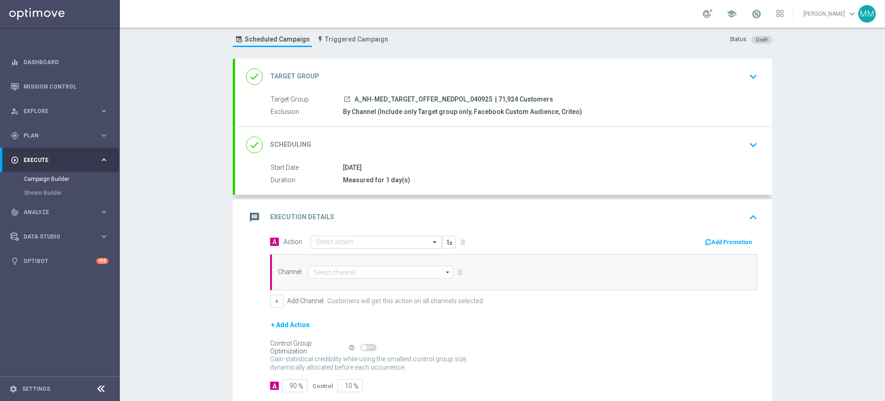
scroll to position [37, 0]
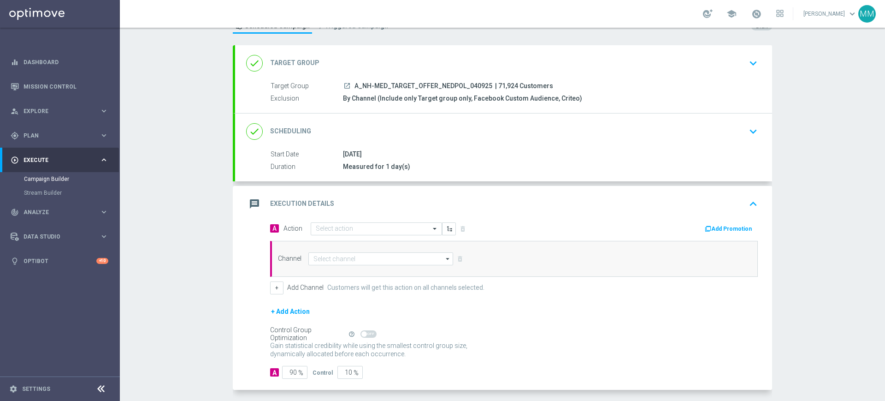
click at [337, 234] on div "Select action" at bounding box center [376, 228] width 131 height 13
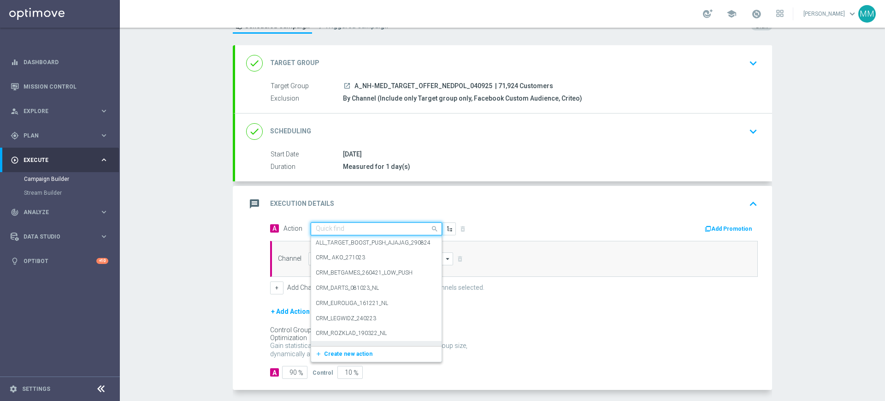
paste input "A_NH-MED_TARGET_OFFER_NEDPOL_040925"
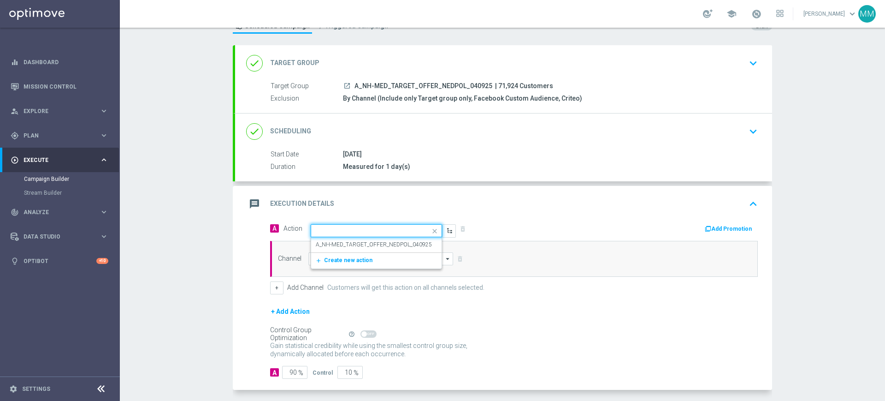
type input "A_NH-MED_TARGET_OFFER_NEDPOL_040925"
click at [337, 247] on label "A_NH-MED_TARGET_OFFER_NEDPOL_040925" at bounding box center [374, 245] width 116 height 8
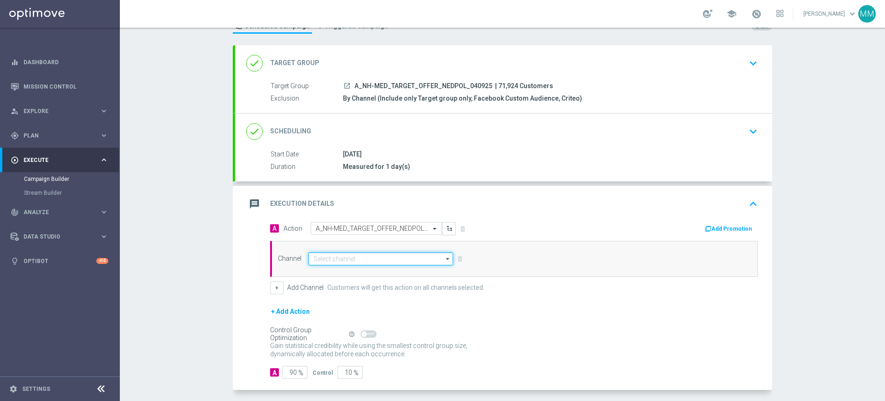
click at [334, 259] on input at bounding box center [380, 258] width 145 height 13
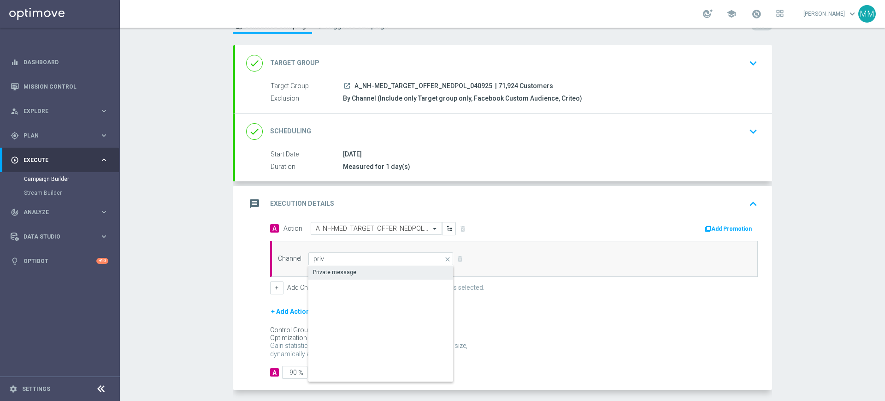
click at [353, 277] on div "Private message" at bounding box center [380, 272] width 145 height 13
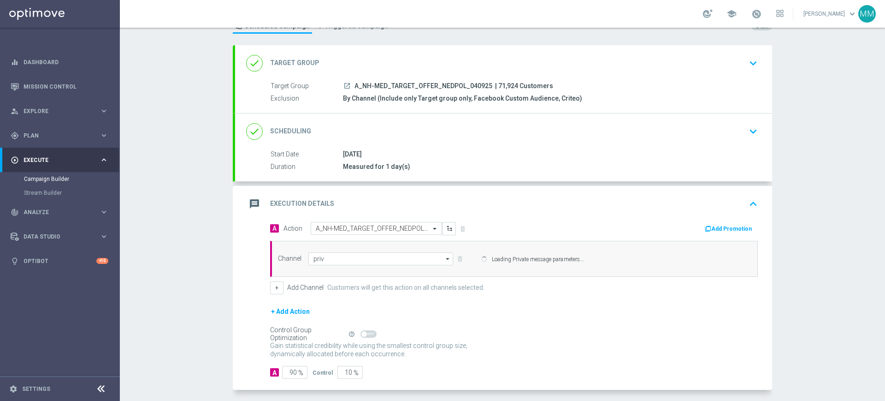
type input "Private message"
click at [286, 289] on div "A Action Select action A_NH-MED_TARGET_OFFER_NEDPOL_040925 delete_forever Add P…" at bounding box center [514, 258] width 502 height 72
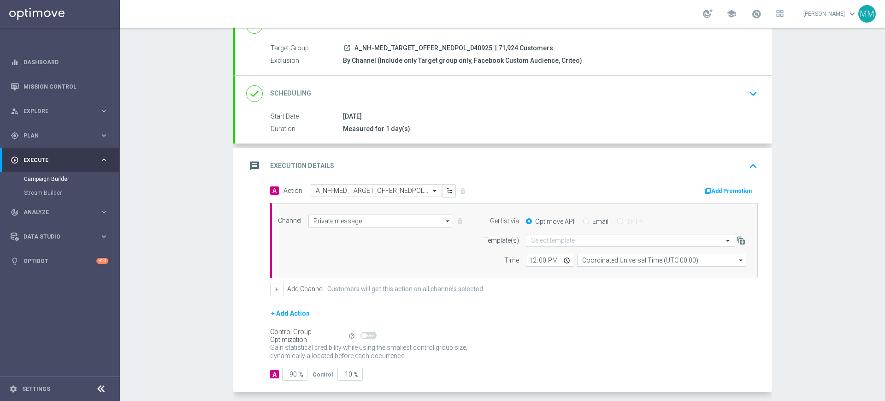
scroll to position [95, 0]
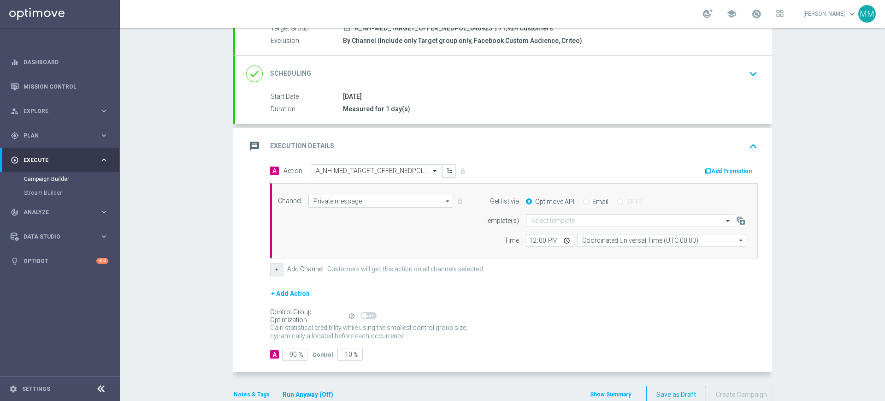
click at [270, 265] on button "+" at bounding box center [276, 269] width 13 height 13
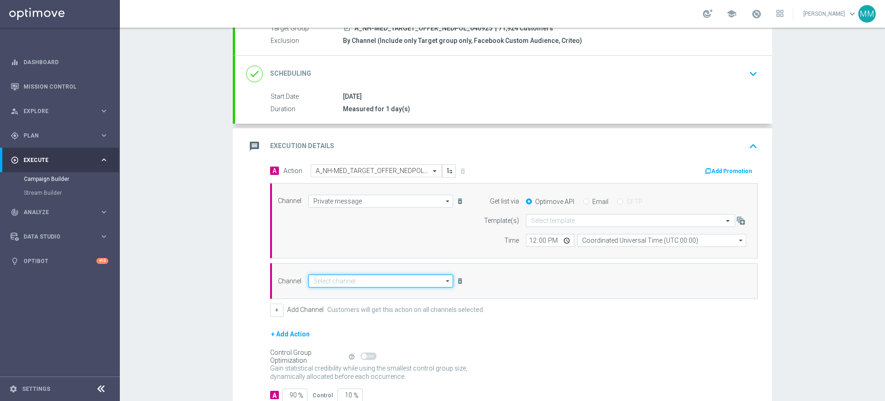
click at [347, 279] on input at bounding box center [380, 280] width 145 height 13
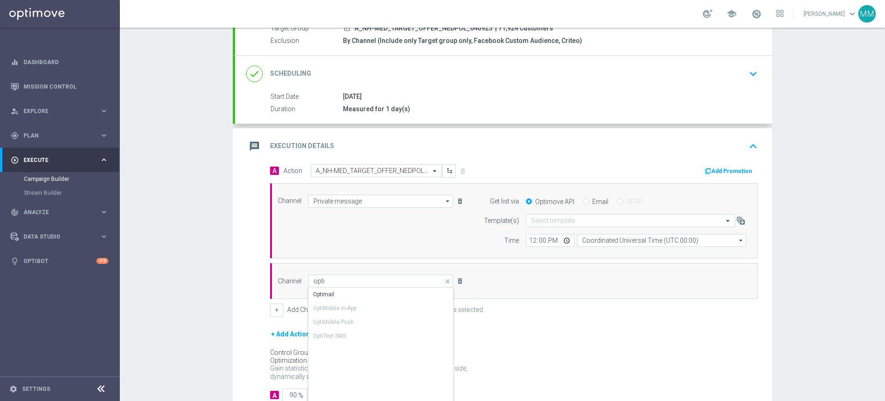
click at [318, 292] on div "Optimail" at bounding box center [323, 294] width 21 height 8
type input "Optimail"
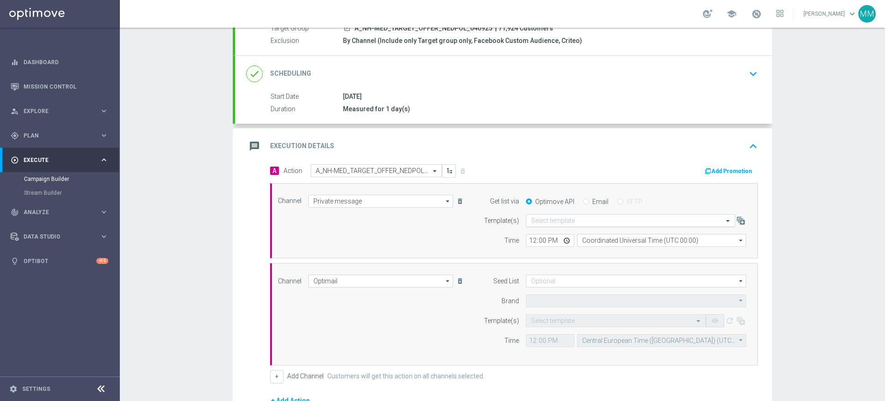
type input "STS"
click at [536, 225] on div "Select template" at bounding box center [630, 220] width 209 height 13
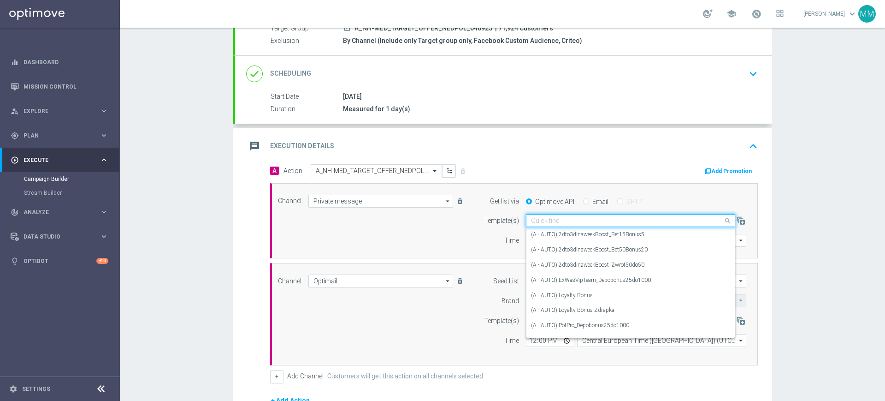
paste input "A_NH-MED_TARGET_OFFER_NEDPOL_040925"
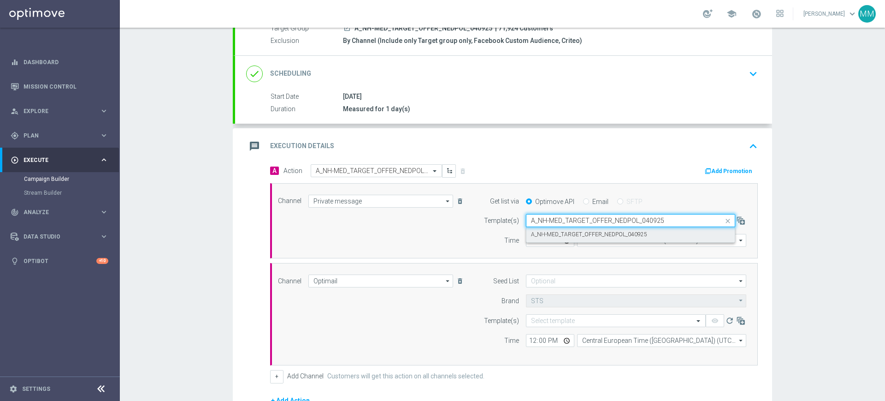
click at [543, 232] on label "A_NH-MED_TARGET_OFFER_NEDPOL_040925" at bounding box center [589, 234] width 116 height 8
type input "A_NH-MED_TARGET_OFFER_NEDPOL_040925"
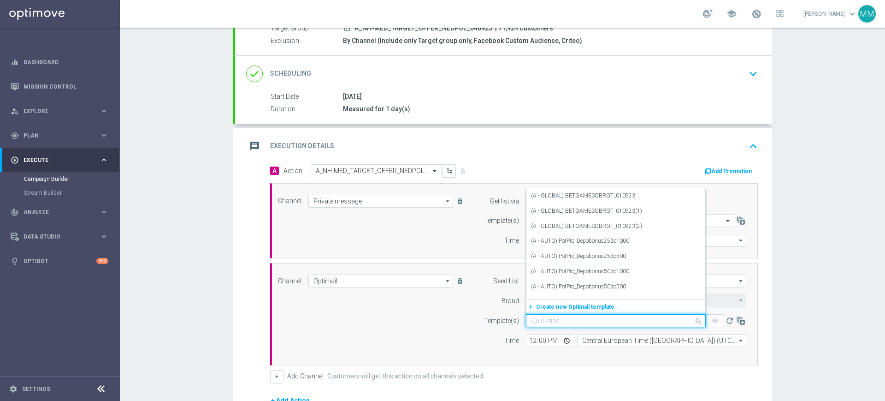
click at [551, 323] on input "text" at bounding box center [606, 321] width 151 height 8
paste input "A_NH-MED_TARGET_OFFER_NEDPOL_040925"
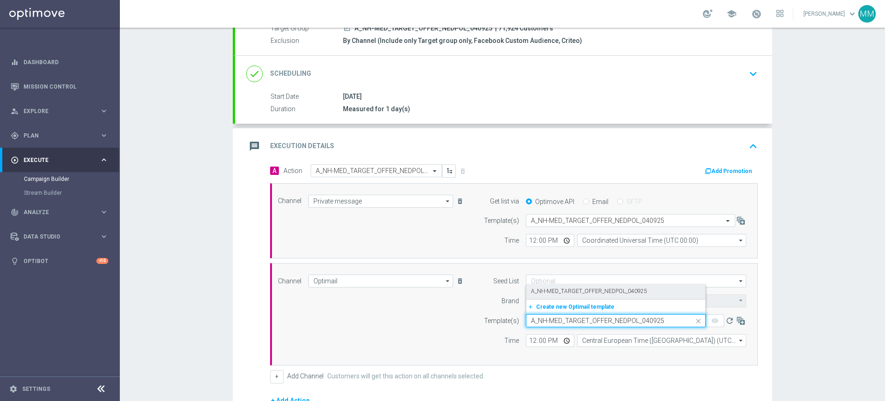
click at [556, 297] on div "A_NH-MED_TARGET_OFFER_NEDPOL_040925" at bounding box center [616, 290] width 170 height 15
type input "A_NH-MED_TARGET_OFFER_NEDPOL_040925"
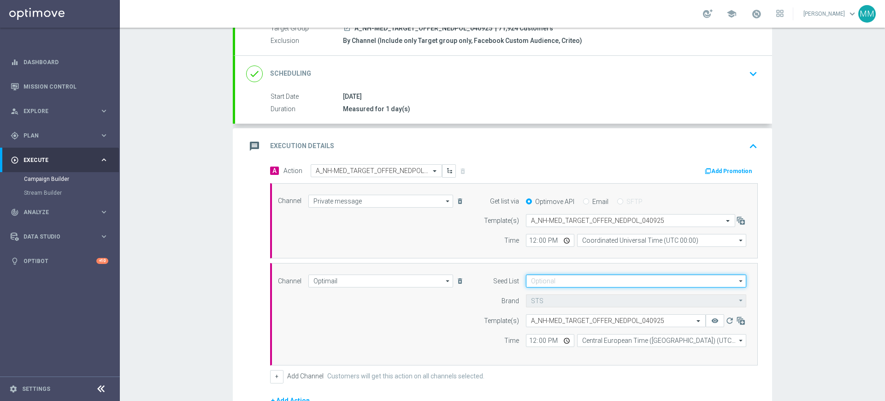
click at [545, 280] on input at bounding box center [636, 280] width 220 height 13
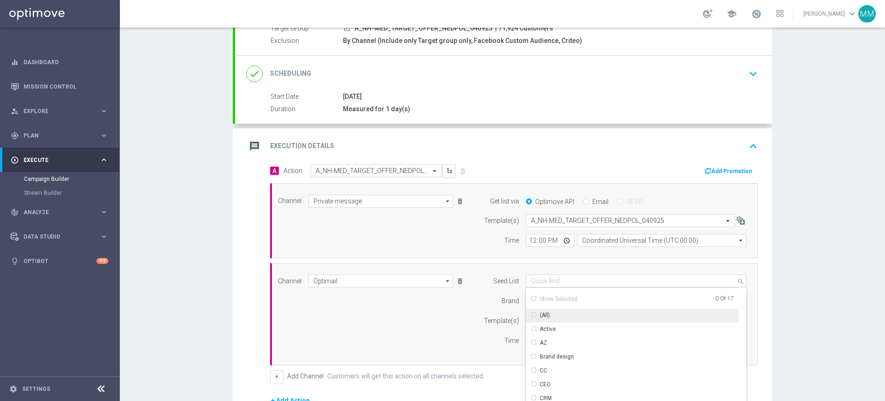
click at [544, 319] on div "(All)" at bounding box center [545, 315] width 10 height 8
click at [546, 318] on div "(All)" at bounding box center [632, 315] width 212 height 14
click at [546, 329] on div "Active" at bounding box center [548, 329] width 16 height 8
click at [472, 325] on div "Template(s)" at bounding box center [495, 320] width 47 height 13
type input "Active"
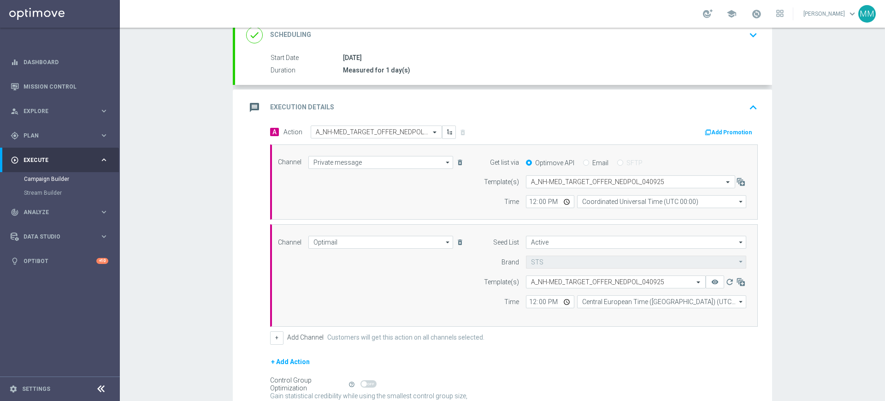
scroll to position [153, 0]
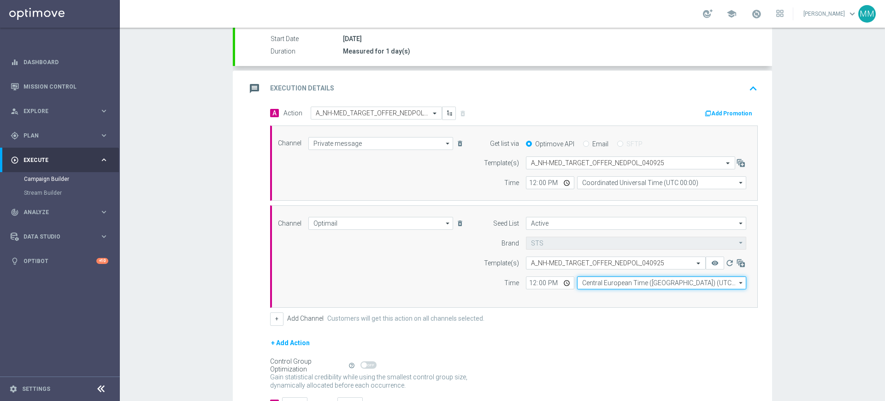
click at [592, 287] on input "Central European Time (Warsaw) (UTC +02:00)" at bounding box center [661, 282] width 169 height 13
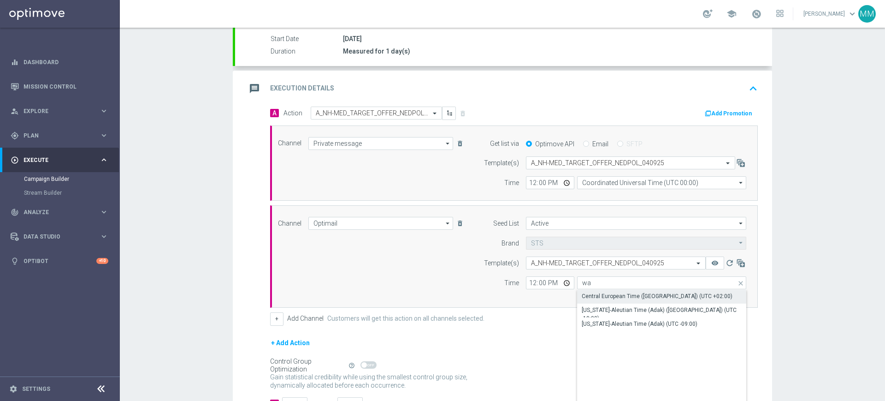
click at [593, 295] on div "Central European Time (Warsaw) (UTC +02:00)" at bounding box center [657, 296] width 151 height 8
type input "Central European Time (Warsaw) (UTC +02:00)"
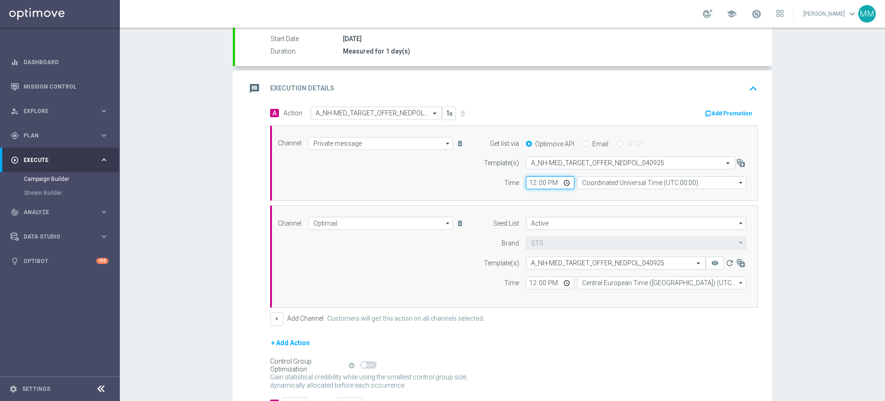
click at [528, 181] on input "12:00" at bounding box center [550, 182] width 48 height 13
type input "17:11"
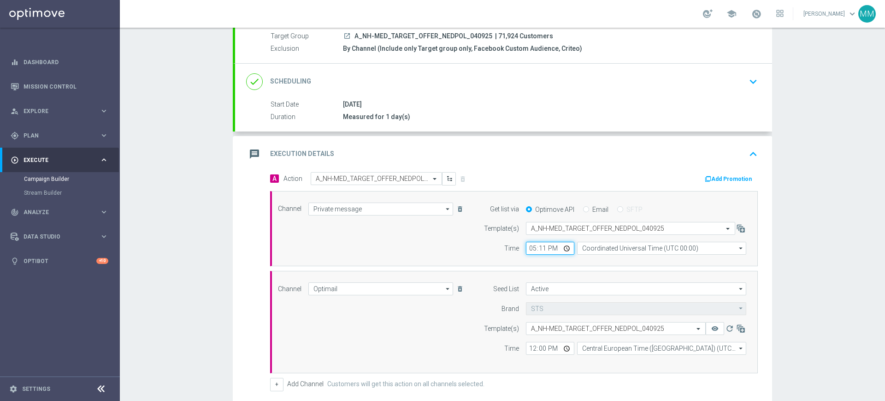
scroll to position [37, 0]
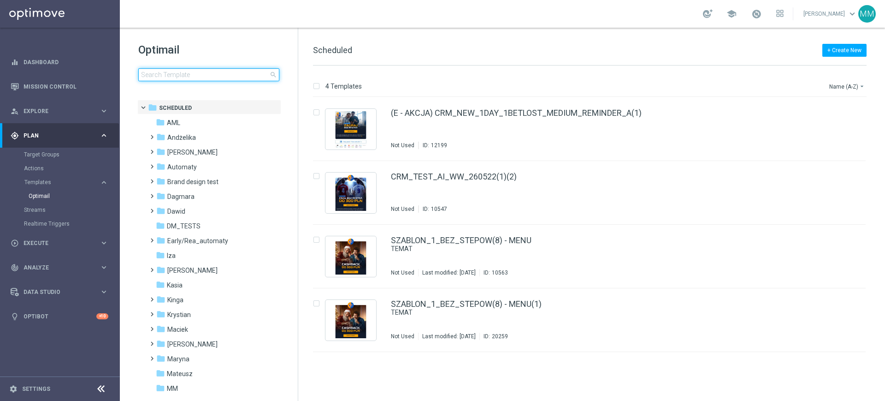
click at [216, 70] on input at bounding box center [208, 74] width 141 height 13
type input "visit_Piłka Nożna_offer"
click at [259, 74] on input at bounding box center [208, 74] width 141 height 13
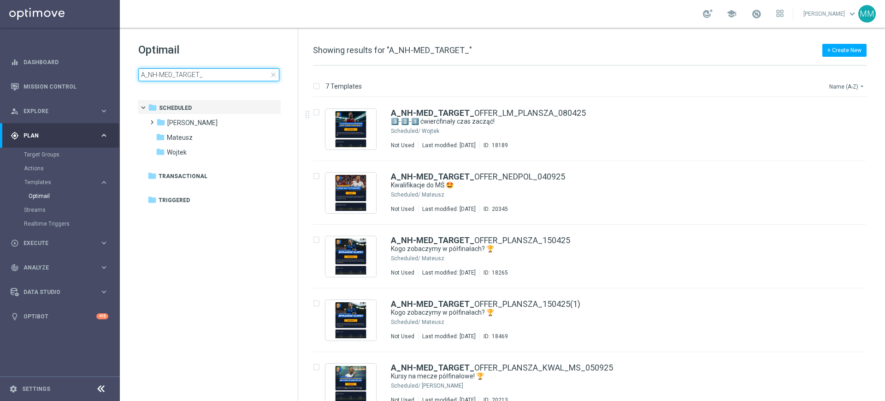
type input "A_NH-MED_TARGET_"
click at [857, 89] on button "Name (A-Z) arrow_drop_down" at bounding box center [847, 86] width 38 height 11
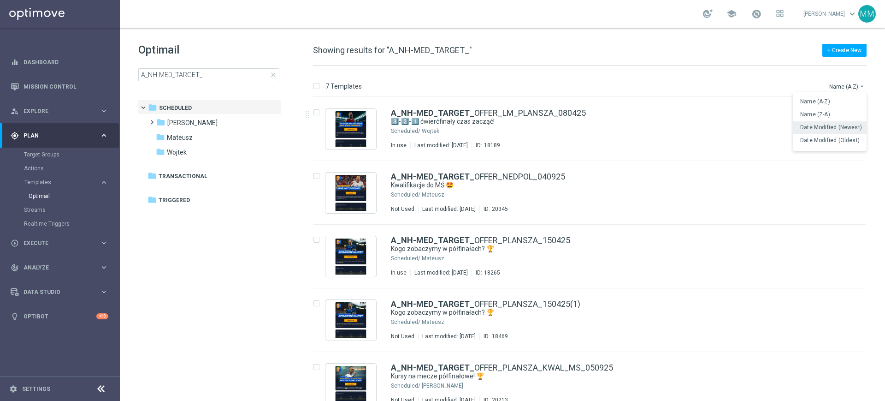
click at [840, 130] on span "Date Modified (Newest)" at bounding box center [831, 127] width 62 height 6
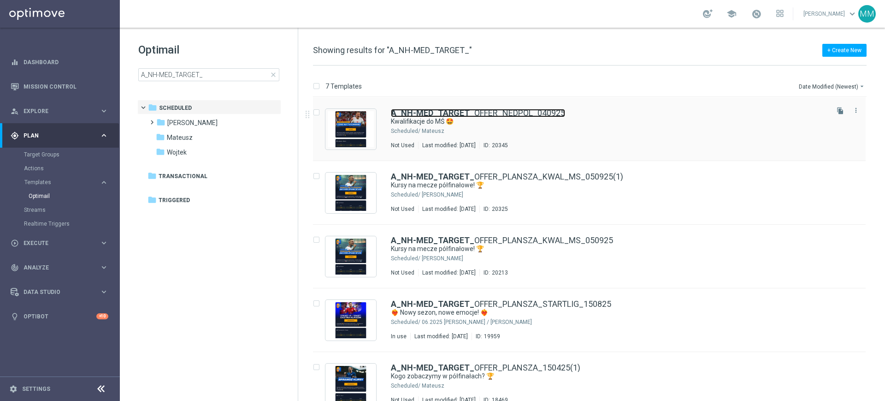
click at [513, 113] on link "A_NH-MED_TARGET_ OFFER_NEDPOL_040925" at bounding box center [478, 113] width 174 height 8
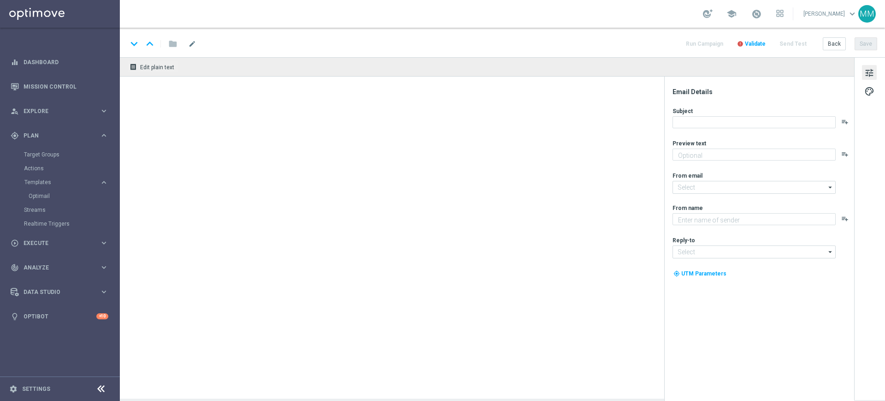
type textarea "Nasza reprezentacja powalczy z Holandią 💪"
type input "oferta@sts.pl"
type textarea "STS"
type input "kontakt@sts.pl"
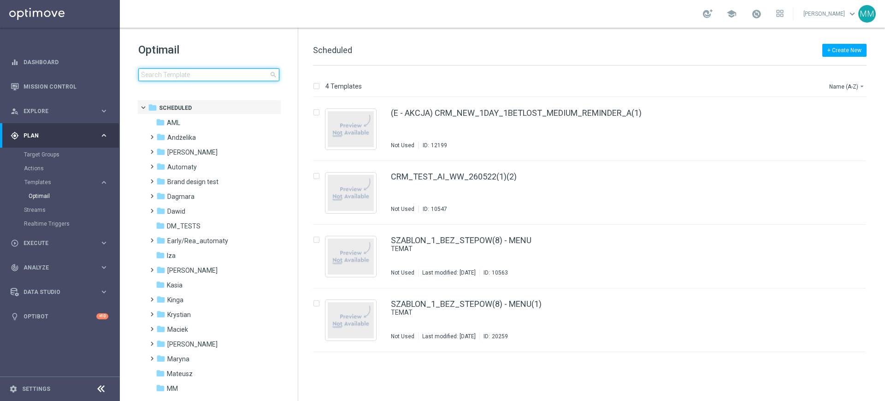
click at [156, 70] on input at bounding box center [208, 74] width 141 height 13
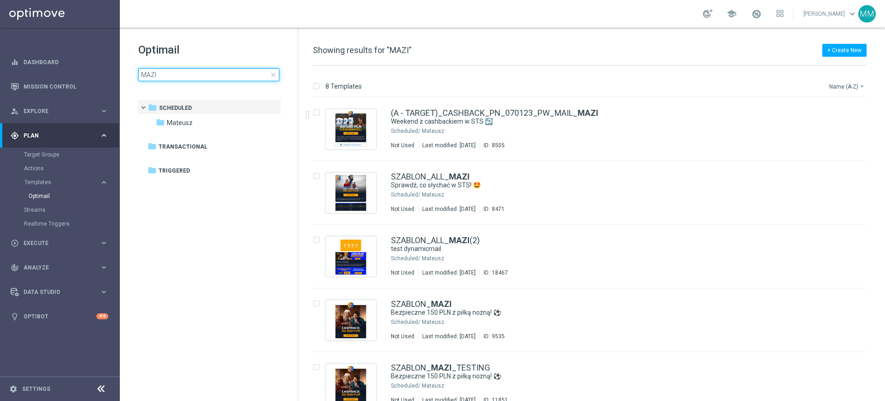
type input "MAZI"
click at [837, 83] on button "Name (A-Z) arrow_drop_down" at bounding box center [847, 86] width 38 height 11
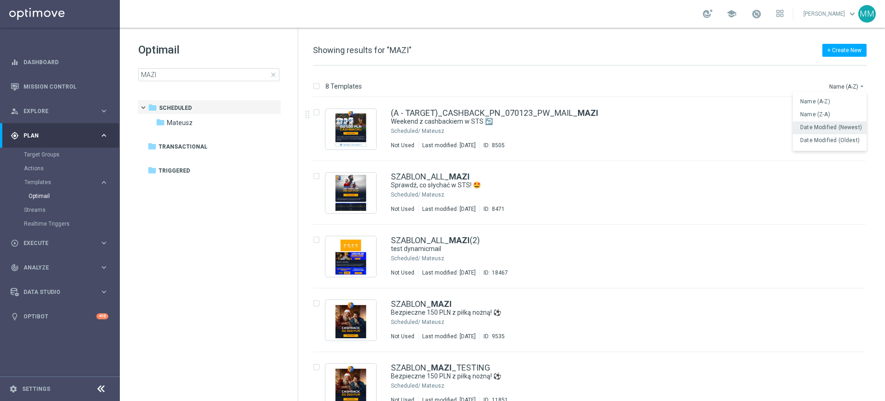
click at [839, 130] on span "Date Modified (Newest)" at bounding box center [831, 127] width 62 height 6
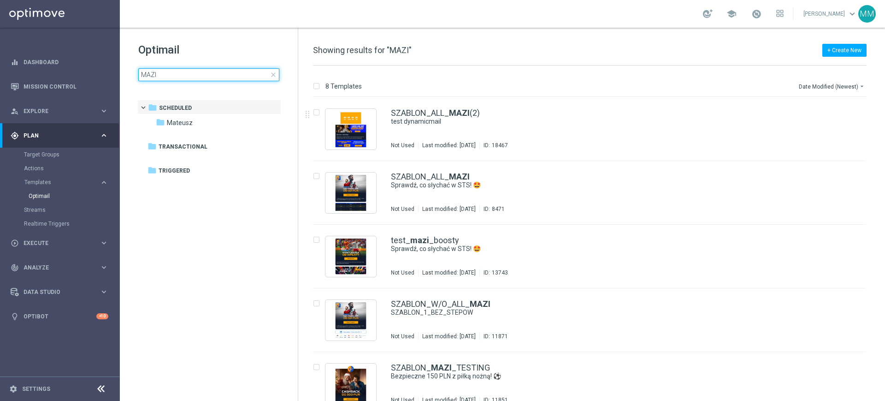
click at [202, 74] on input "MAZI" at bounding box center [208, 74] width 141 height 13
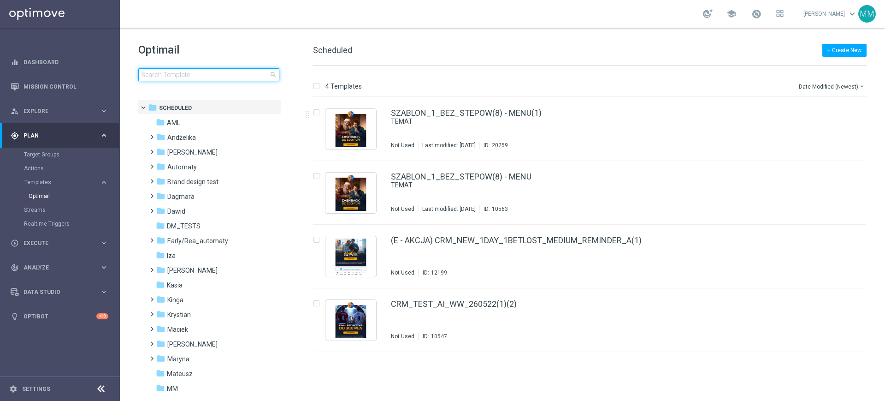
click at [228, 74] on input at bounding box center [208, 74] width 141 height 13
type input "OFFER"
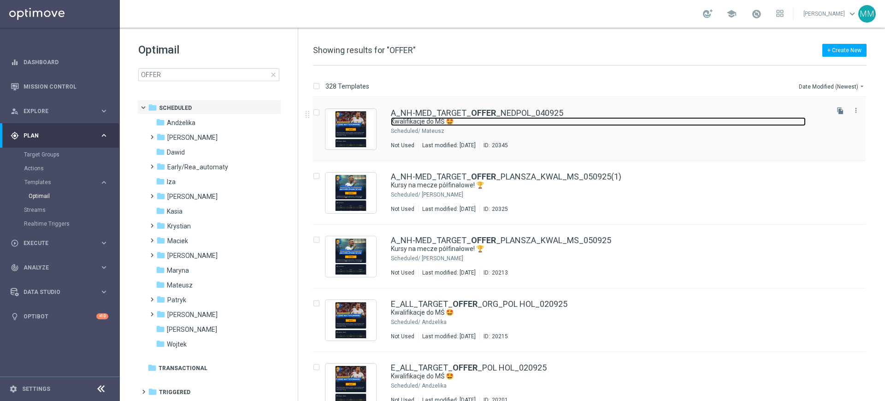
click at [581, 119] on link "Kwalifikacje do MŚ 🤩" at bounding box center [598, 121] width 415 height 9
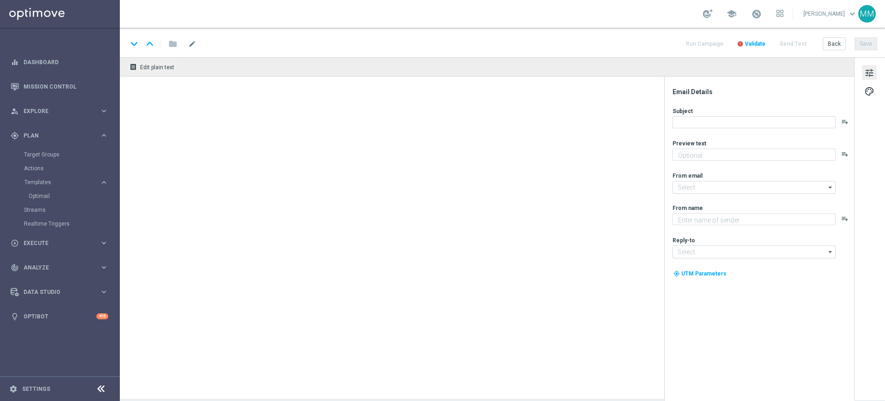
type textarea "Nasza reprezentacja powalczy z Holandią 💪"
type input "oferta@sts.pl"
type textarea "STS"
type input "kontakt@sts.pl"
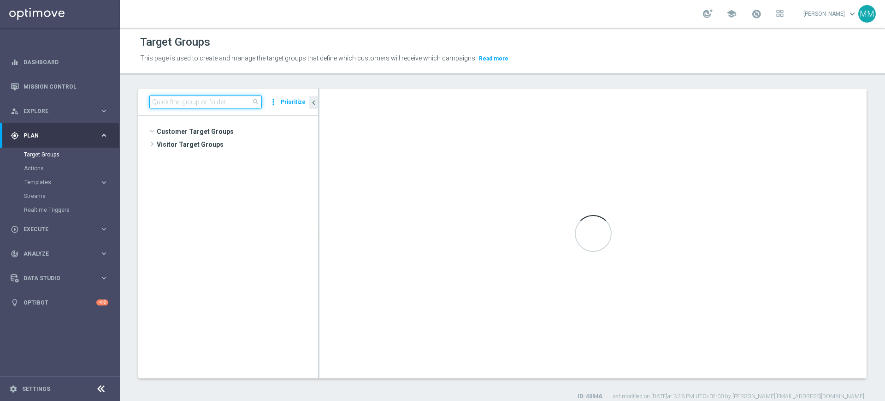
click at [181, 103] on input at bounding box center [205, 101] width 112 height 13
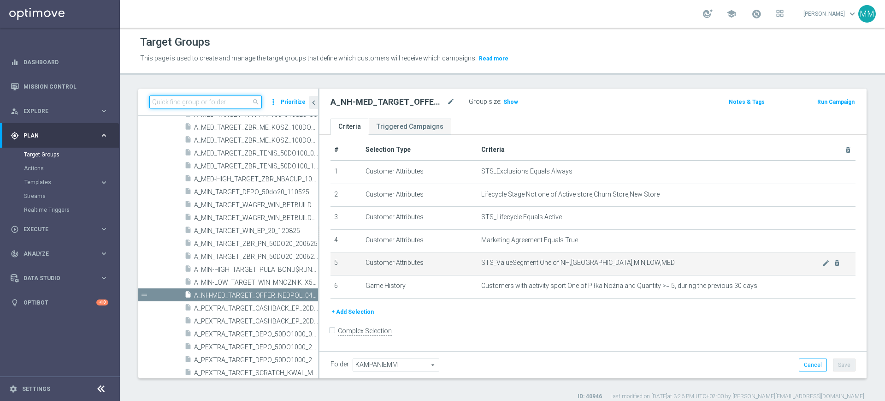
scroll to position [8, 0]
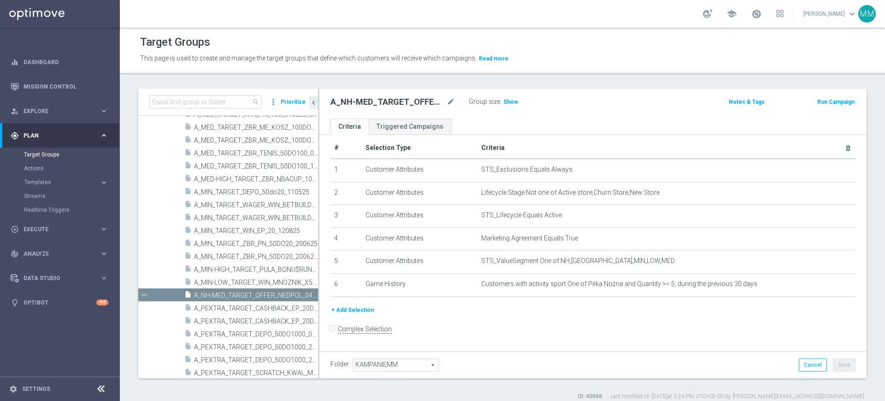
click at [354, 314] on button "+ Add Selection" at bounding box center [352, 310] width 44 height 10
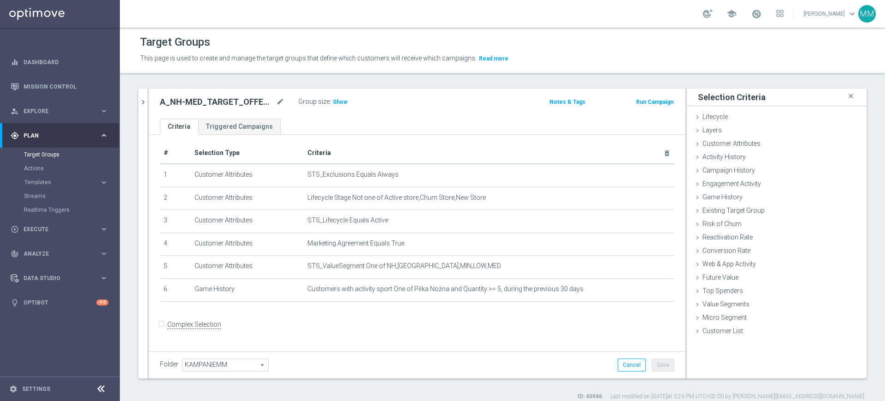
scroll to position [0, 0]
click at [746, 152] on div "Activity History done" at bounding box center [777, 158] width 180 height 14
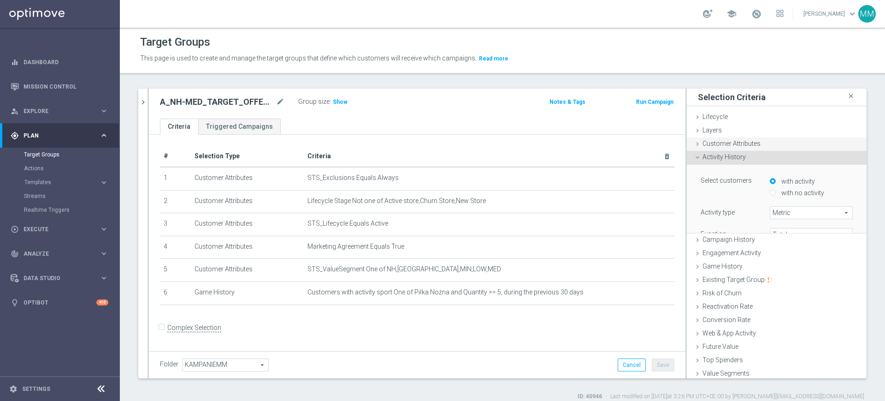
click at [743, 145] on span "Customer Attributes" at bounding box center [731, 143] width 58 height 7
click at [755, 140] on div "Customer Attributes done" at bounding box center [777, 144] width 180 height 14
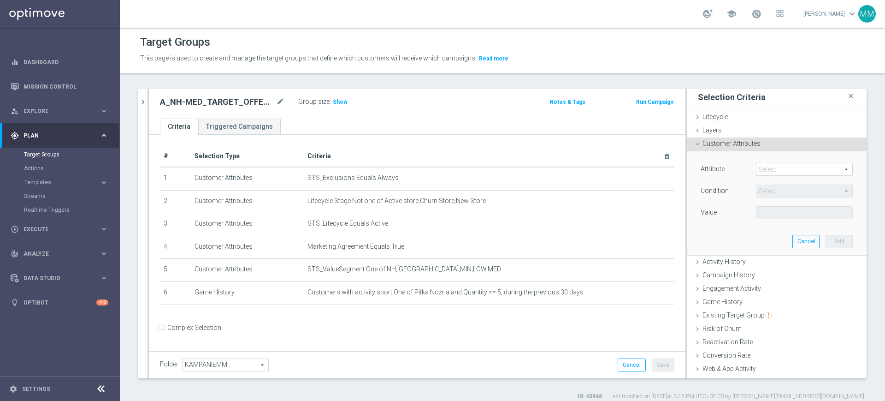
click at [774, 165] on span at bounding box center [804, 169] width 96 height 12
click at [0, 0] on input "search" at bounding box center [0, 0] width 0 height 0
type input "email"
click at [762, 207] on span "Is Email" at bounding box center [805, 206] width 88 height 7
type input "Is Email"
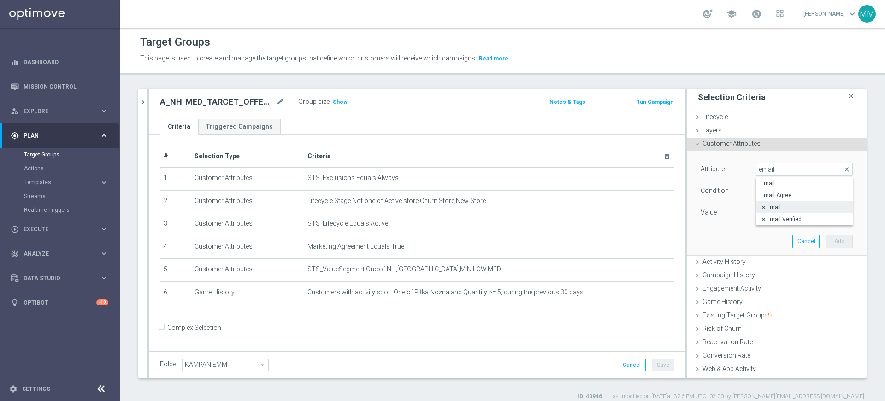
type input "Equals"
click at [763, 209] on span at bounding box center [804, 213] width 96 height 12
click at [761, 236] on span "Yes" at bounding box center [805, 238] width 88 height 7
type input "Yes"
click at [826, 237] on button "Add" at bounding box center [839, 241] width 27 height 13
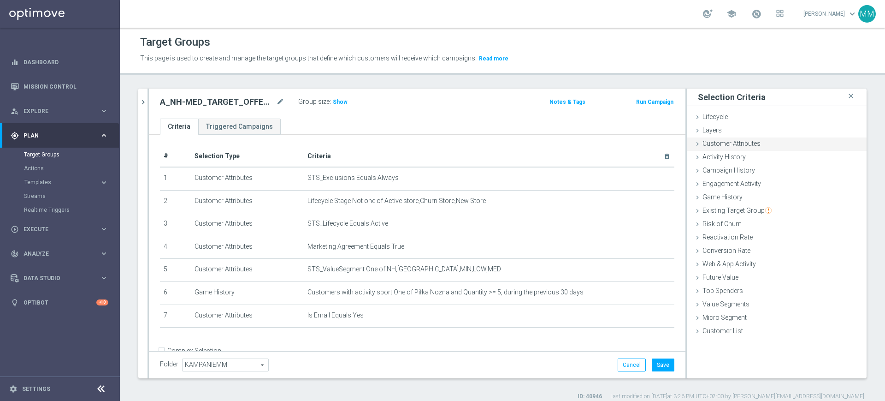
click at [737, 144] on span "Customer Attributes" at bounding box center [731, 143] width 58 height 7
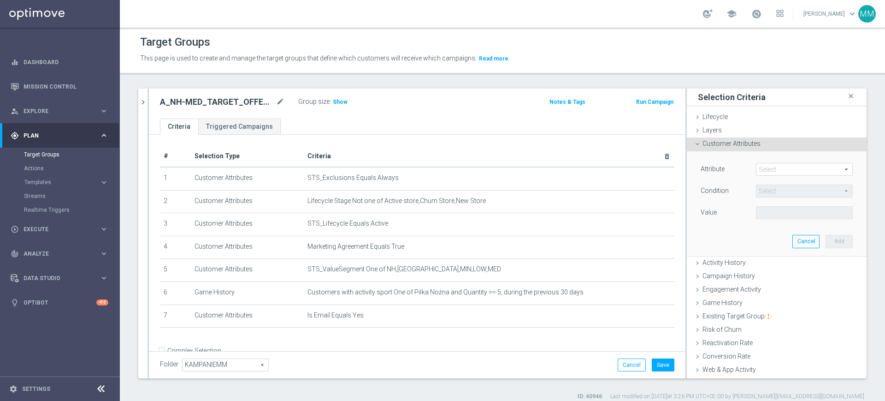
click at [763, 168] on span at bounding box center [804, 169] width 96 height 12
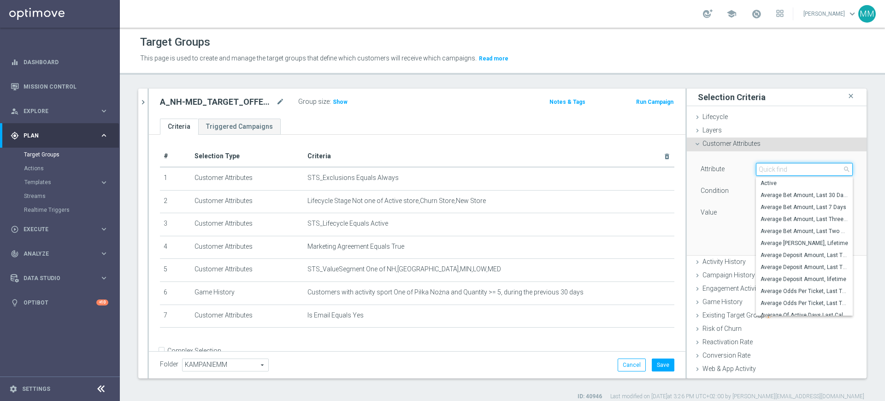
click at [763, 168] on input "search" at bounding box center [804, 169] width 97 height 13
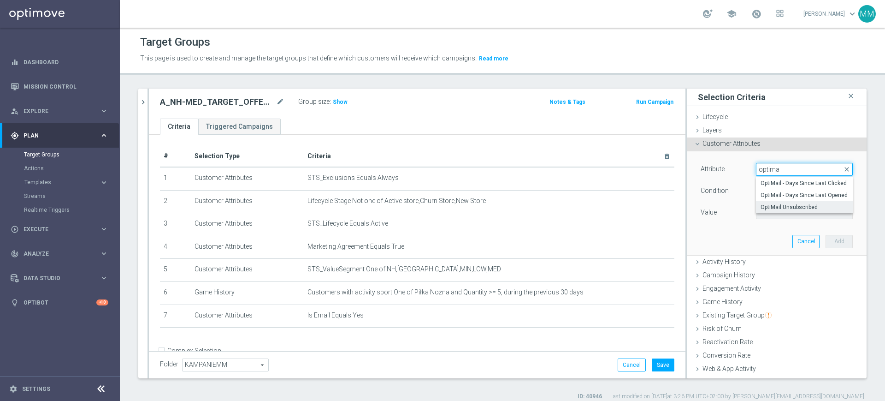
type input "optima"
click at [761, 203] on span "OptiMail Unsubscribed" at bounding box center [805, 206] width 88 height 7
type input "OptiMail Unsubscribed"
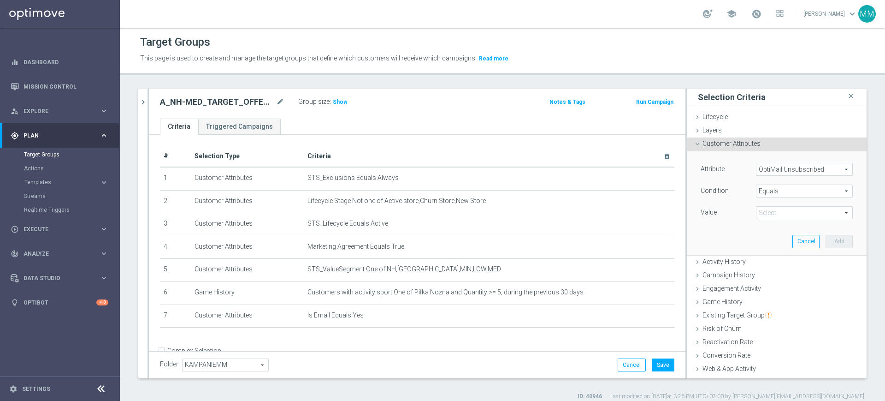
click at [762, 191] on span "Equals" at bounding box center [804, 191] width 96 height 12
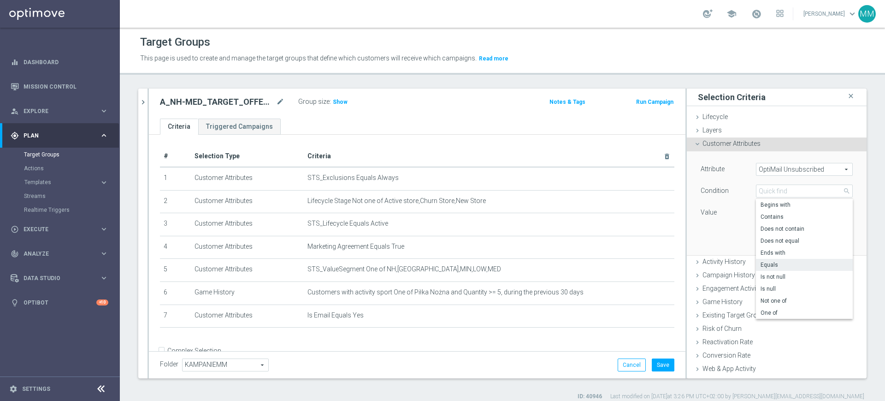
click at [771, 237] on span "Does not equal" at bounding box center [805, 240] width 88 height 7
type input "Does not equal"
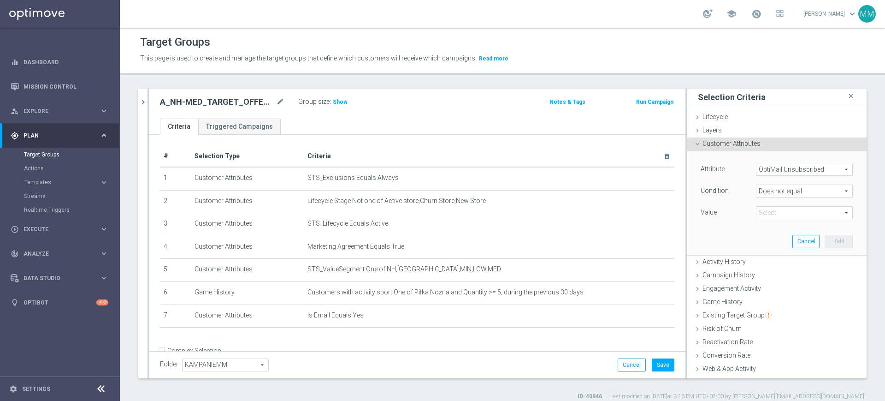
click at [766, 210] on span at bounding box center [804, 213] width 96 height 12
click at [768, 230] on label "STS" at bounding box center [804, 226] width 97 height 12
type input "STS"
click at [826, 238] on button "Add" at bounding box center [839, 241] width 27 height 13
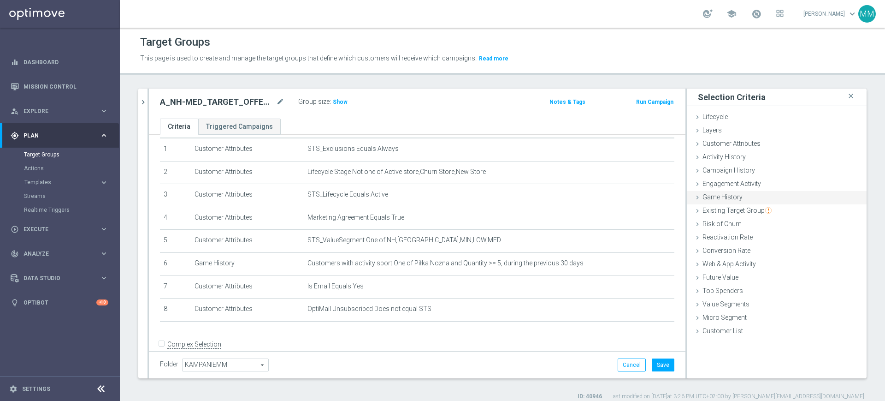
scroll to position [45, 0]
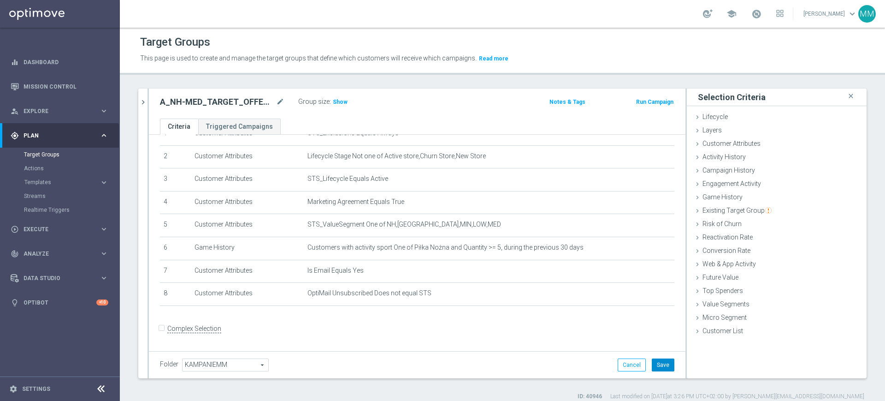
click at [652, 368] on button "Save" at bounding box center [663, 364] width 23 height 13
click at [740, 146] on span "Customer Attributes" at bounding box center [731, 143] width 58 height 7
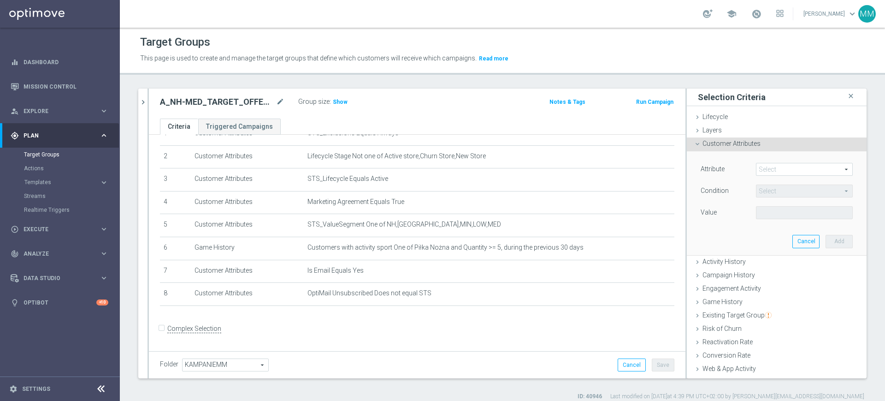
click at [761, 167] on span at bounding box center [804, 169] width 96 height 12
click at [0, 0] on input "search" at bounding box center [0, 0] width 0 height 0
type input "email"
click at [762, 194] on span "Email Agree" at bounding box center [805, 194] width 88 height 7
type input "Email Agree"
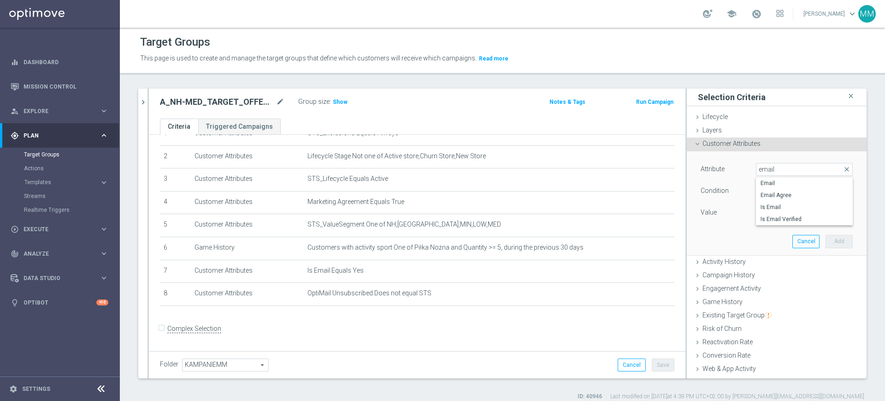
type input "Equals"
click at [762, 207] on span at bounding box center [804, 213] width 96 height 12
click at [762, 235] on span "TRUE" at bounding box center [805, 238] width 88 height 7
type input "TRUE"
click at [826, 240] on button "Add" at bounding box center [839, 241] width 27 height 13
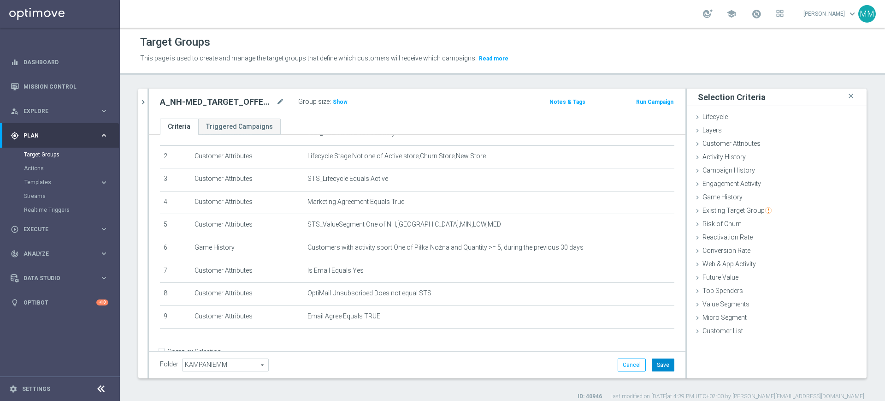
click at [666, 364] on div "Folder KAMPANIEMM KAMPANIEMM arrow_drop_down search Cancel Save Saving..." at bounding box center [417, 364] width 537 height 27
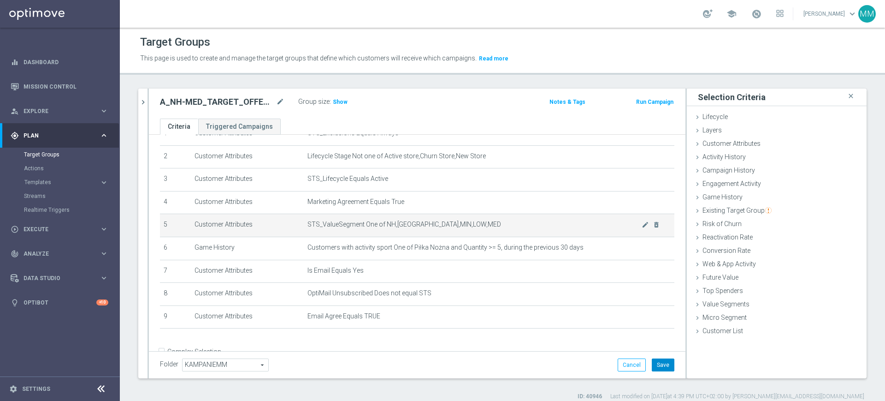
scroll to position [0, 0]
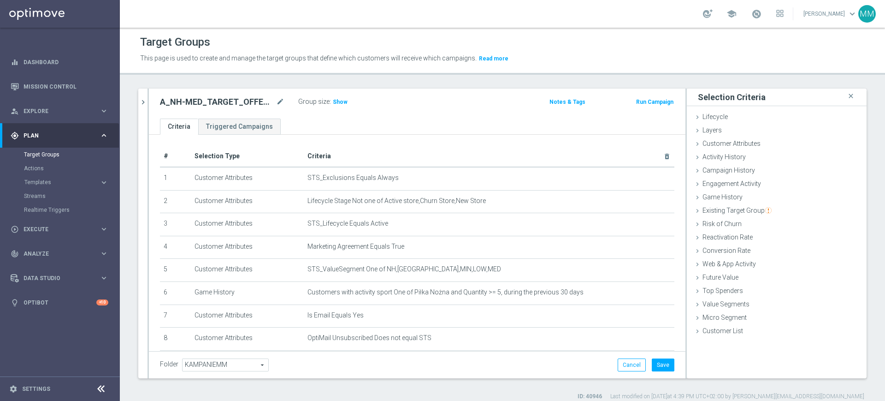
click at [646, 372] on div "Folder KAMPANIEMM KAMPANIEMM arrow_drop_down search Cancel Save Saving..." at bounding box center [417, 364] width 537 height 27
click at [656, 365] on button "Save" at bounding box center [663, 364] width 23 height 13
click at [221, 96] on h2 "A_NH-MED_TARGET_OFFER_NEDPOL_040925" at bounding box center [217, 101] width 114 height 11
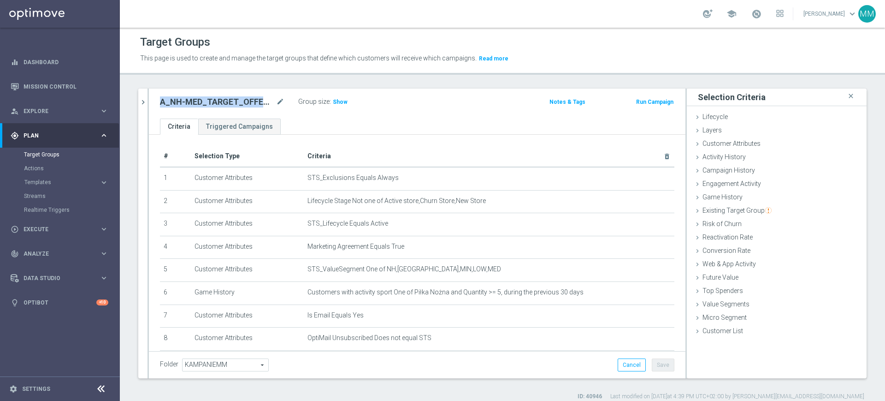
copy div "A_NH-MED_TARGET_OFFER_NEDPOL_040925"
click at [637, 106] on button "Run Campaign" at bounding box center [654, 102] width 39 height 10
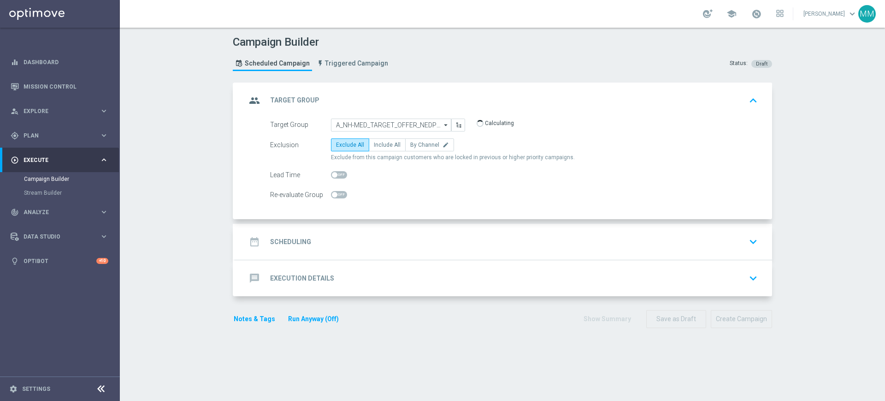
click at [346, 117] on div "group Target Group keyboard_arrow_up" at bounding box center [503, 101] width 537 height 36
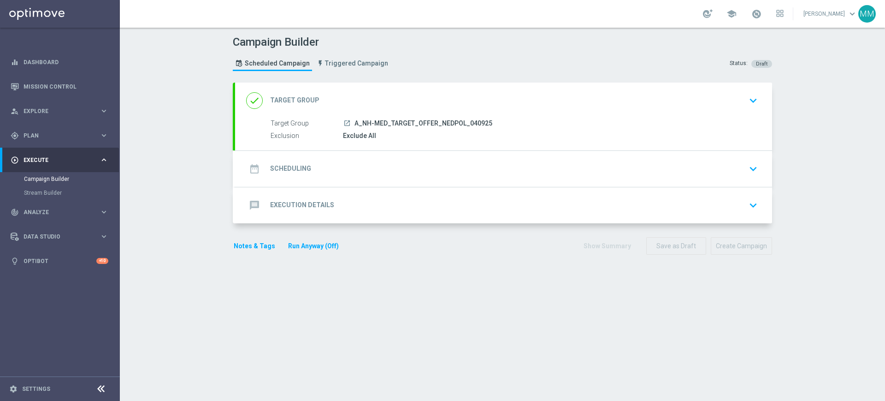
click at [400, 106] on div "done Target Group keyboard_arrow_down" at bounding box center [503, 101] width 515 height 18
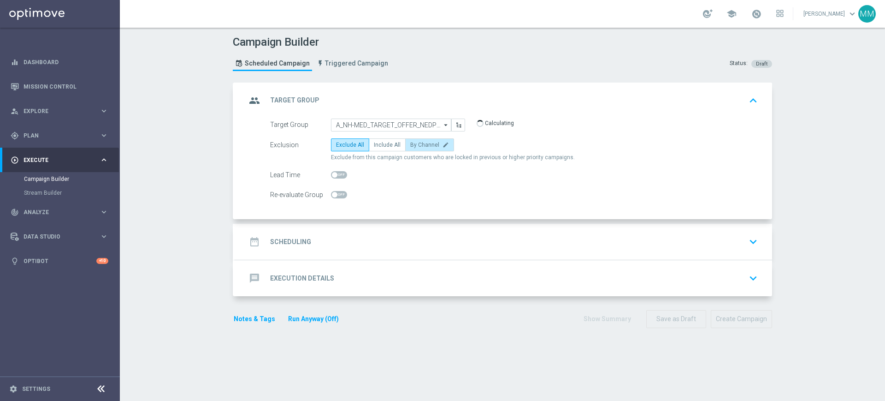
click at [443, 143] on icon "edit" at bounding box center [446, 145] width 6 height 6
click at [416, 143] on input "By Channel edit" at bounding box center [413, 146] width 6 height 6
radio input "true"
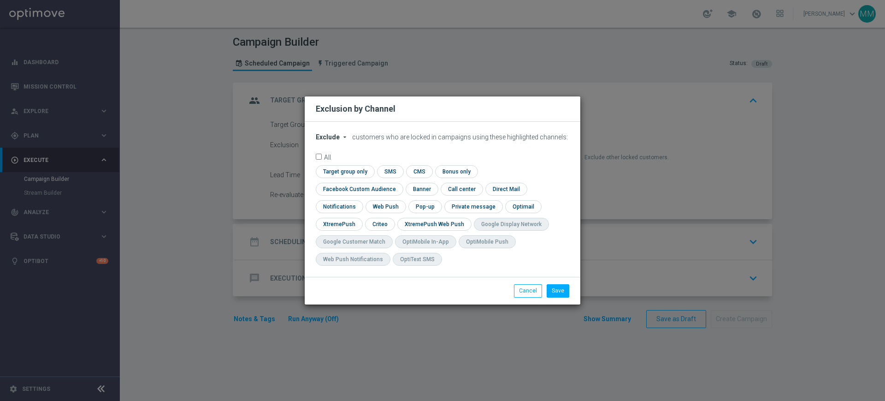
click at [334, 141] on span "Exclude" at bounding box center [328, 136] width 24 height 7
click at [334, 163] on div "Include" at bounding box center [333, 158] width 34 height 11
click at [359, 177] on input "checkbox" at bounding box center [344, 171] width 56 height 12
checkbox input "true"
click at [371, 190] on input "checkbox" at bounding box center [357, 189] width 83 height 12
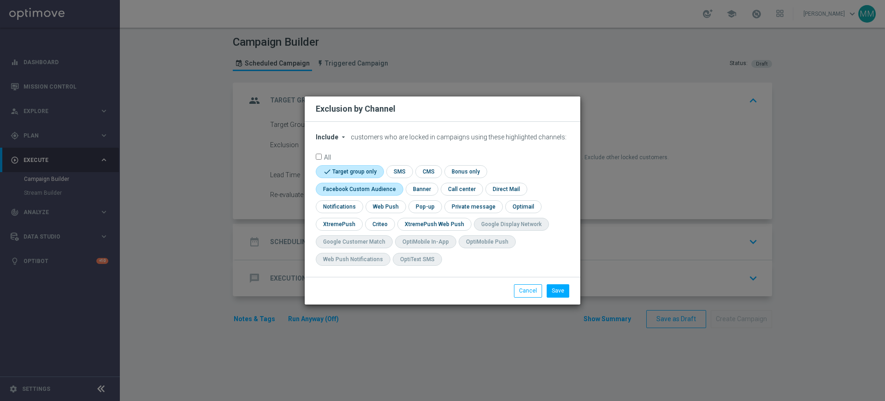
checkbox input "true"
click at [380, 224] on input "checkbox" at bounding box center [379, 224] width 29 height 12
checkbox input "true"
click at [562, 285] on button "Save" at bounding box center [558, 290] width 23 height 13
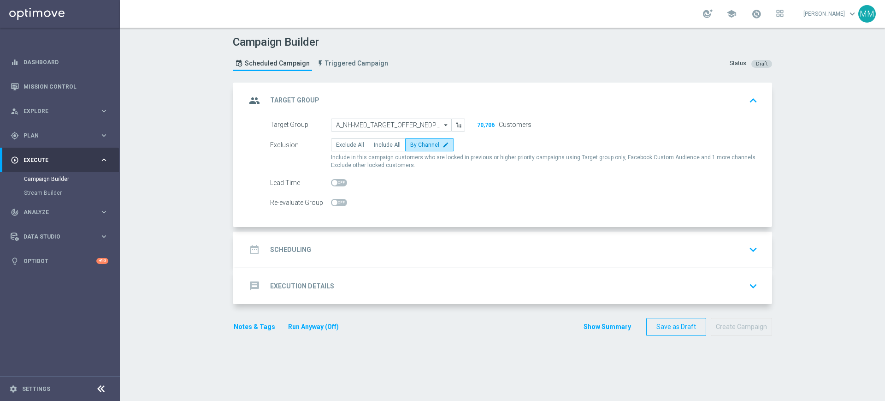
click at [379, 252] on div "date_range Scheduling keyboard_arrow_down" at bounding box center [503, 250] width 515 height 18
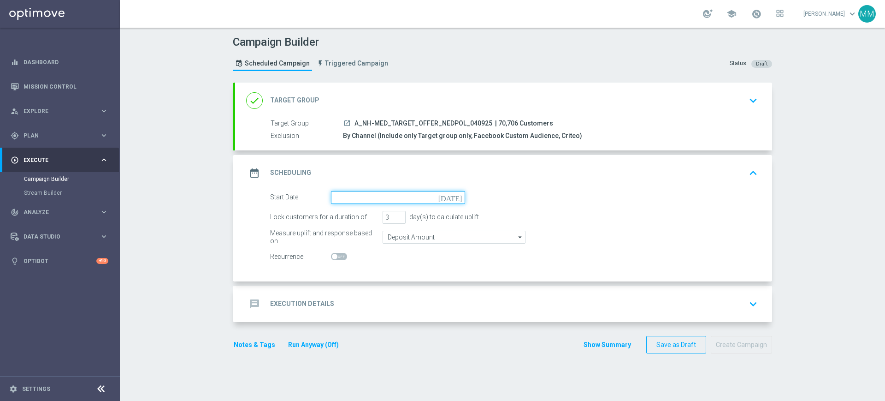
click at [347, 197] on input at bounding box center [398, 197] width 134 height 13
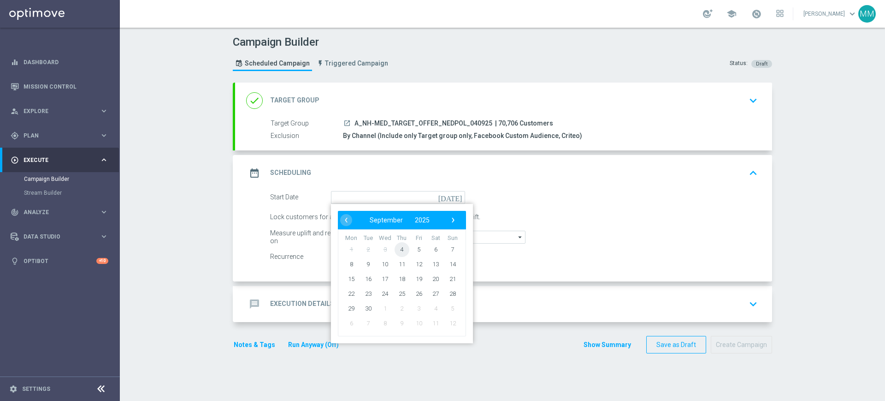
click at [400, 252] on span "4" at bounding box center [402, 249] width 15 height 15
type input "04 Sep 2025"
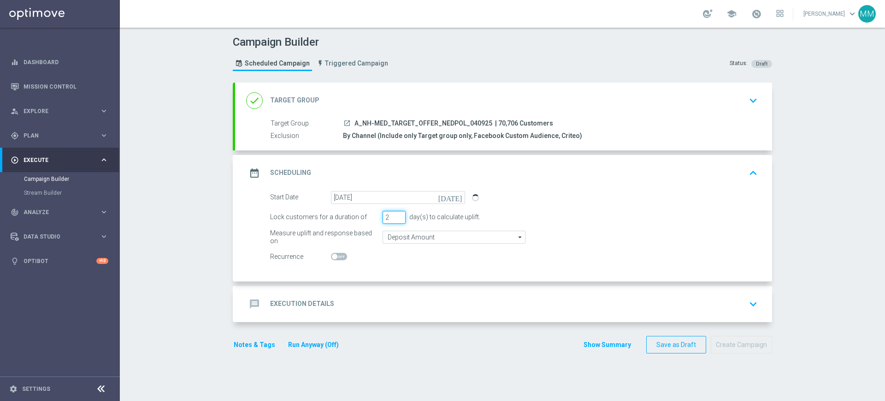
click at [395, 220] on input "2" at bounding box center [394, 217] width 23 height 13
drag, startPoint x: 395, startPoint y: 219, endPoint x: 395, endPoint y: 229, distance: 10.1
type input "1"
click at [395, 218] on input "1" at bounding box center [394, 217] width 23 height 13
click at [378, 311] on div "message Execution Details keyboard_arrow_down" at bounding box center [503, 304] width 515 height 18
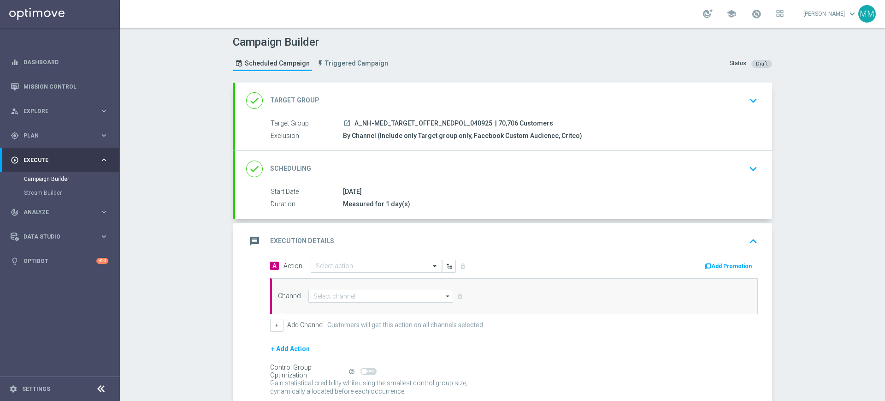
click at [351, 270] on div "Select action" at bounding box center [376, 266] width 131 height 13
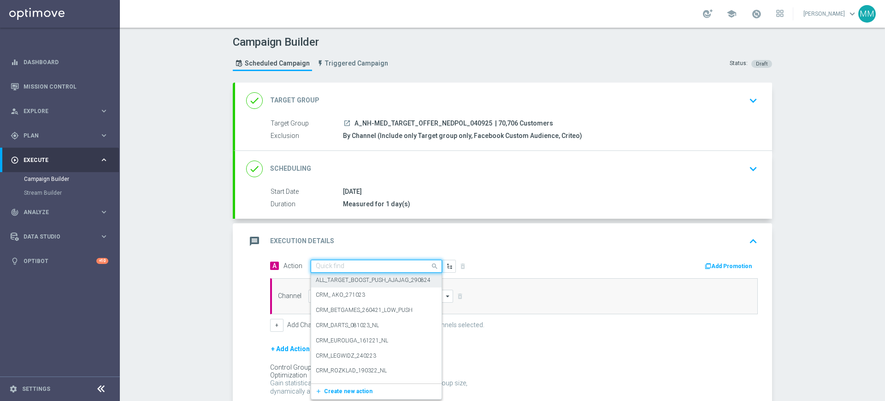
paste input "A_NH-MED_TARGET_OFFER_NEDPOL_040925"
type input "A_NH-MED_TARGET_OFFER_NEDPOL_040925"
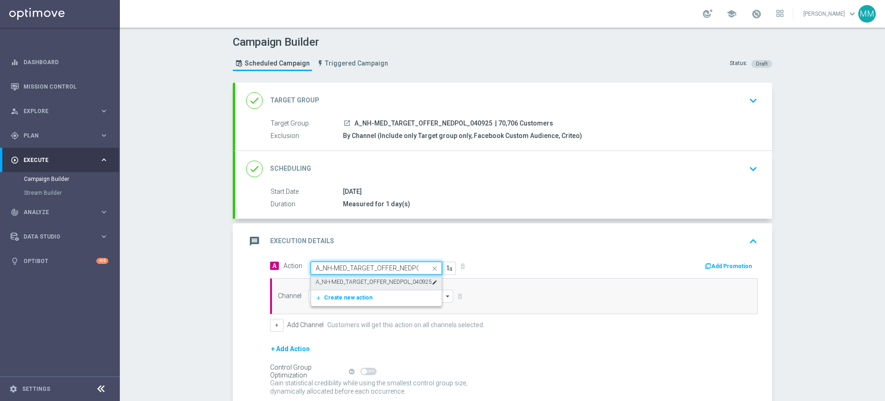
scroll to position [0, 29]
click at [349, 286] on div "A_NH-MED_TARGET_OFFER_NEDPOL_040925 edit" at bounding box center [376, 281] width 121 height 15
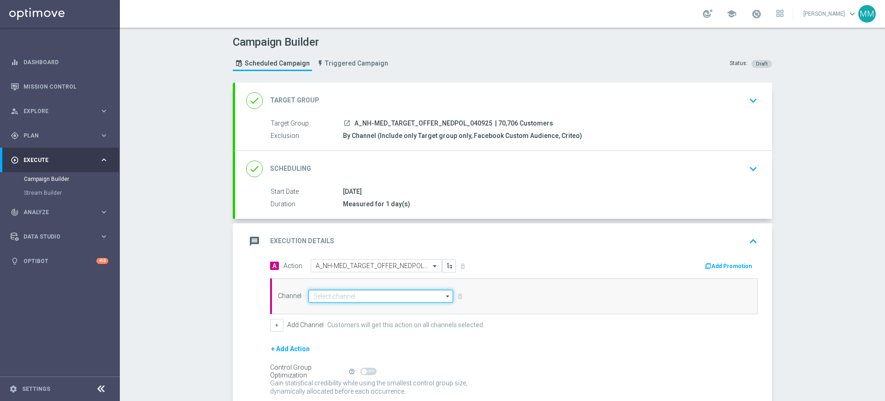
click at [342, 299] on input at bounding box center [380, 295] width 145 height 13
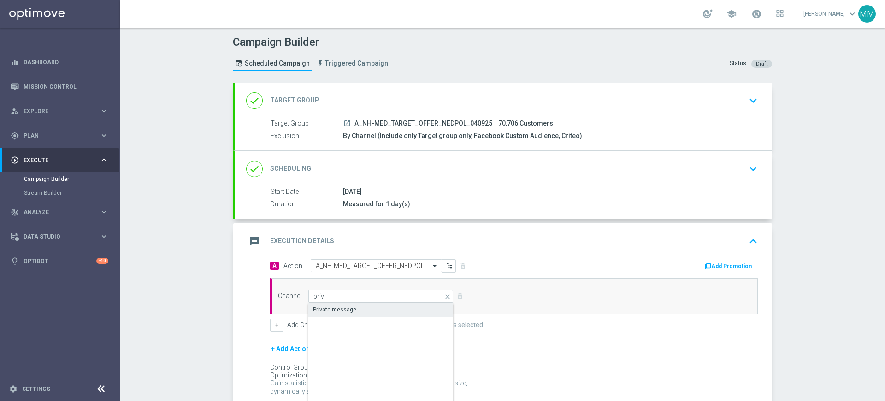
click at [342, 307] on div "Private message" at bounding box center [334, 309] width 43 height 8
type input "Private message"
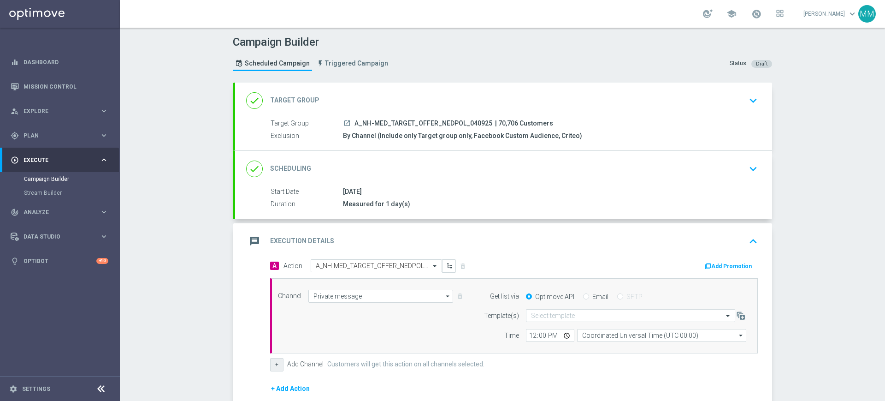
drag, startPoint x: 273, startPoint y: 361, endPoint x: 285, endPoint y: 329, distance: 34.4
click at [272, 361] on button "+" at bounding box center [276, 364] width 13 height 13
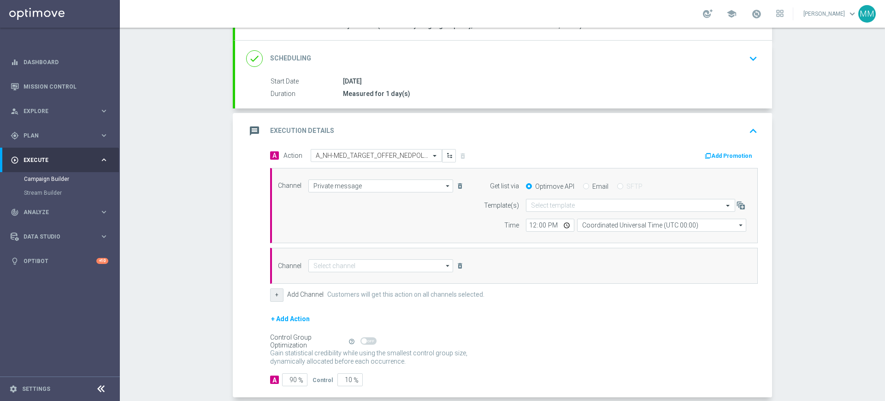
scroll to position [115, 0]
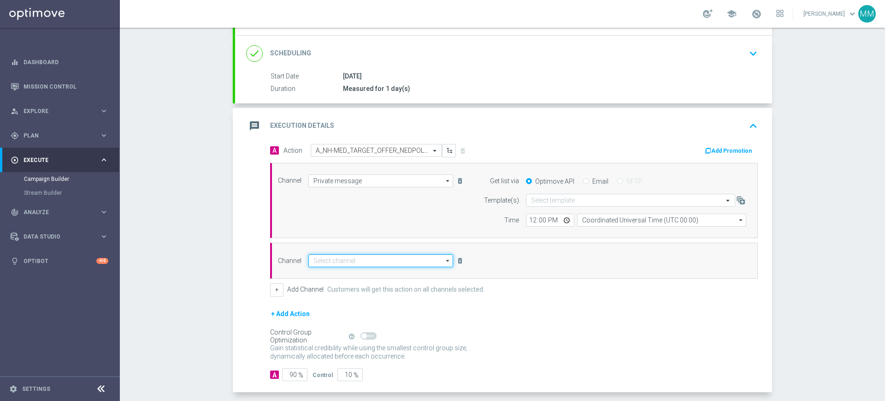
click at [325, 265] on input at bounding box center [380, 260] width 145 height 13
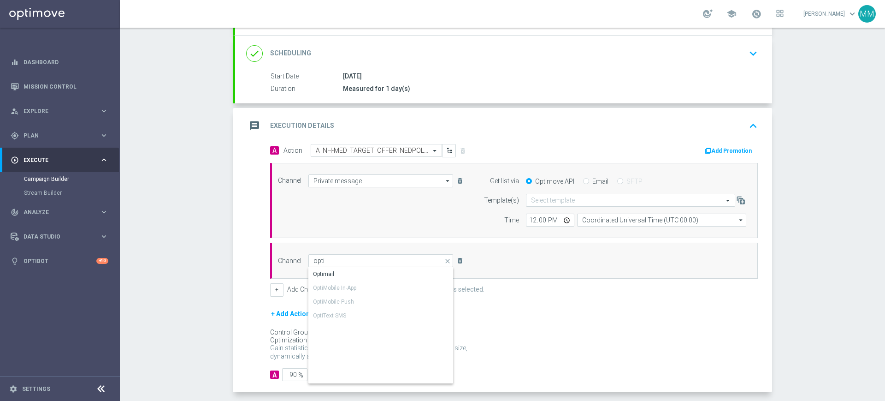
click at [316, 270] on div "Optimail" at bounding box center [323, 274] width 21 height 8
type input "Optimail"
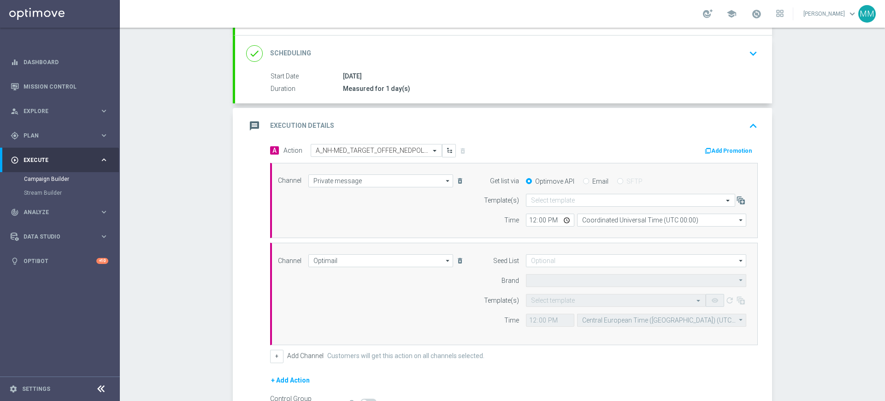
type input "STS"
click at [531, 216] on input "12:00" at bounding box center [550, 219] width 48 height 13
type input "17:21"
click at [531, 319] on input "12:00" at bounding box center [550, 319] width 48 height 13
type input "17:21"
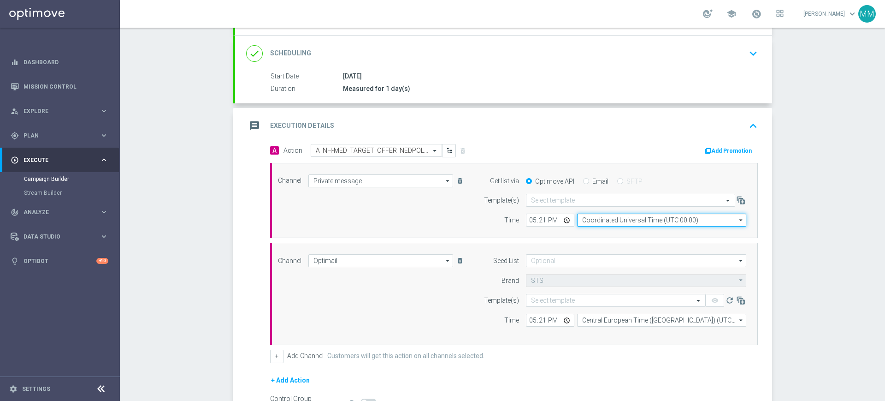
click at [626, 223] on input "Coordinated Universal Time (UTC 00:00)" at bounding box center [661, 219] width 169 height 13
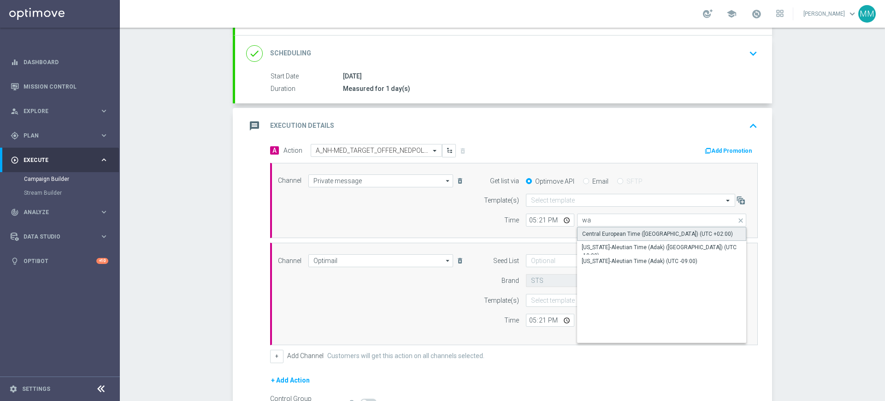
click at [620, 237] on div "Central European Time (Warsaw) (UTC +02:00)" at bounding box center [657, 234] width 151 height 8
type input "Central European Time (Warsaw) (UTC +02:00)"
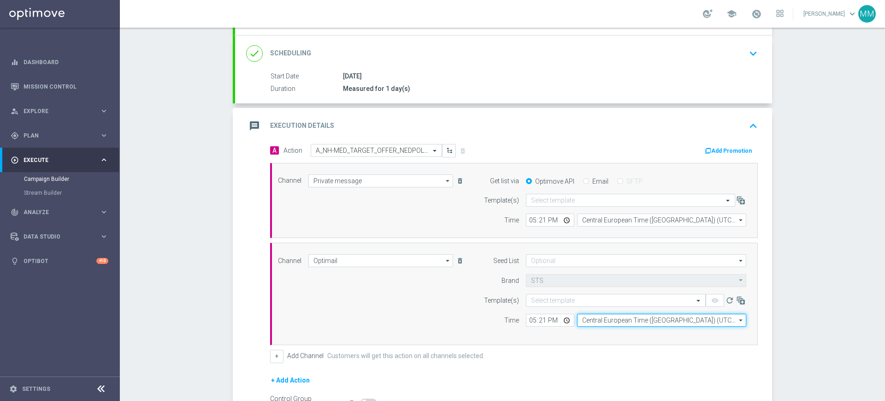
click at [580, 320] on input "Central European Time (Warsaw) (UTC +02:00)" at bounding box center [661, 319] width 169 height 13
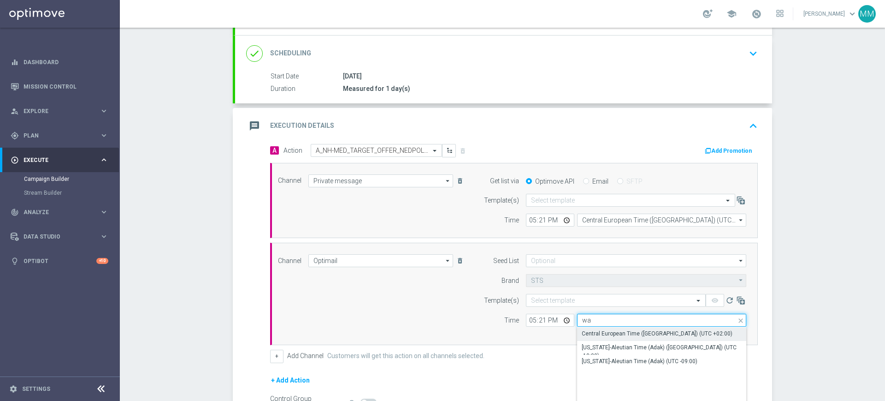
click at [583, 321] on input "wa" at bounding box center [661, 319] width 169 height 13
click at [586, 325] on input "wa" at bounding box center [661, 319] width 169 height 13
click at [587, 327] on div "Central European Time (Warsaw) (UTC +02:00)" at bounding box center [661, 333] width 169 height 13
type input "Central European Time (Warsaw) (UTC +02:00)"
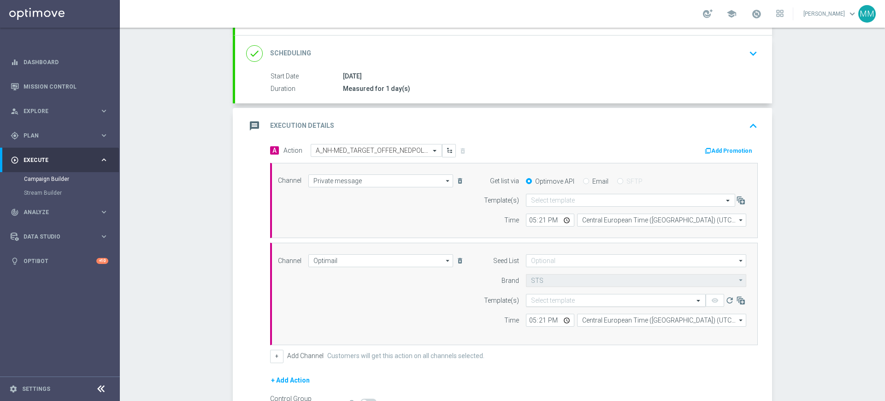
click at [565, 304] on input "text" at bounding box center [606, 300] width 151 height 8
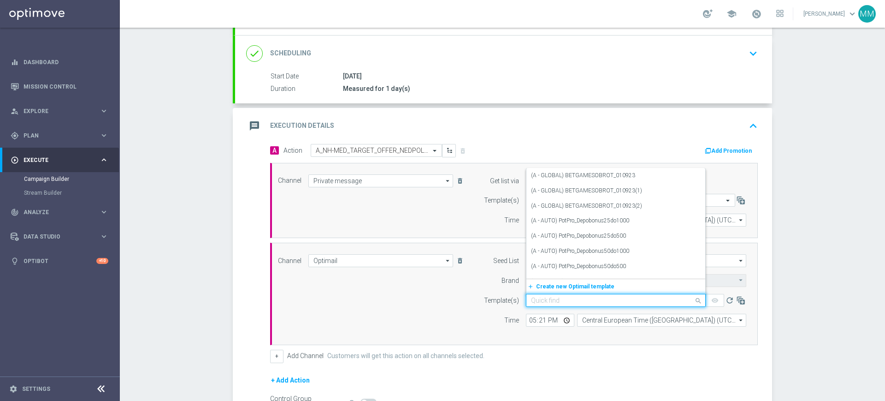
paste input "A_NH-MED_TARGET_OFFER_NEDPOL_040925"
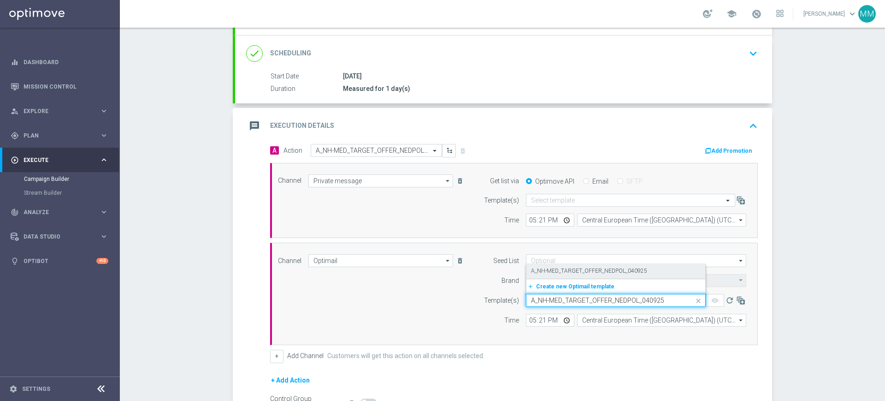
click at [561, 270] on label "A_NH-MED_TARGET_OFFER_NEDPOL_040925" at bounding box center [589, 271] width 116 height 8
type input "A_NH-MED_TARGET_OFFER_NEDPOL_040925"
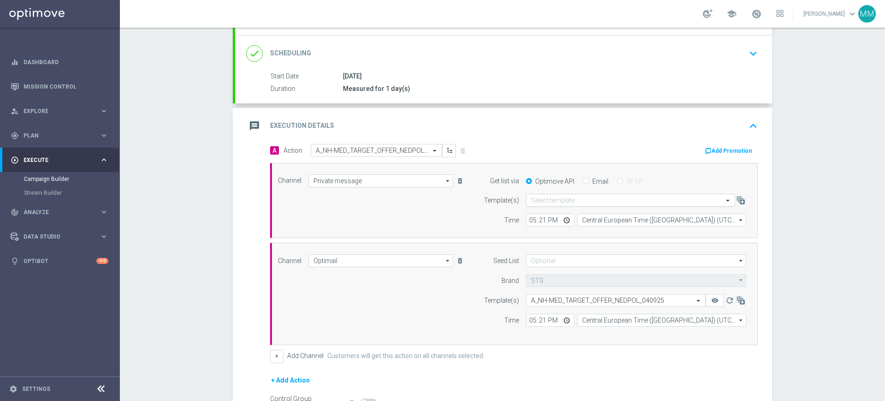
click at [556, 200] on input "text" at bounding box center [621, 200] width 181 height 8
paste input "A_NH-MED_TARGET_OFFER_NEDPOL_040925"
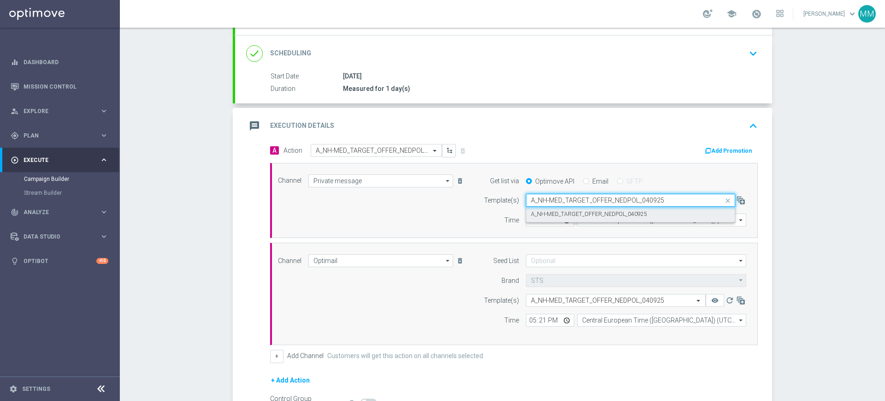
click at [557, 216] on label "A_NH-MED_TARGET_OFFER_NEDPOL_040925" at bounding box center [589, 214] width 116 height 8
type input "A_NH-MED_TARGET_OFFER_NEDPOL_040925"
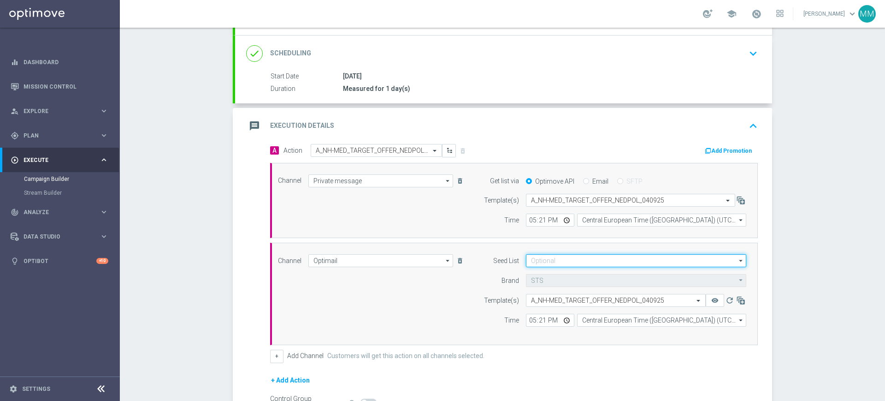
click at [552, 264] on input at bounding box center [636, 260] width 220 height 13
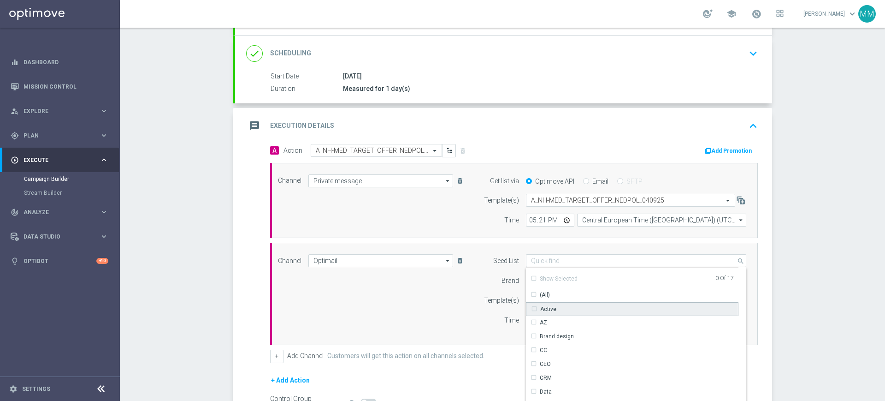
click at [547, 302] on div "Active" at bounding box center [632, 309] width 212 height 14
click at [472, 302] on div "Template(s)" at bounding box center [495, 300] width 47 height 13
type input "Active"
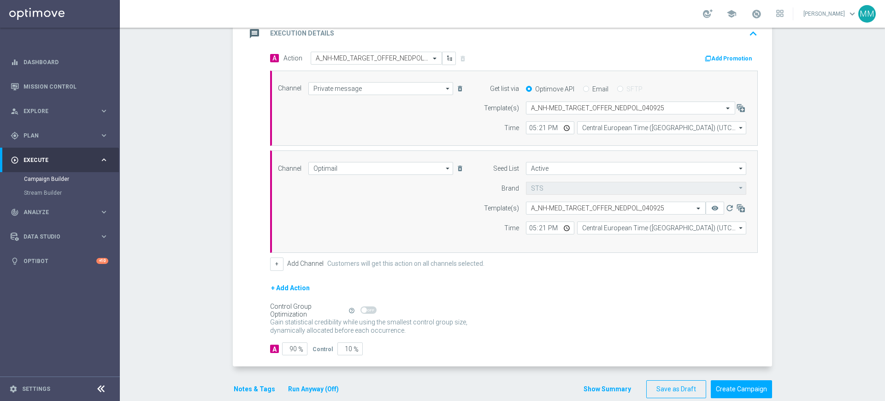
scroll to position [223, 0]
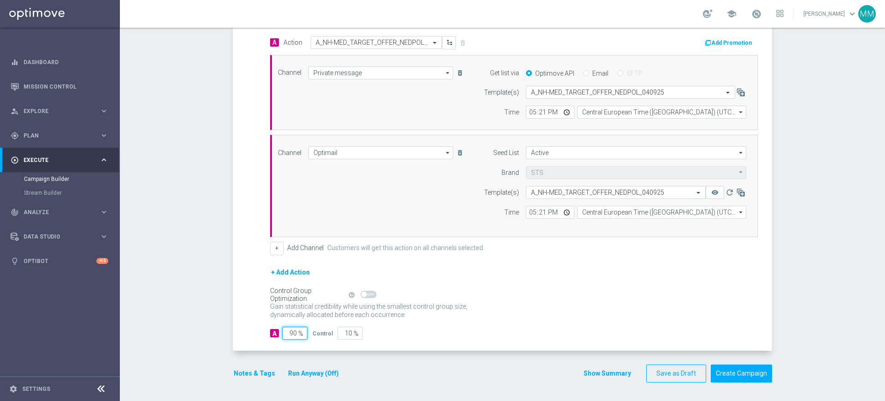
click at [289, 337] on input "90" at bounding box center [294, 332] width 25 height 13
type input "98"
type input "2"
type input "98"
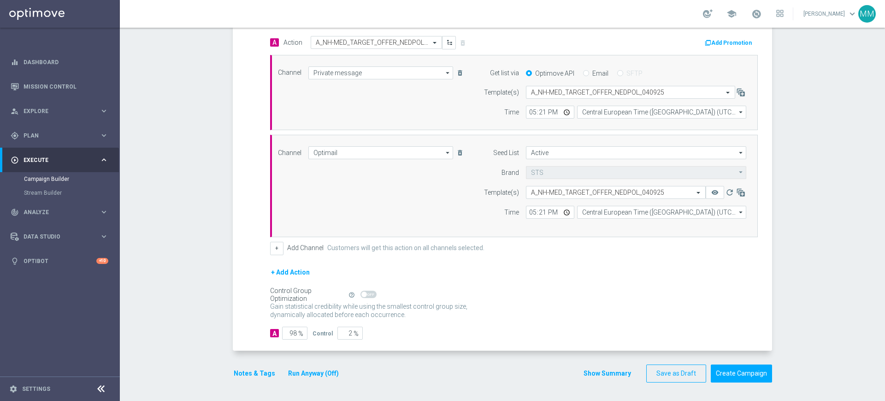
click at [263, 370] on button "Notes & Tags" at bounding box center [254, 373] width 43 height 12
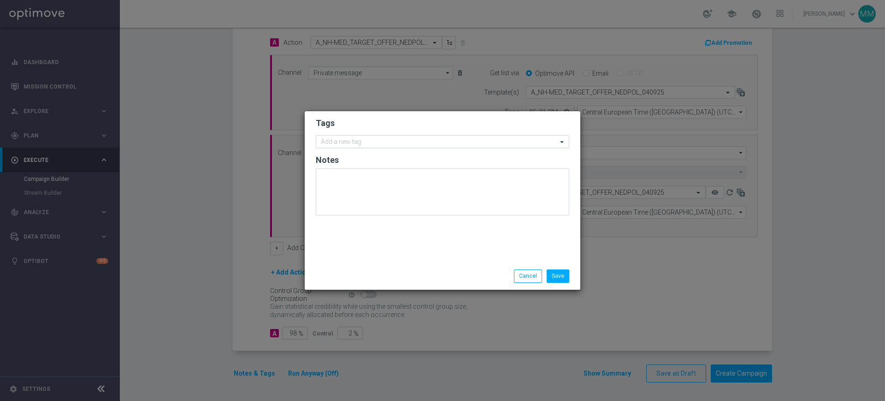
click at [372, 140] on input "text" at bounding box center [439, 142] width 236 height 8
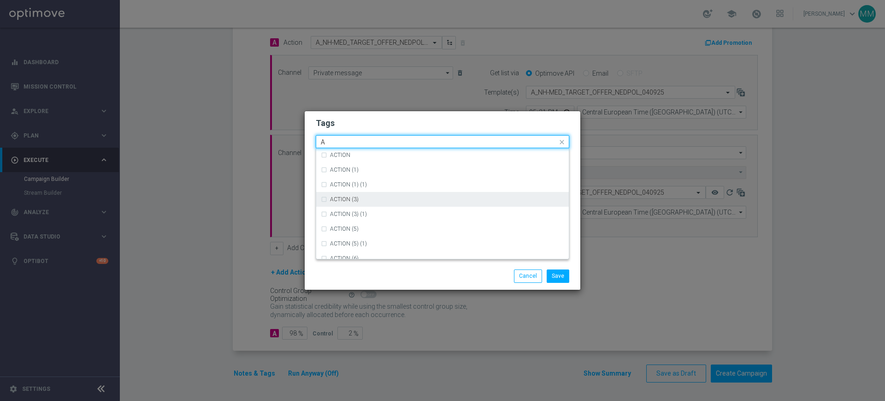
scroll to position [1095, 0]
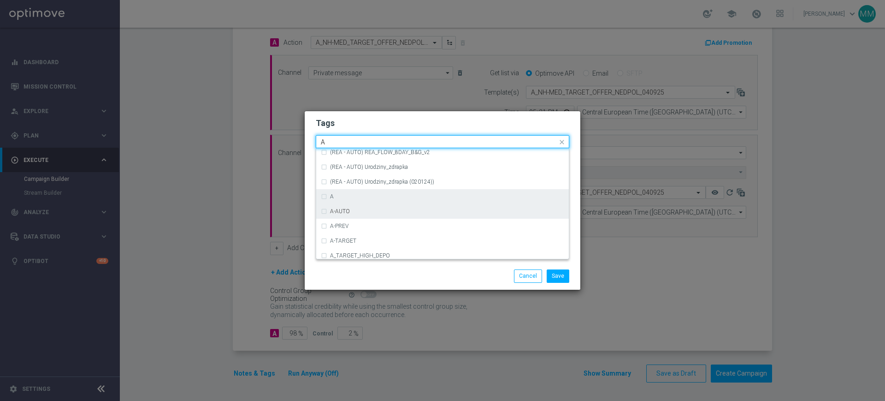
click at [360, 199] on div "A" at bounding box center [447, 197] width 234 height 6
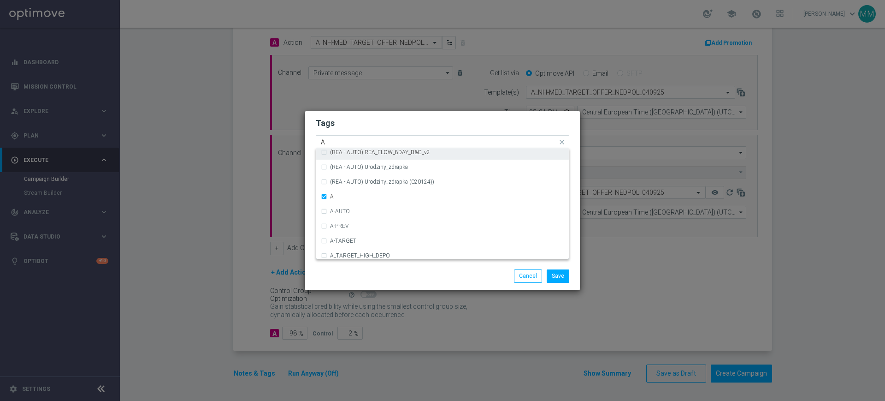
click at [341, 141] on input "A" at bounding box center [439, 142] width 236 height 8
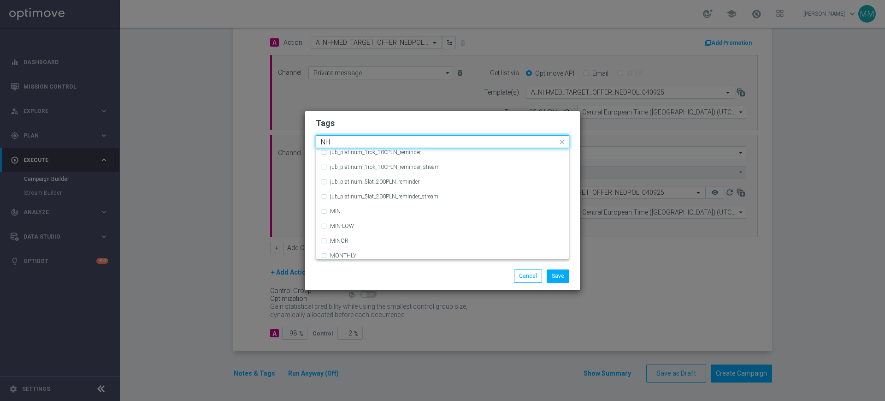
scroll to position [0, 0]
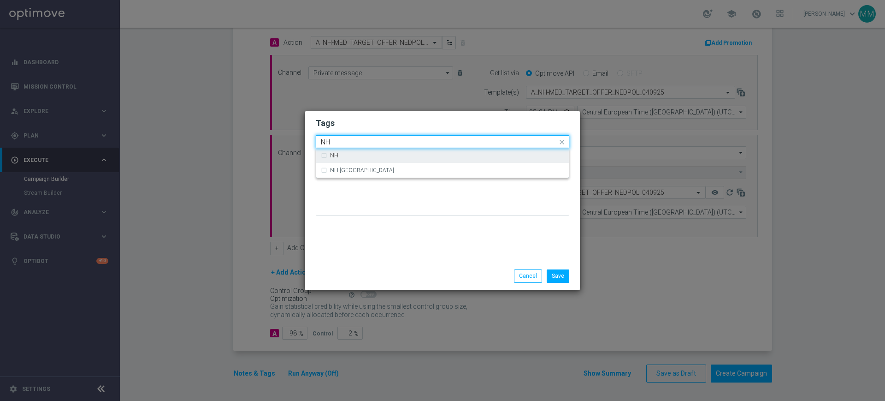
click at [337, 156] on label "NH" at bounding box center [334, 156] width 8 height 6
click at [338, 144] on input "NH" at bounding box center [439, 142] width 236 height 8
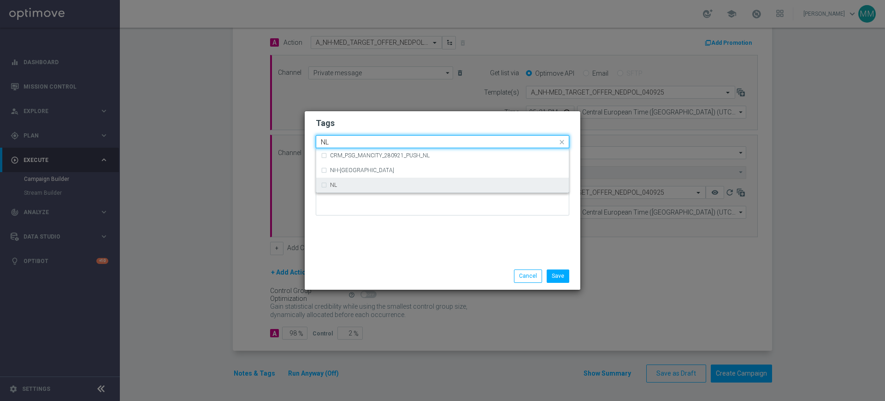
click at [327, 183] on div "NL" at bounding box center [442, 184] width 243 height 15
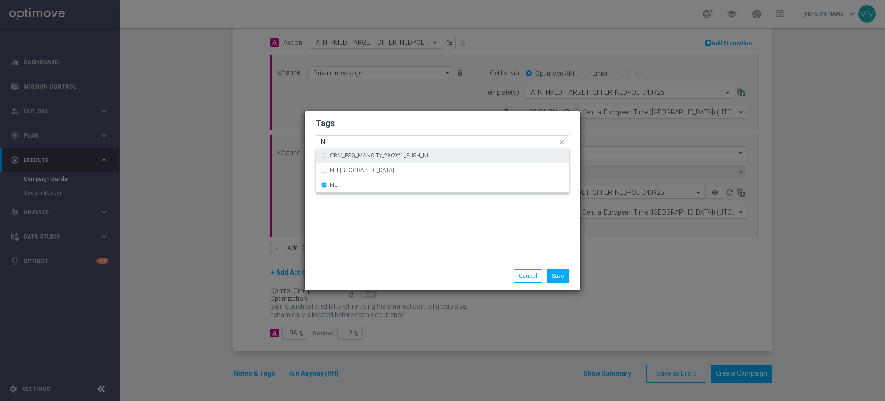
click at [348, 147] on div "NL" at bounding box center [438, 142] width 238 height 9
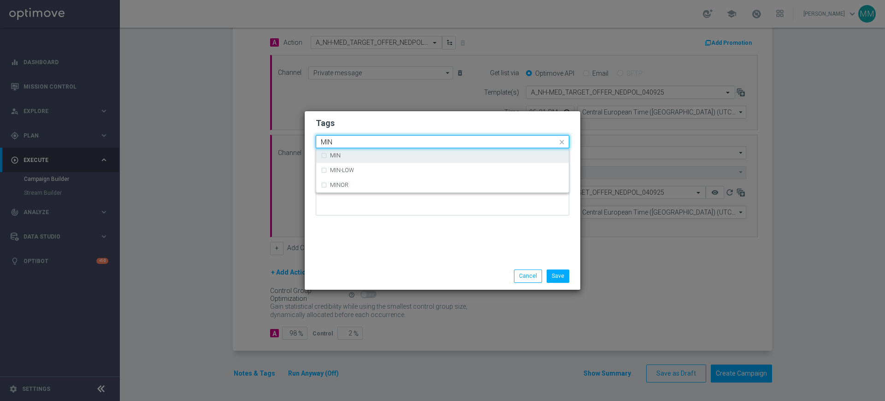
click at [338, 155] on label "MIN" at bounding box center [335, 156] width 11 height 6
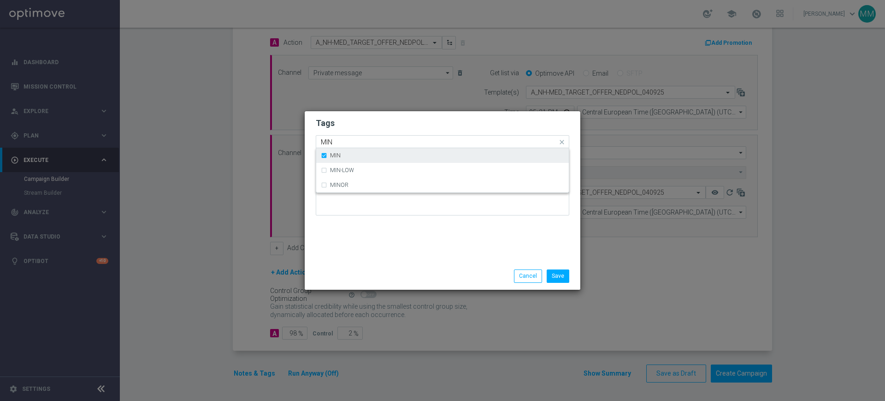
click at [335, 148] on div "MIN" at bounding box center [442, 155] width 243 height 15
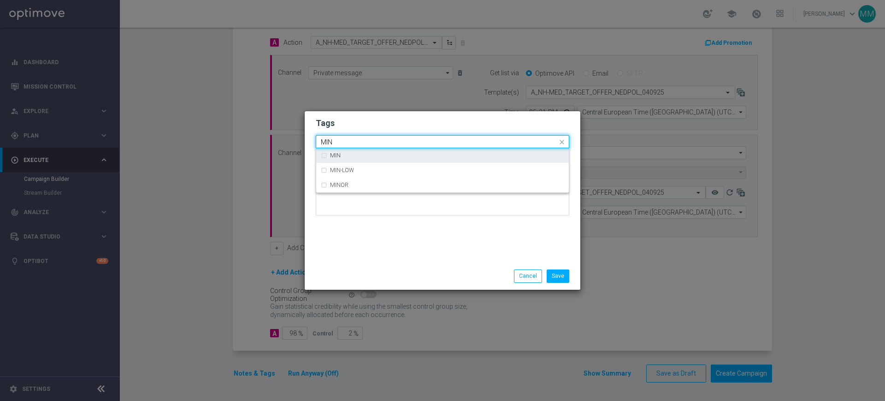
click at [337, 142] on input "MIN" at bounding box center [439, 142] width 236 height 8
click at [338, 156] on label "MIN" at bounding box center [335, 156] width 11 height 6
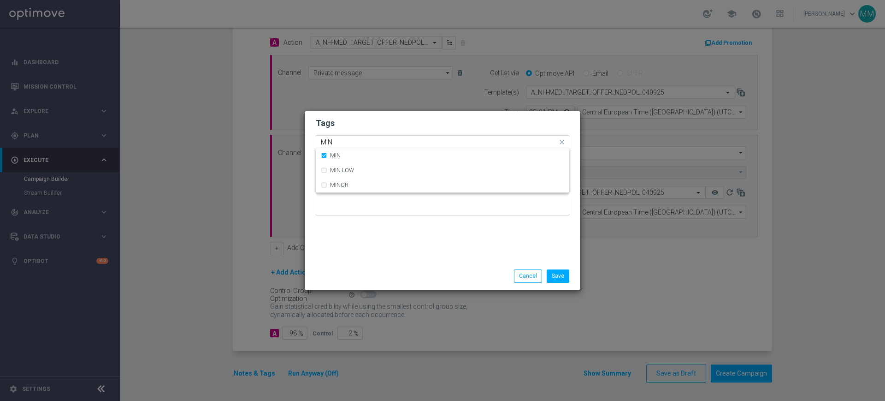
click at [339, 141] on input "MIN" at bounding box center [439, 142] width 236 height 8
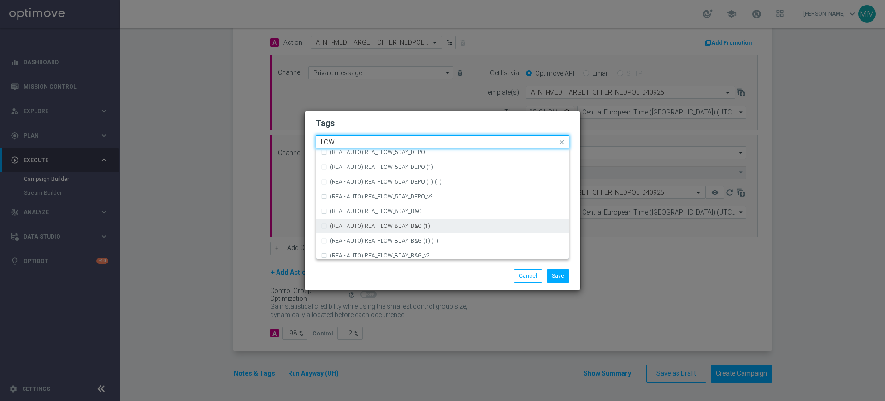
scroll to position [450, 0]
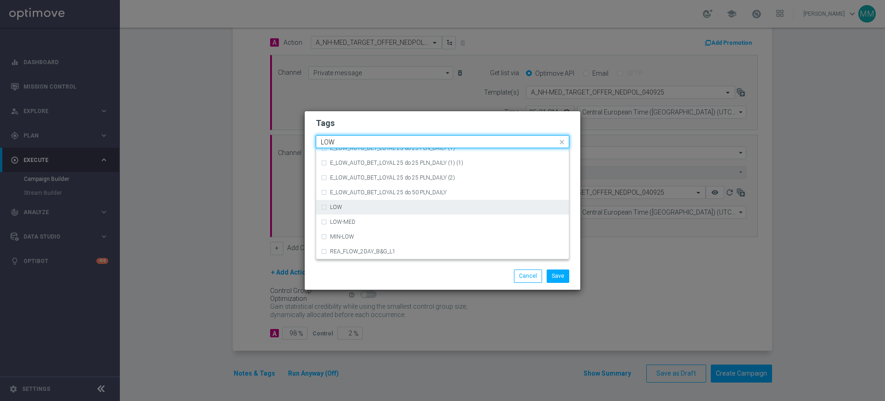
click at [347, 210] on div "LOW" at bounding box center [442, 207] width 243 height 15
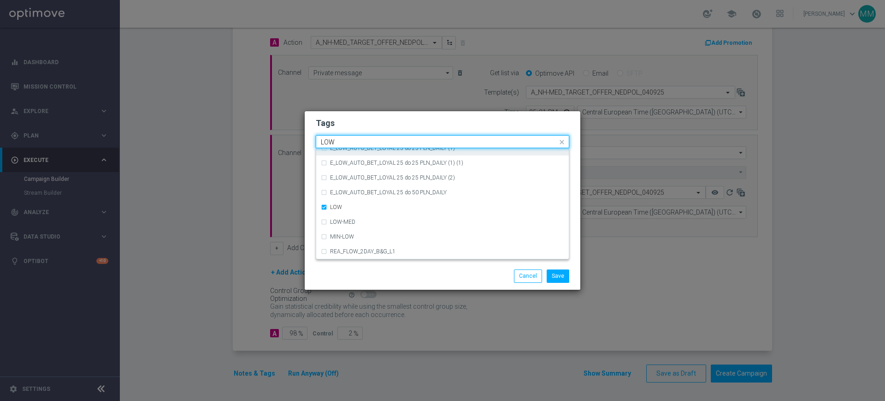
click at [338, 136] on div "Quick find × A × NH × NL × MIN × LOW LOW" at bounding box center [436, 142] width 241 height 12
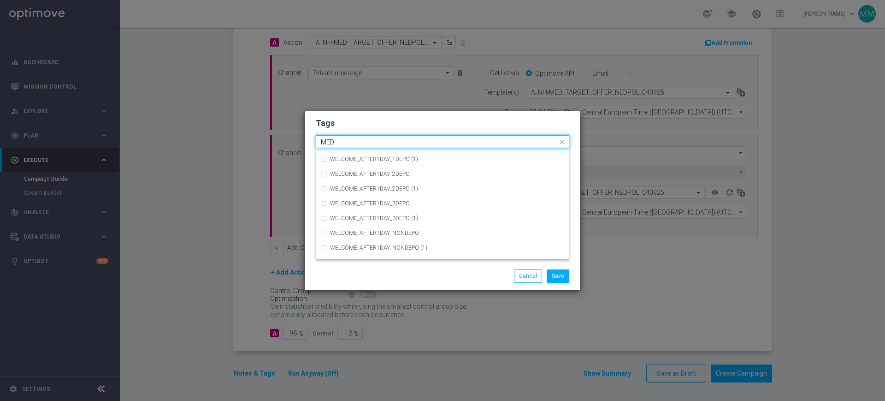
scroll to position [0, 0]
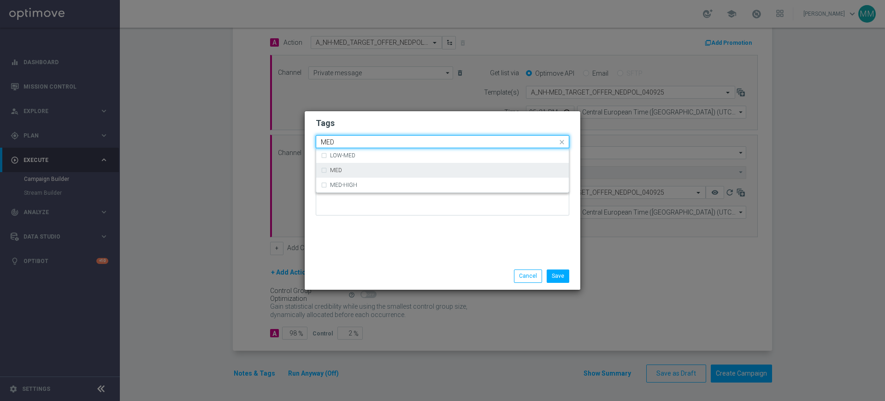
click at [344, 169] on div "MED" at bounding box center [447, 170] width 234 height 6
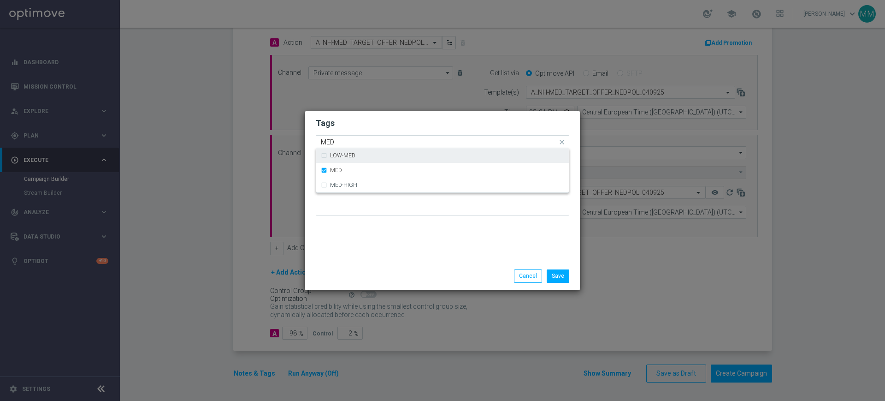
click at [339, 144] on input "MED" at bounding box center [439, 142] width 236 height 8
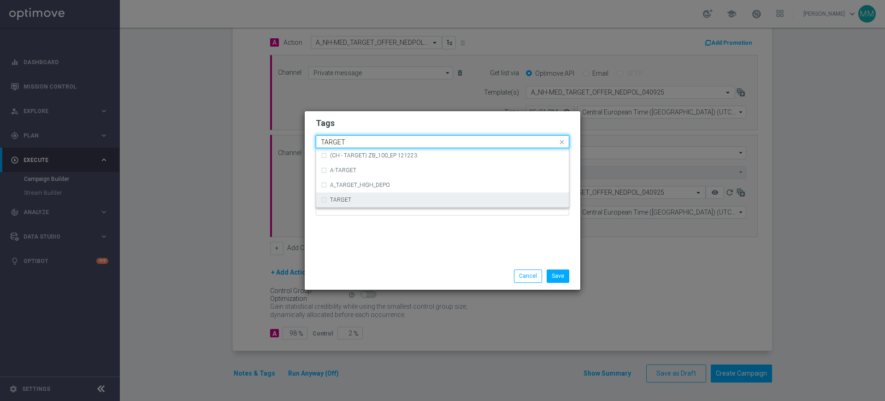
click at [348, 197] on label "TARGET" at bounding box center [340, 200] width 21 height 6
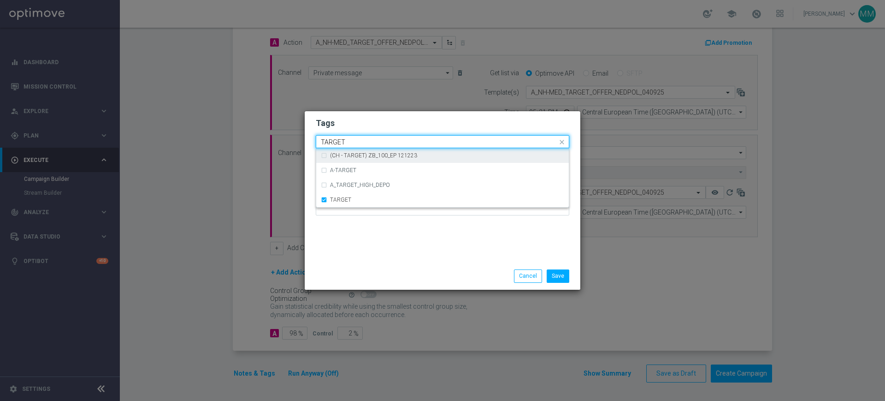
click at [347, 143] on input "TARGET" at bounding box center [439, 142] width 236 height 8
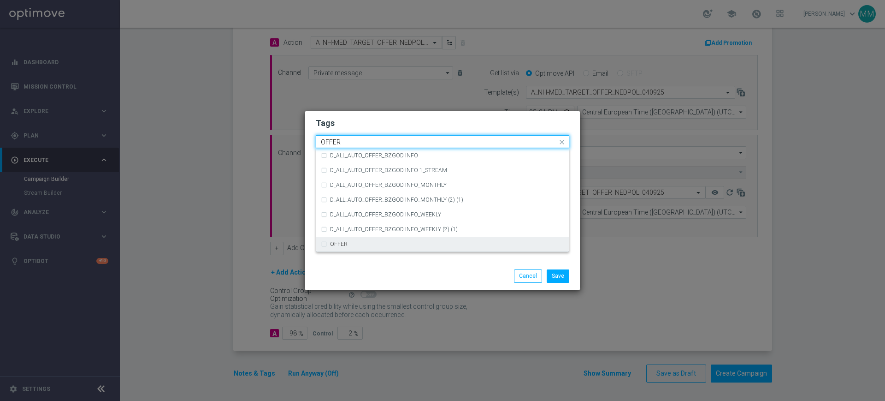
click at [381, 246] on div "OFFER" at bounding box center [447, 244] width 234 height 6
type input "OFFER"
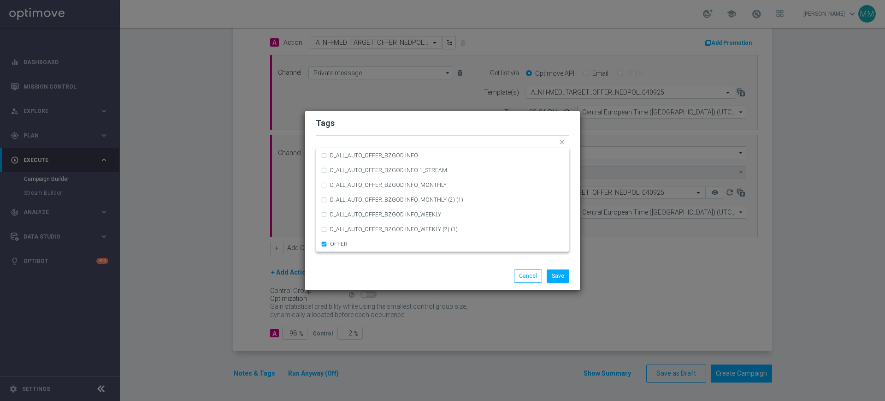
click at [375, 261] on div "Tags Quick find × A × NH × NL × MIN × LOW × MED × TARGET × OFFER D_ALL_AUTO_OFF…" at bounding box center [443, 186] width 276 height 151
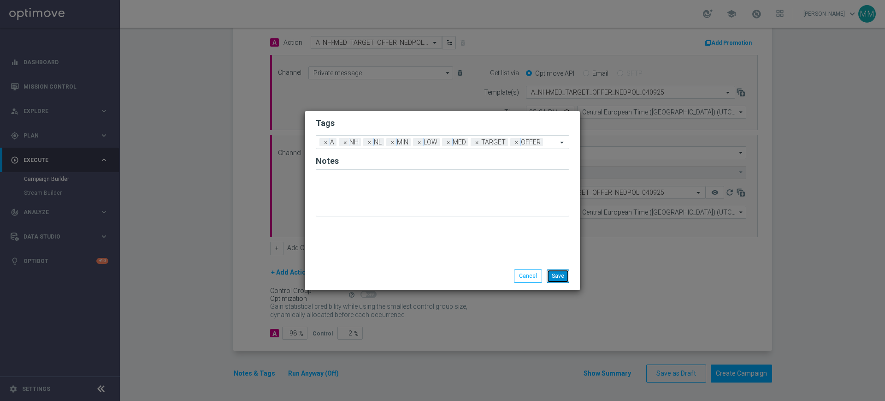
click at [553, 274] on button "Save" at bounding box center [558, 275] width 23 height 13
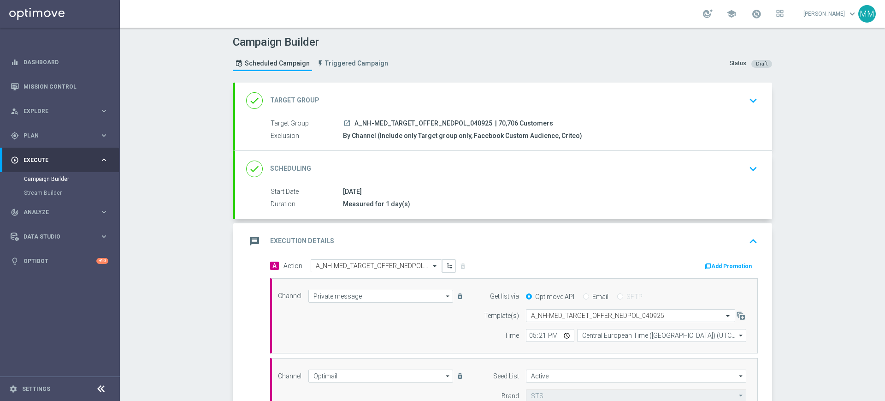
click at [453, 227] on div "message Execution Details keyboard_arrow_up" at bounding box center [503, 241] width 537 height 36
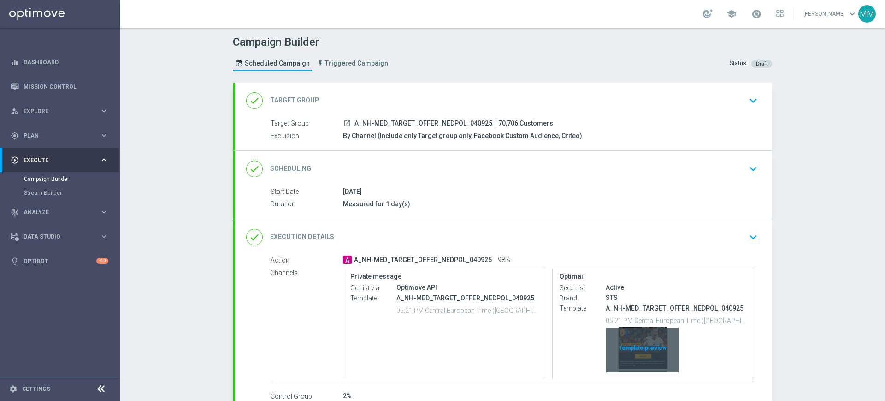
click at [643, 337] on div "Template preview" at bounding box center [642, 349] width 73 height 45
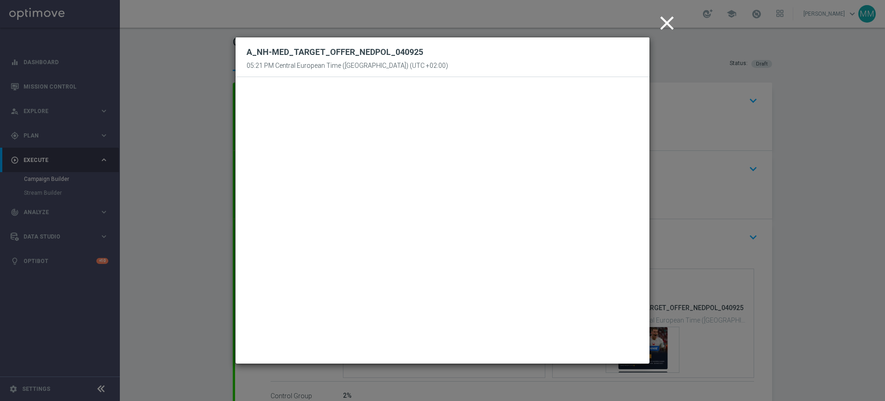
click at [664, 26] on icon "close" at bounding box center [666, 23] width 23 height 23
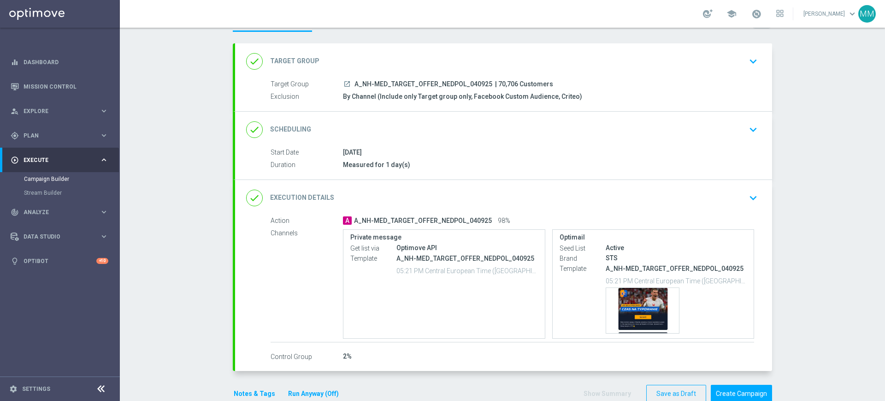
scroll to position [58, 0]
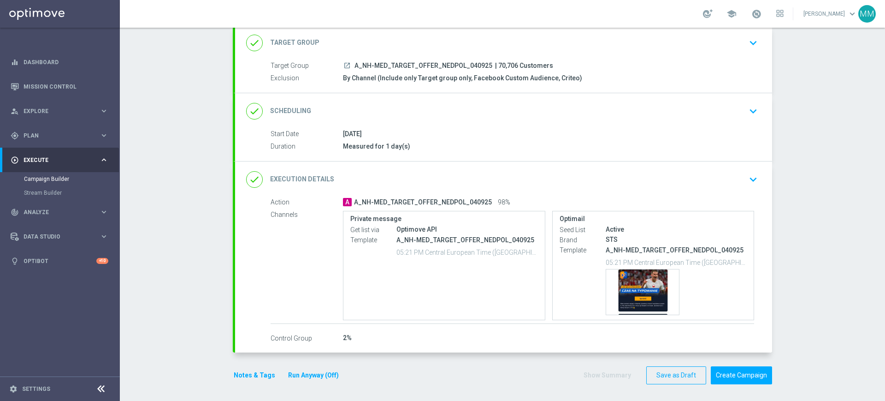
click at [250, 376] on button "Notes & Tags" at bounding box center [254, 375] width 43 height 12
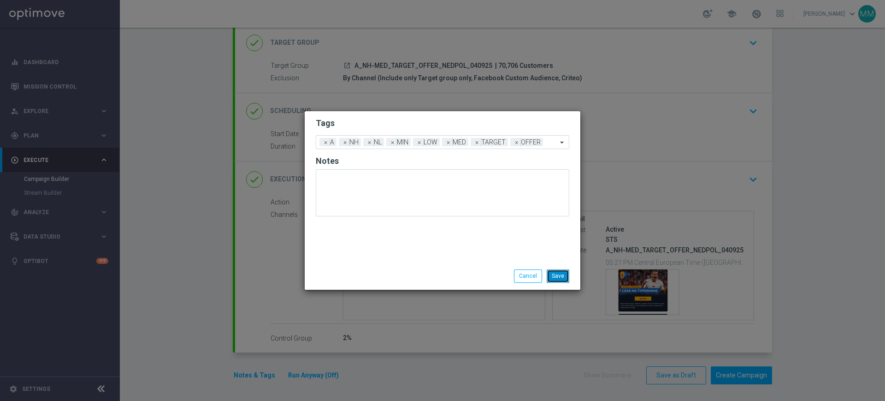
click at [555, 276] on button "Save" at bounding box center [558, 275] width 23 height 13
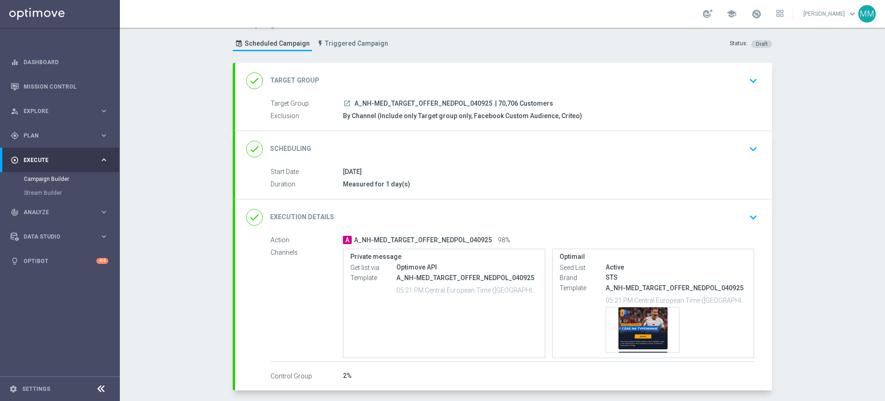
scroll to position [0, 0]
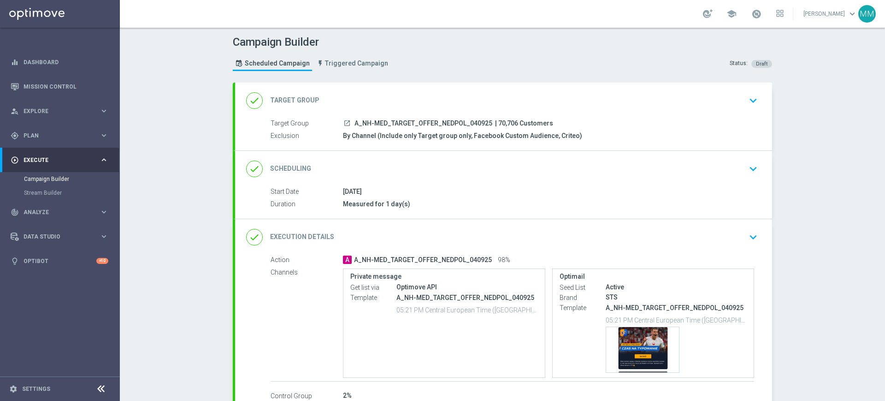
click at [417, 167] on div "done Scheduling keyboard_arrow_down" at bounding box center [503, 169] width 515 height 18
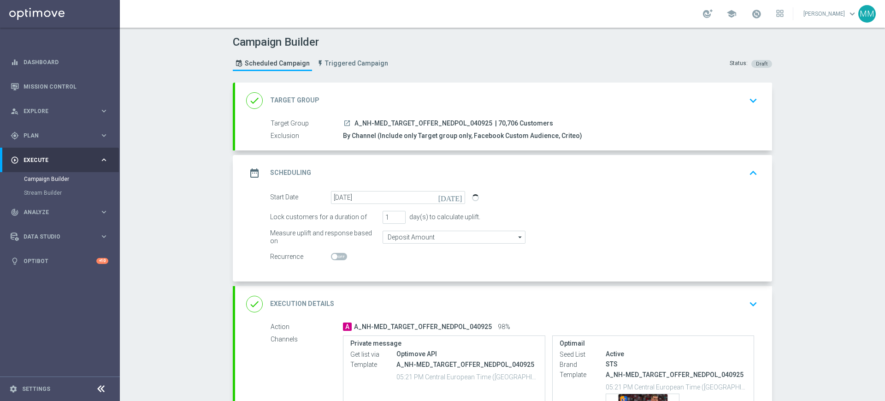
click at [426, 174] on div "date_range Scheduling keyboard_arrow_up" at bounding box center [503, 173] width 515 height 18
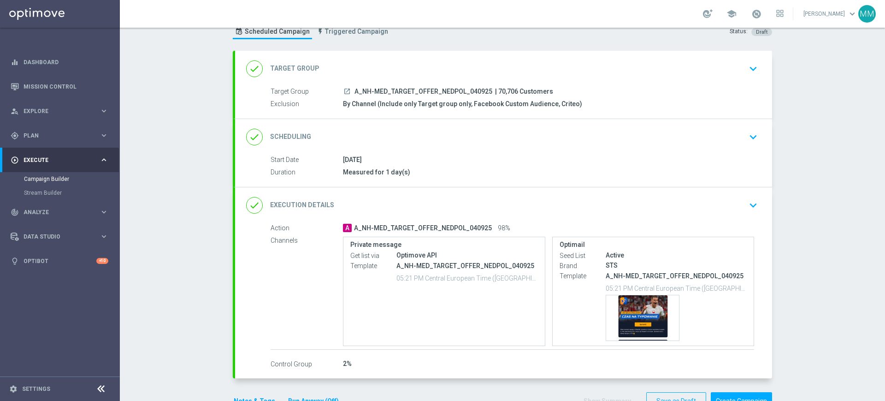
scroll to position [59, 0]
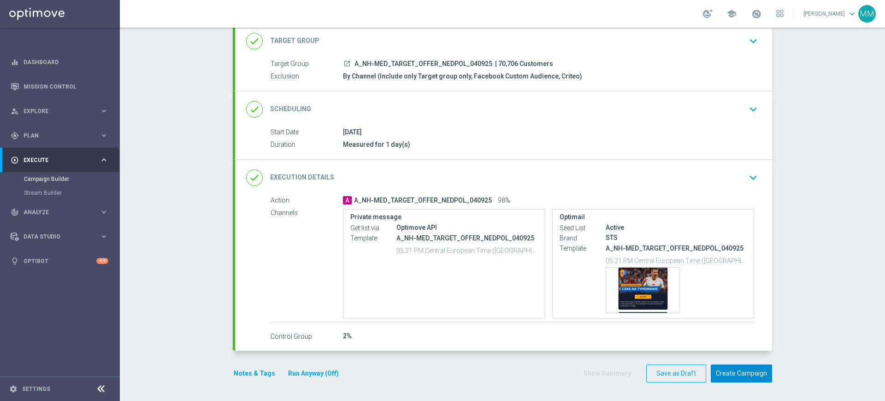
click at [738, 372] on button "Create Campaign" at bounding box center [741, 373] width 61 height 18
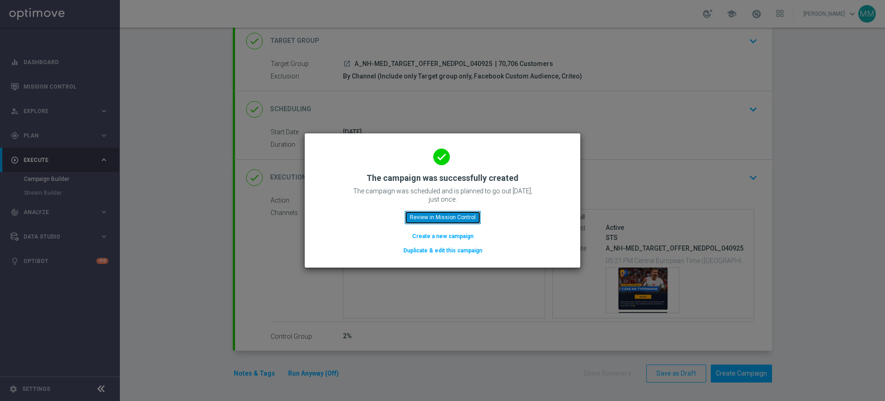
click at [469, 216] on button "Review in Mission Control" at bounding box center [443, 217] width 76 height 13
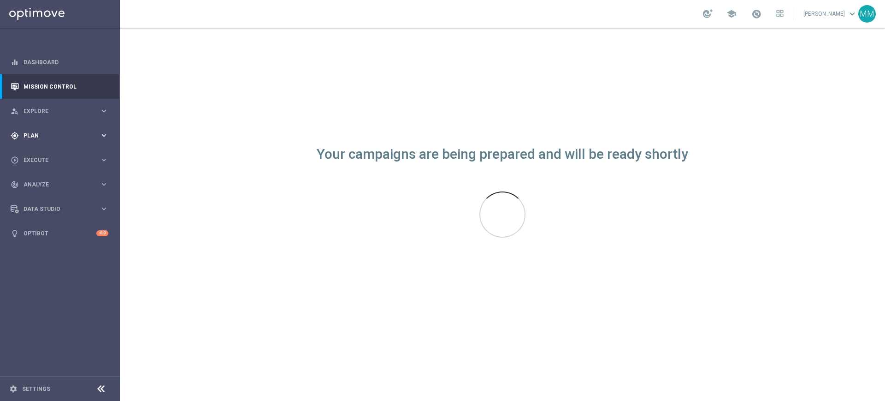
click at [44, 130] on div "gps_fixed Plan keyboard_arrow_right" at bounding box center [59, 135] width 119 height 24
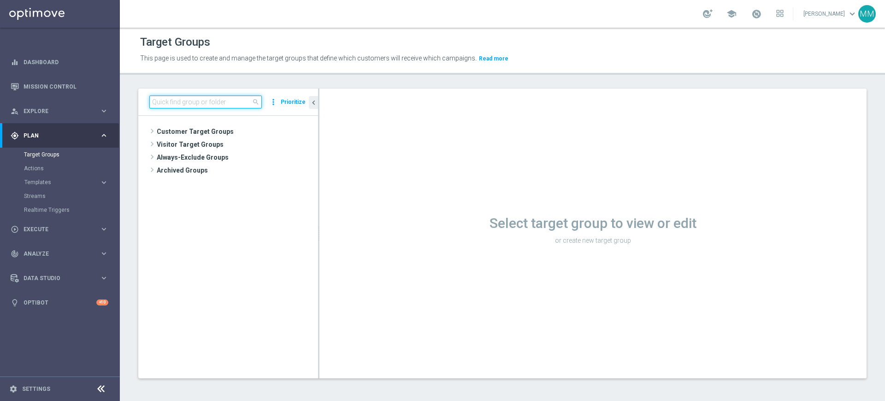
click at [206, 104] on input at bounding box center [205, 101] width 112 height 13
paste input "A_NH-MED_TARGET_OFFER_NEDPOL_040925"
type input "A_NH-MED_TARGET_OFFER_NEDPOL_040925"
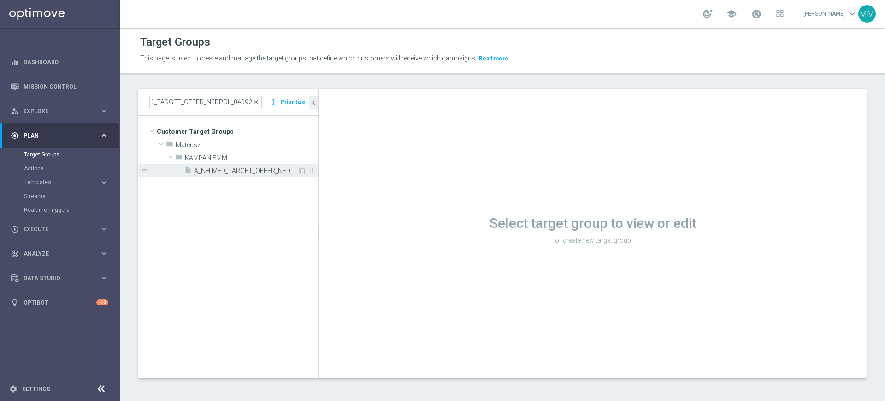
click at [232, 165] on div "insert_drive_file A_NH-MED_TARGET_OFFER_NEDPOL_040925" at bounding box center [240, 170] width 113 height 13
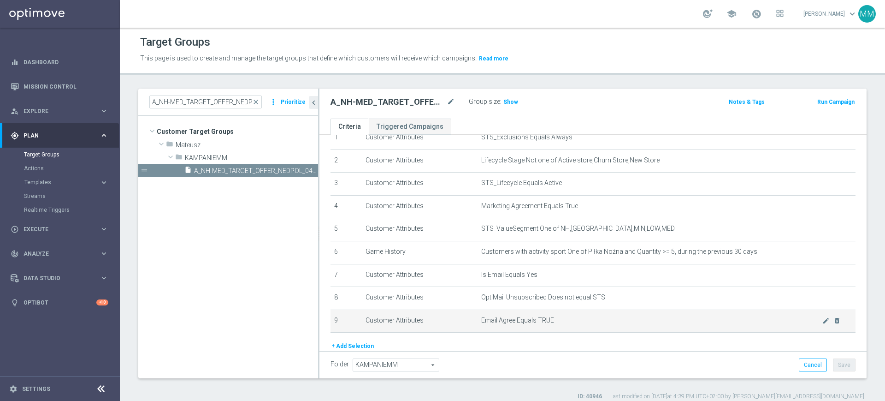
scroll to position [58, 0]
